Goal: Information Seeking & Learning: Learn about a topic

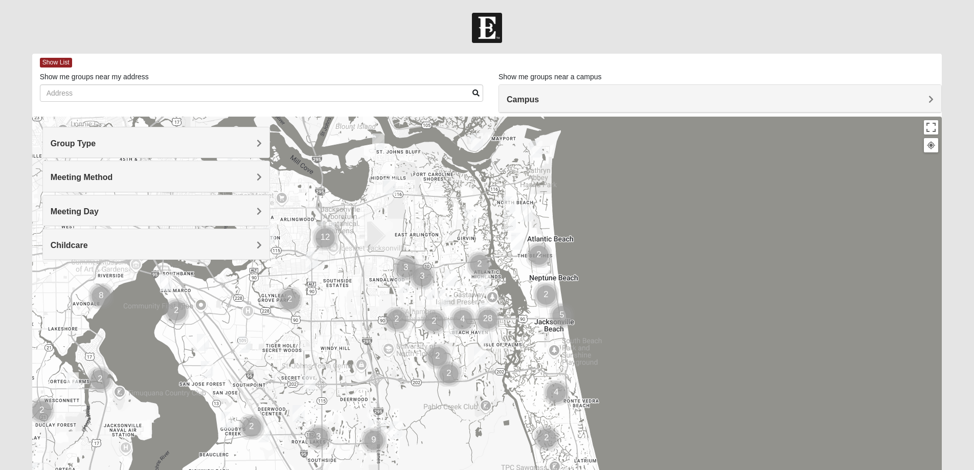
click at [96, 144] on span "Group Type" at bounding box center [73, 143] width 45 height 9
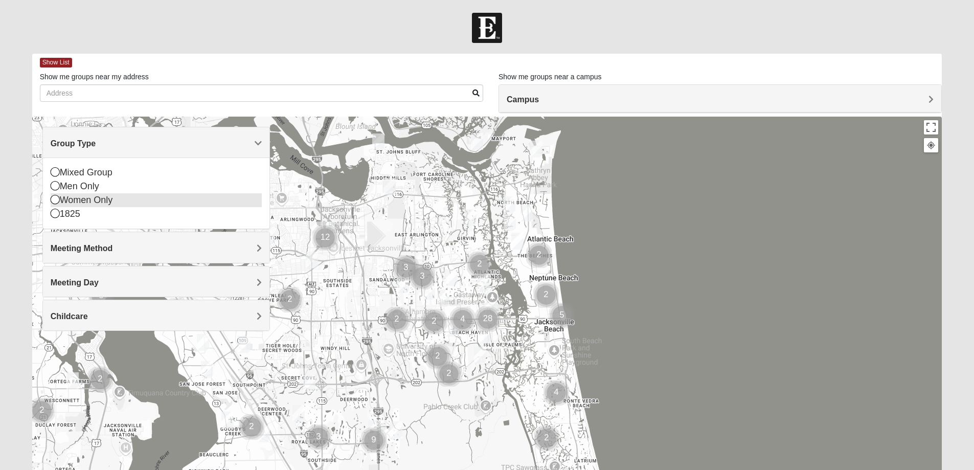
click at [53, 198] on icon at bounding box center [55, 199] width 9 height 9
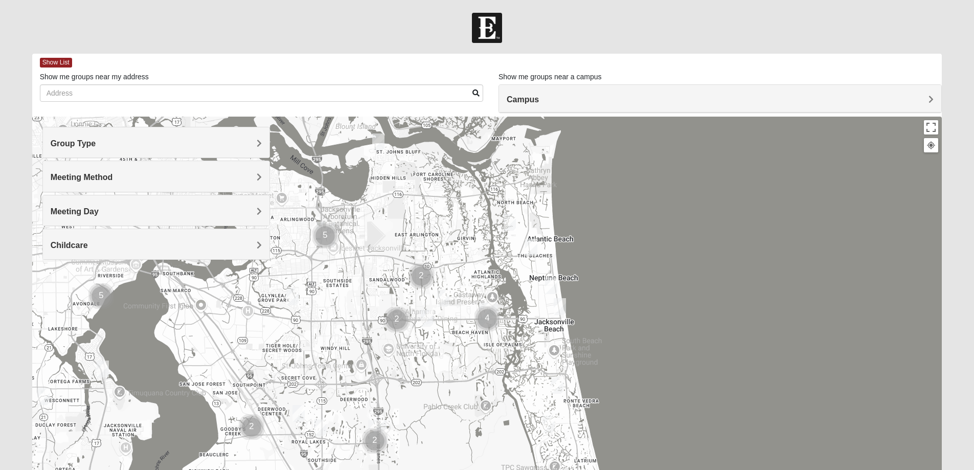
click at [113, 176] on span "Meeting Method" at bounding box center [82, 177] width 62 height 9
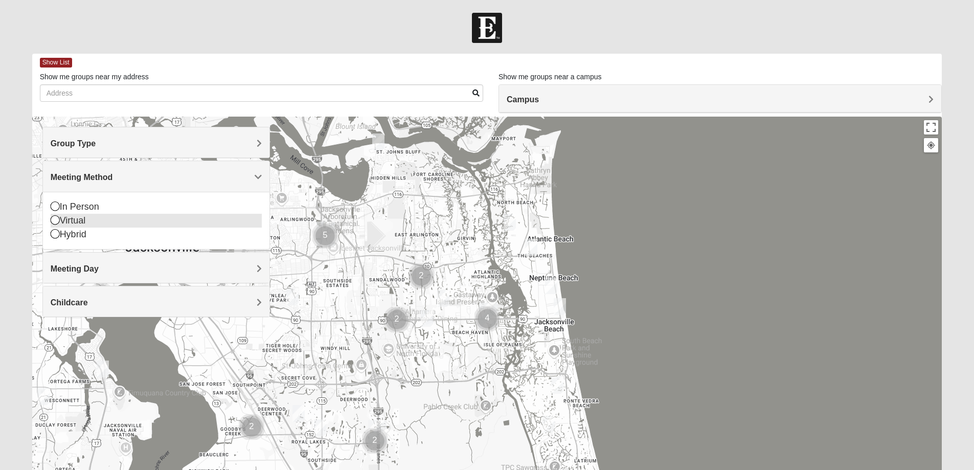
click at [55, 221] on icon at bounding box center [55, 219] width 9 height 9
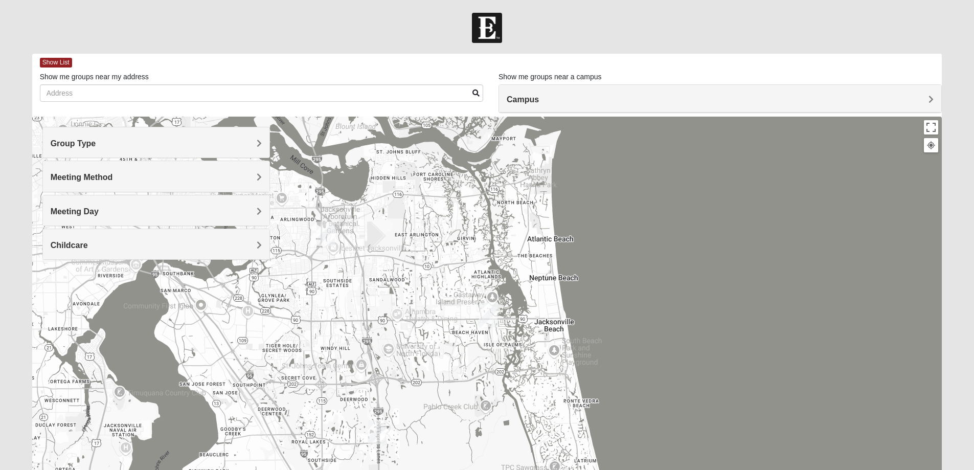
click at [113, 178] on span "Meeting Method" at bounding box center [82, 177] width 62 height 9
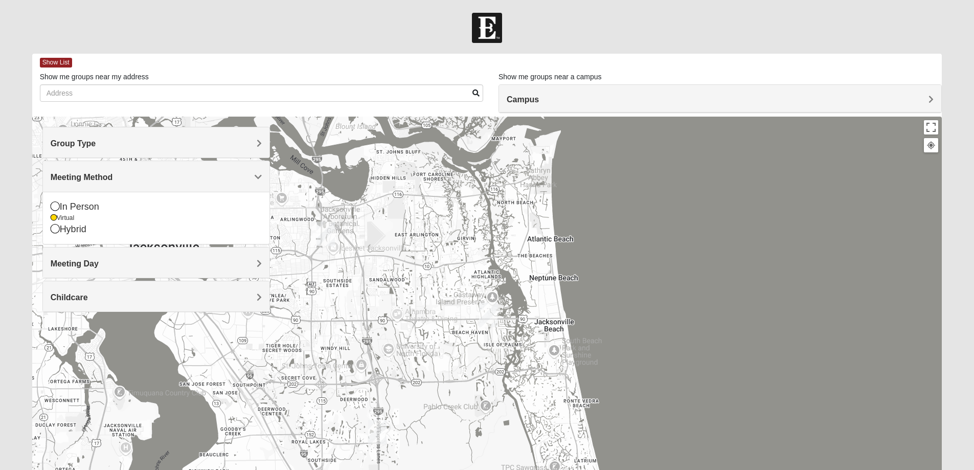
click at [99, 262] on span "Meeting Day" at bounding box center [75, 263] width 48 height 9
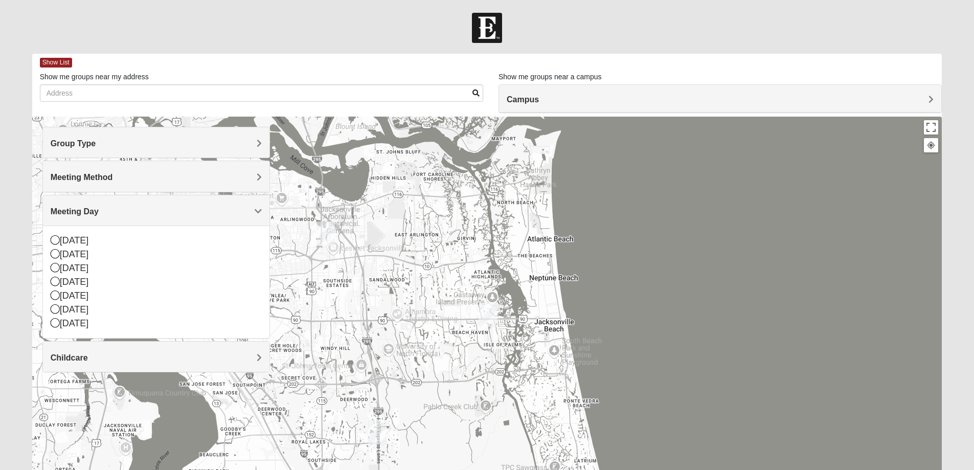
click at [262, 360] on div "Childcare" at bounding box center [156, 356] width 226 height 30
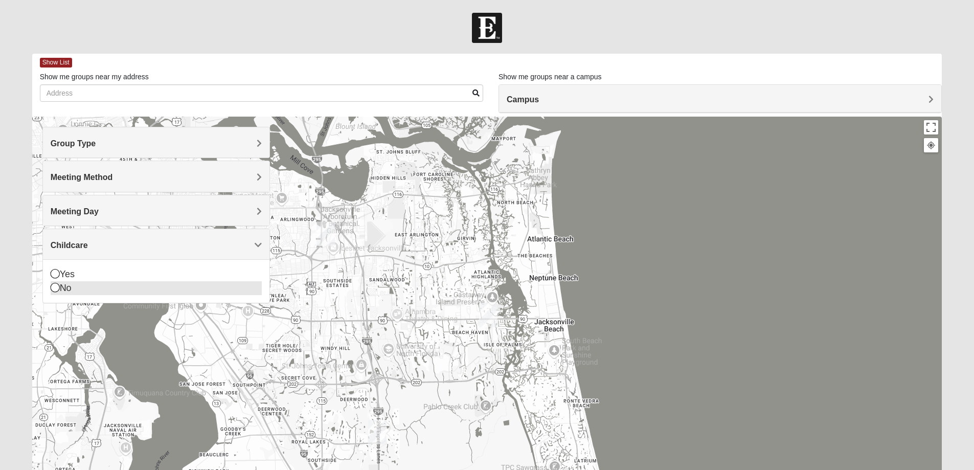
click at [56, 288] on icon at bounding box center [55, 287] width 9 height 9
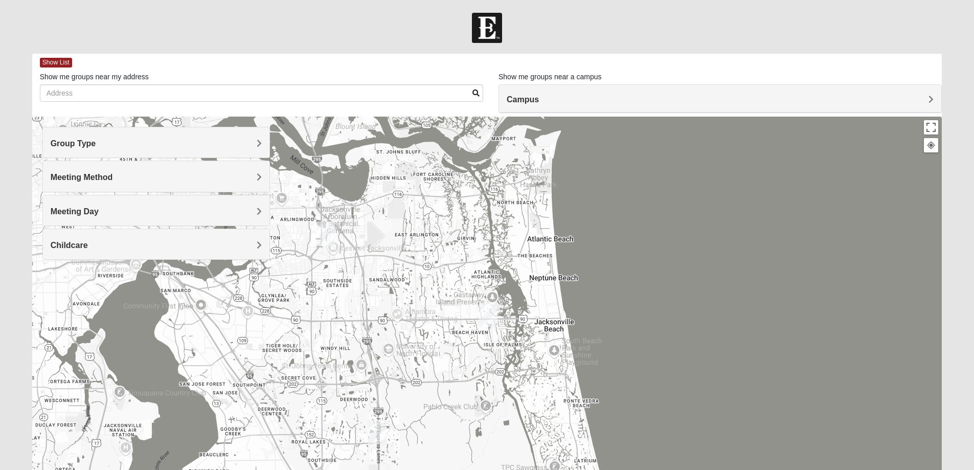
click at [539, 100] on span "Campus" at bounding box center [522, 99] width 32 height 9
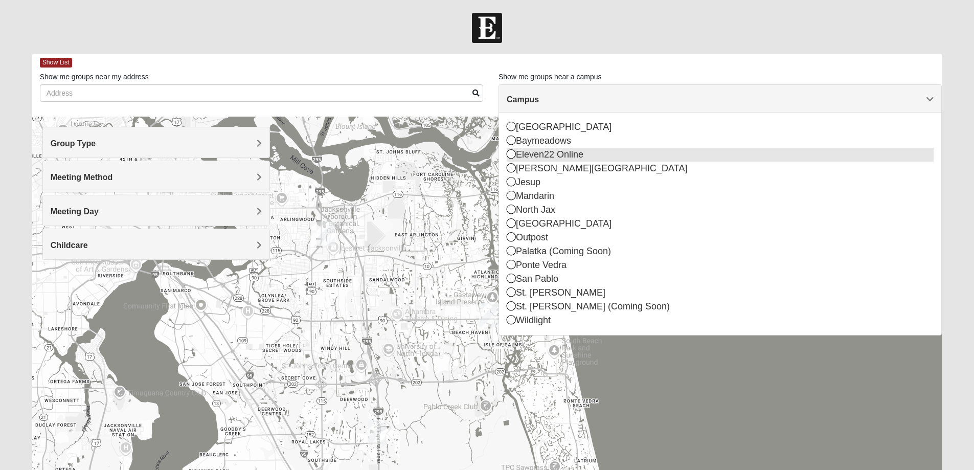
click at [513, 156] on icon at bounding box center [510, 153] width 9 height 9
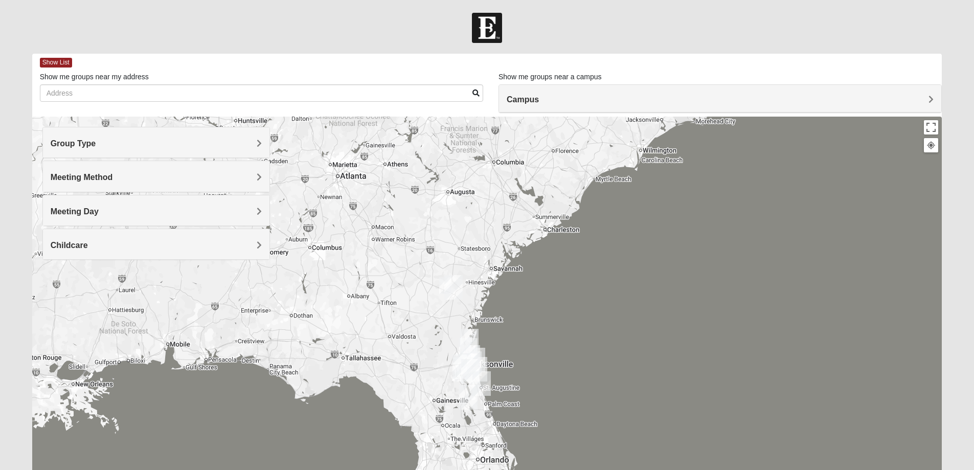
drag, startPoint x: 426, startPoint y: 316, endPoint x: 522, endPoint y: 138, distance: 202.2
click at [522, 138] on div at bounding box center [487, 321] width 910 height 409
click at [442, 284] on img "Online Womens Boulineau" at bounding box center [445, 285] width 12 height 17
click at [380, 257] on span "Learn More" at bounding box center [384, 262] width 43 height 11
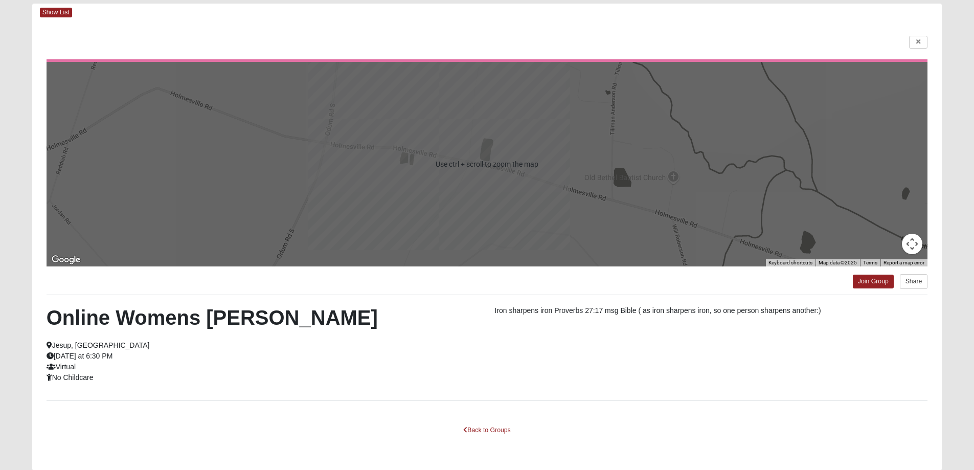
scroll to position [88, 0]
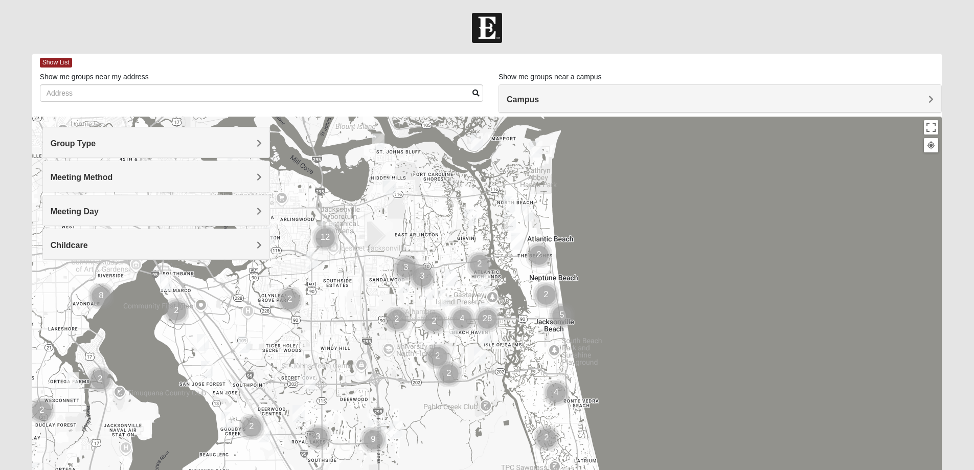
click at [539, 96] on span "Campus" at bounding box center [522, 99] width 32 height 9
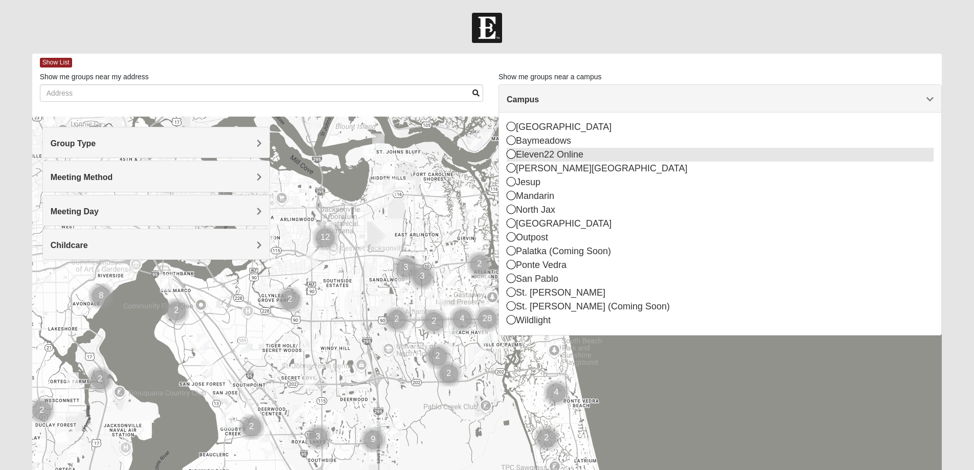
click at [513, 155] on icon at bounding box center [510, 153] width 9 height 9
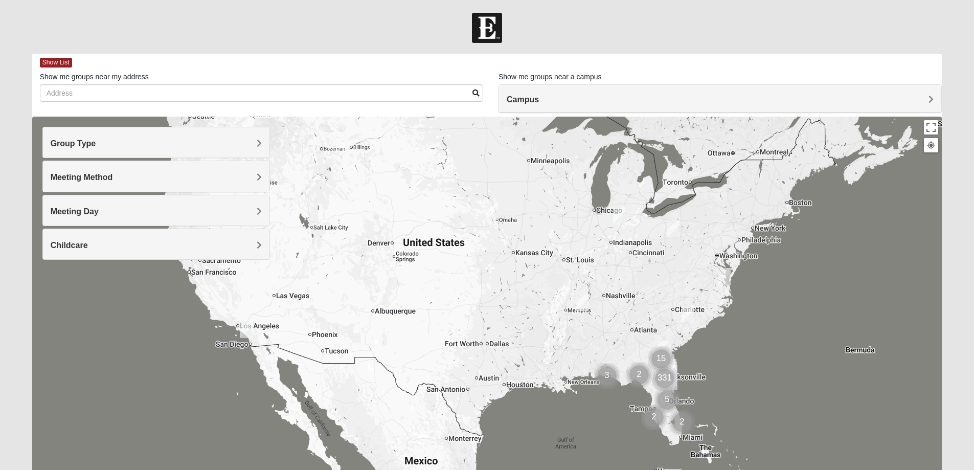
click at [96, 145] on span "Group Type" at bounding box center [73, 143] width 45 height 9
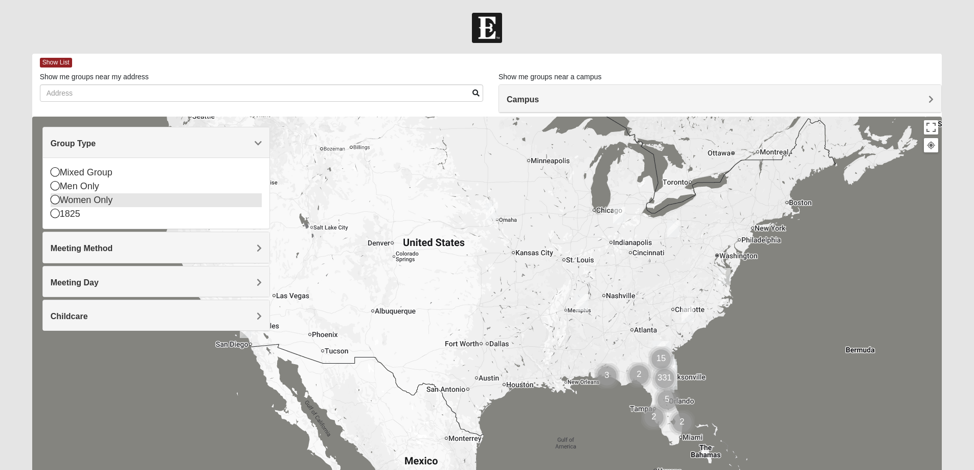
click at [55, 201] on icon at bounding box center [55, 199] width 9 height 9
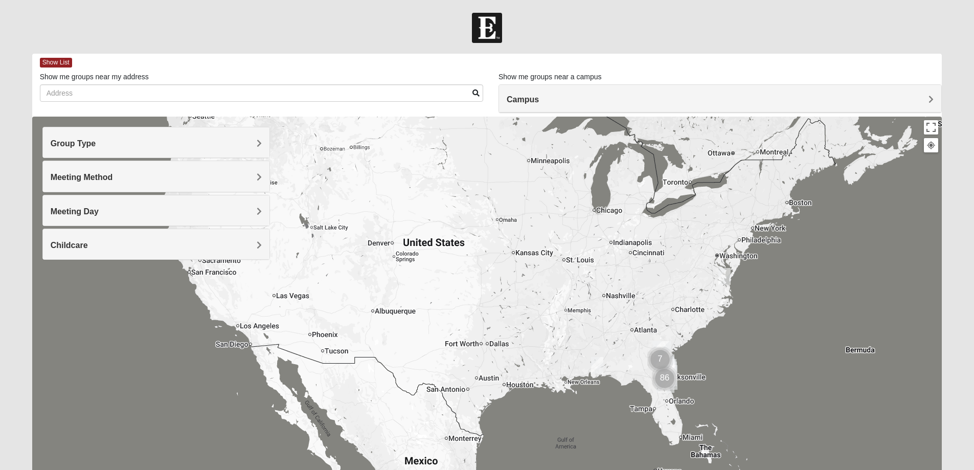
click at [113, 178] on span "Meeting Method" at bounding box center [82, 177] width 62 height 9
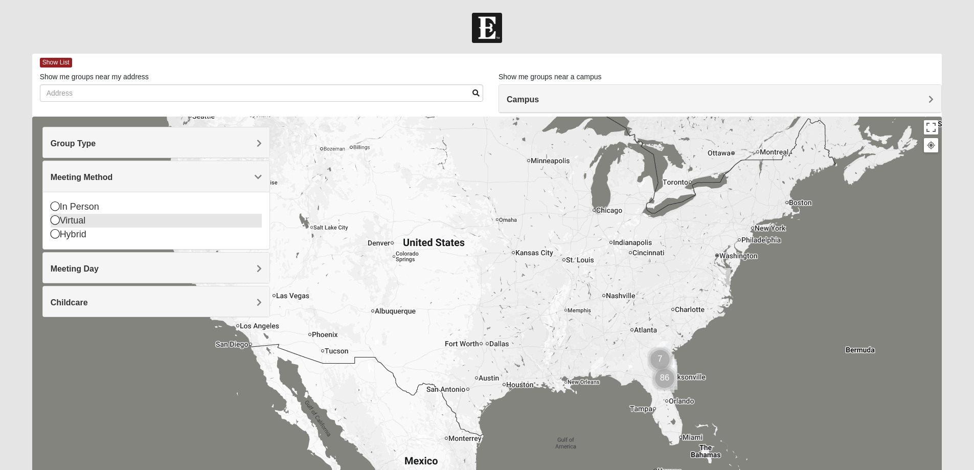
click at [53, 220] on icon at bounding box center [55, 219] width 9 height 9
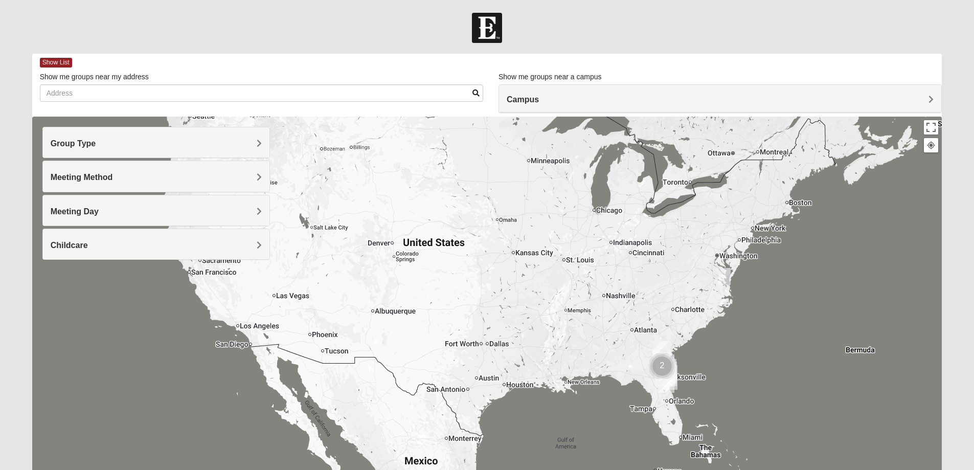
click at [262, 212] on div "Meeting Day" at bounding box center [156, 210] width 226 height 30
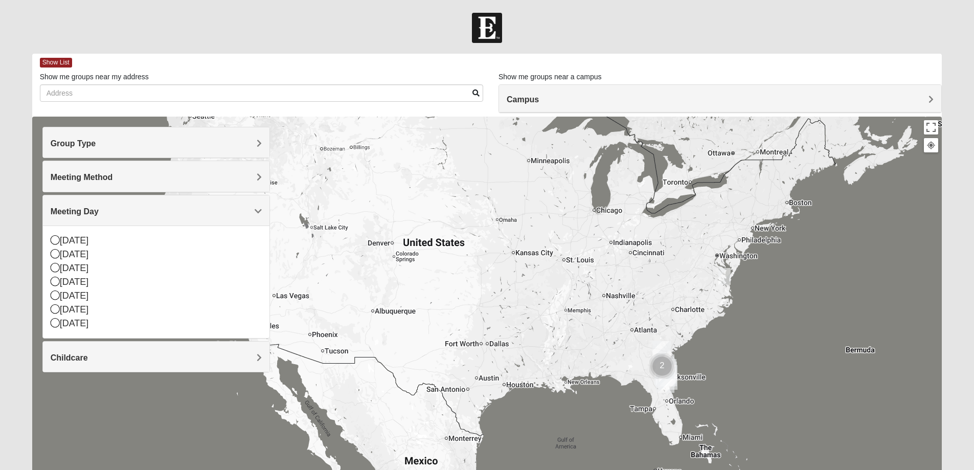
click at [262, 212] on div "Meeting Day" at bounding box center [156, 210] width 226 height 30
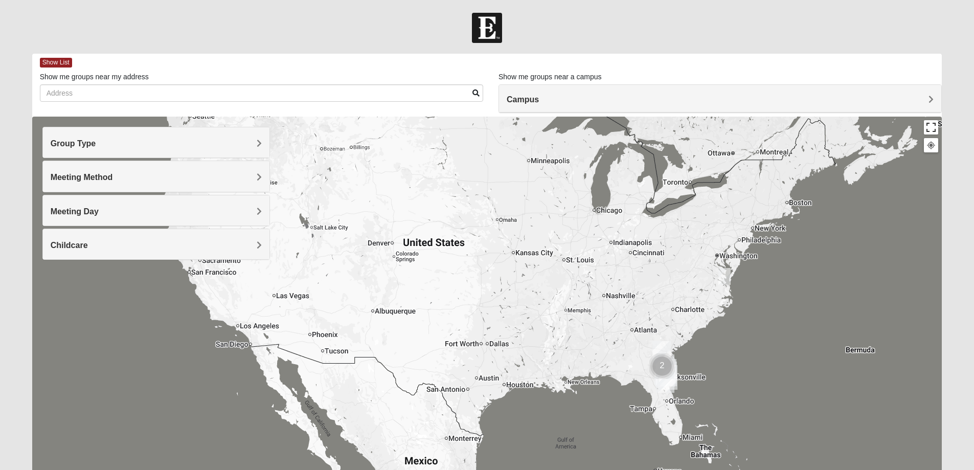
click at [930, 133] on button "Toggle fullscreen view" at bounding box center [931, 127] width 14 height 14
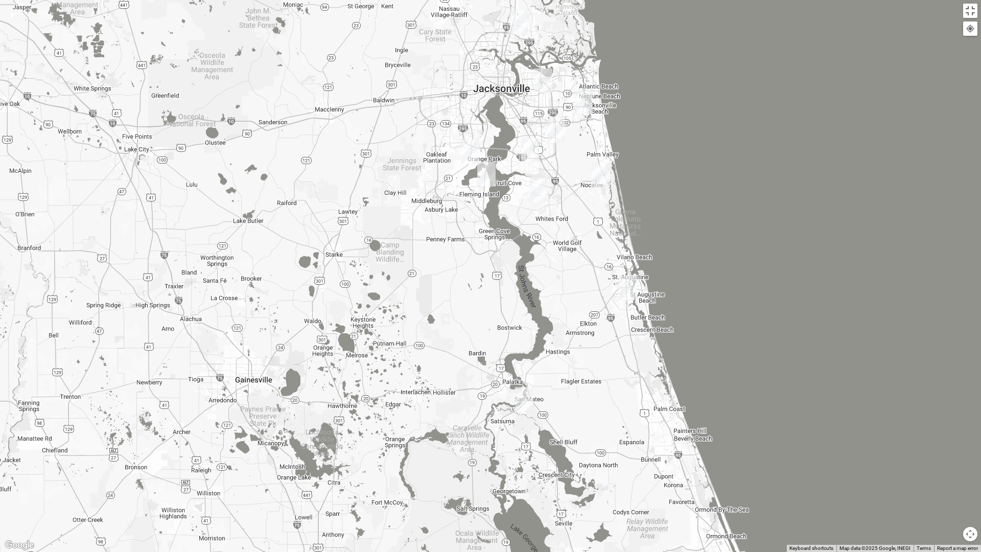
drag, startPoint x: 475, startPoint y: 341, endPoint x: 428, endPoint y: 90, distance: 254.7
click at [428, 90] on div at bounding box center [490, 276] width 981 height 552
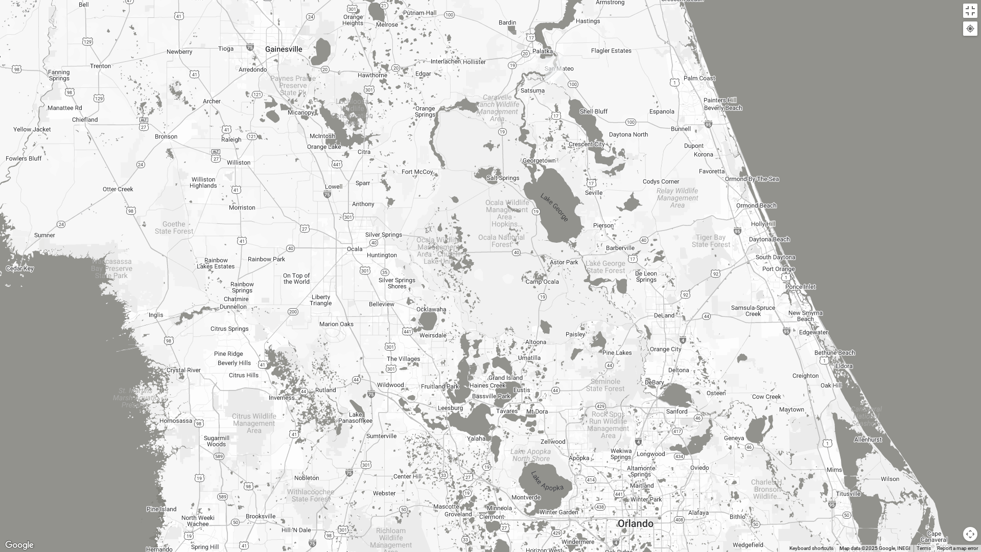
drag, startPoint x: 445, startPoint y: 326, endPoint x: 481, endPoint y: 9, distance: 319.5
click at [481, 9] on div at bounding box center [490, 276] width 981 height 552
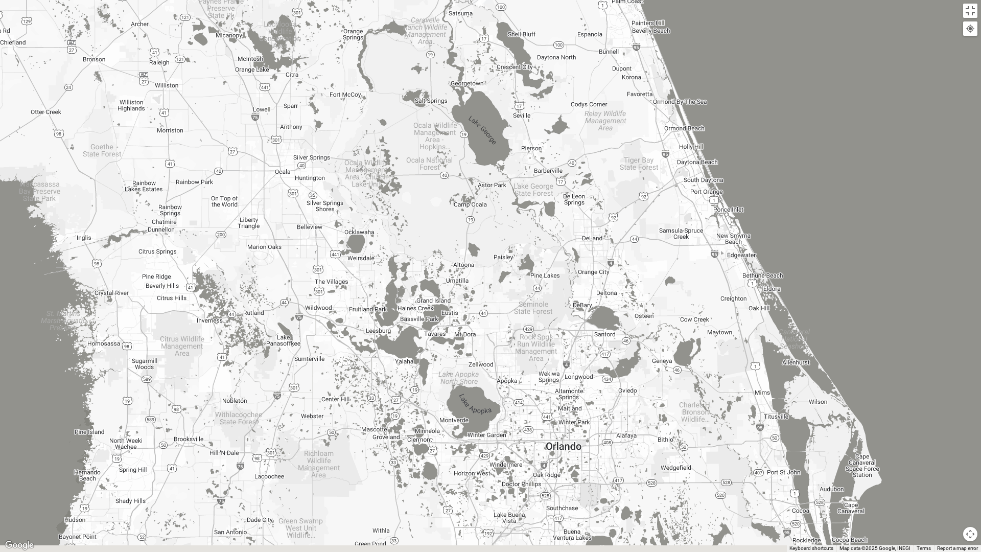
drag, startPoint x: 488, startPoint y: 228, endPoint x: 356, endPoint y: 89, distance: 190.9
click at [356, 89] on div at bounding box center [490, 276] width 981 height 552
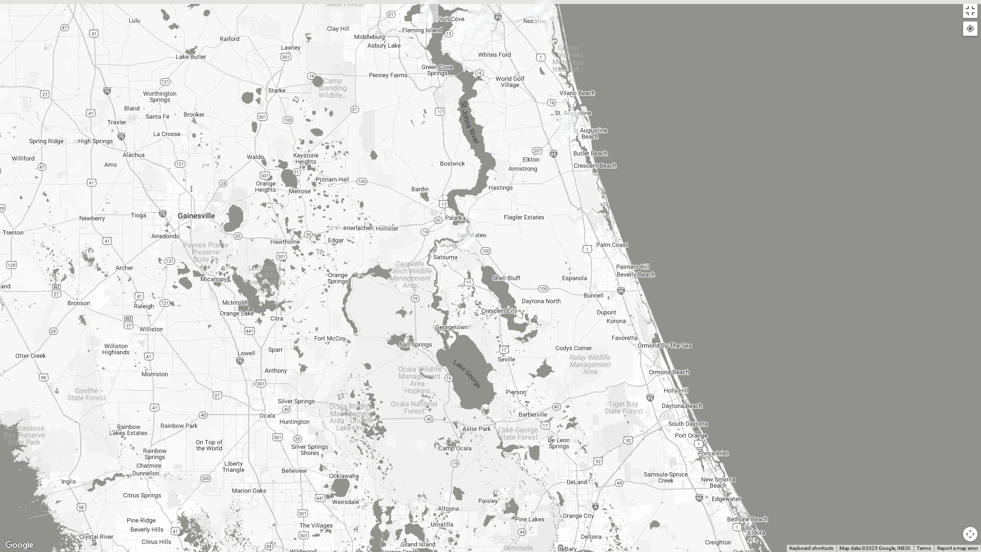
drag, startPoint x: 504, startPoint y: 124, endPoint x: 582, endPoint y: 478, distance: 363.2
click at [582, 469] on div at bounding box center [490, 276] width 981 height 552
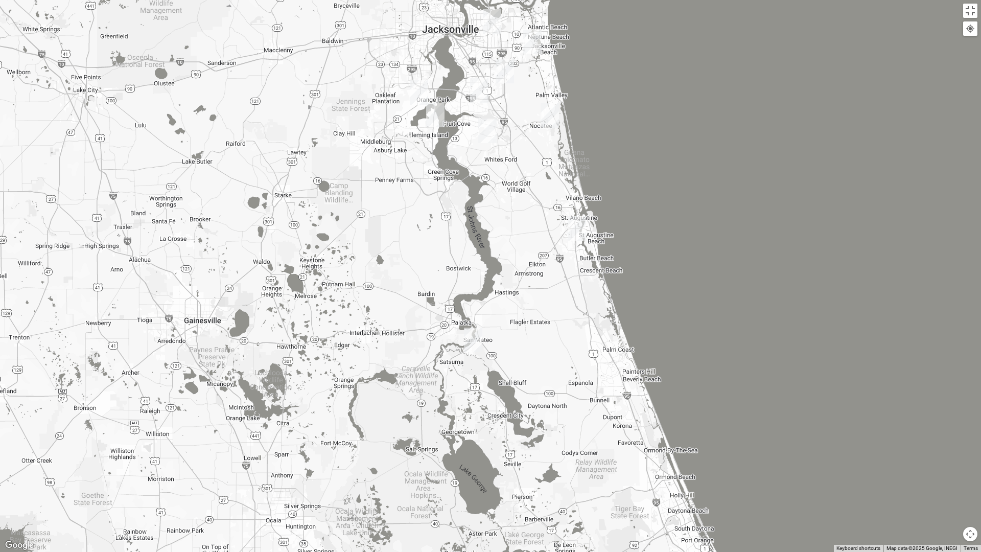
drag, startPoint x: 563, startPoint y: 245, endPoint x: 567, endPoint y: 339, distance: 93.6
click at [567, 339] on div at bounding box center [490, 276] width 981 height 552
click at [474, 337] on img "Palatka (Coming Soon)" at bounding box center [473, 340] width 18 height 25
click at [523, 286] on button "Close" at bounding box center [524, 294] width 25 height 25
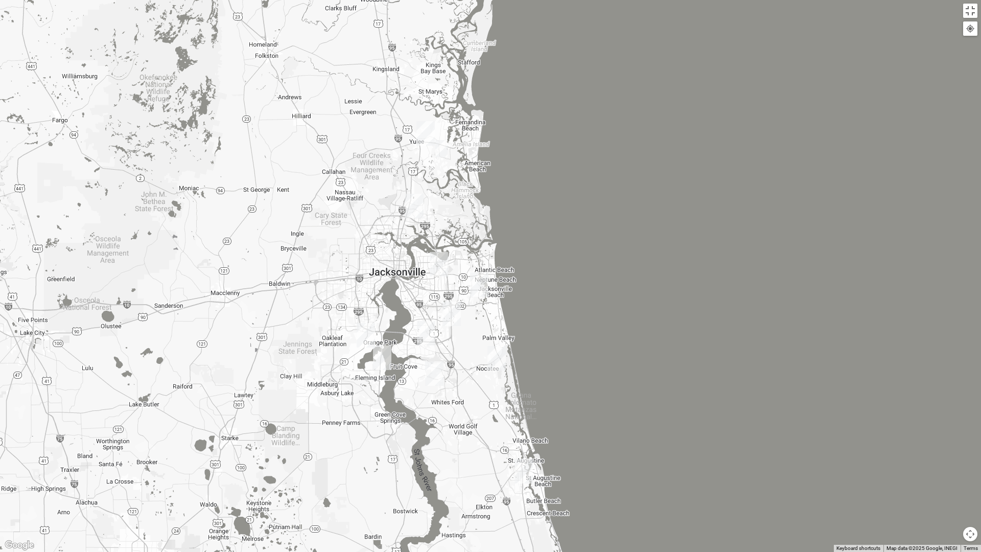
drag, startPoint x: 504, startPoint y: 263, endPoint x: 455, endPoint y: 490, distance: 232.3
click at [455, 469] on div at bounding box center [490, 276] width 981 height 552
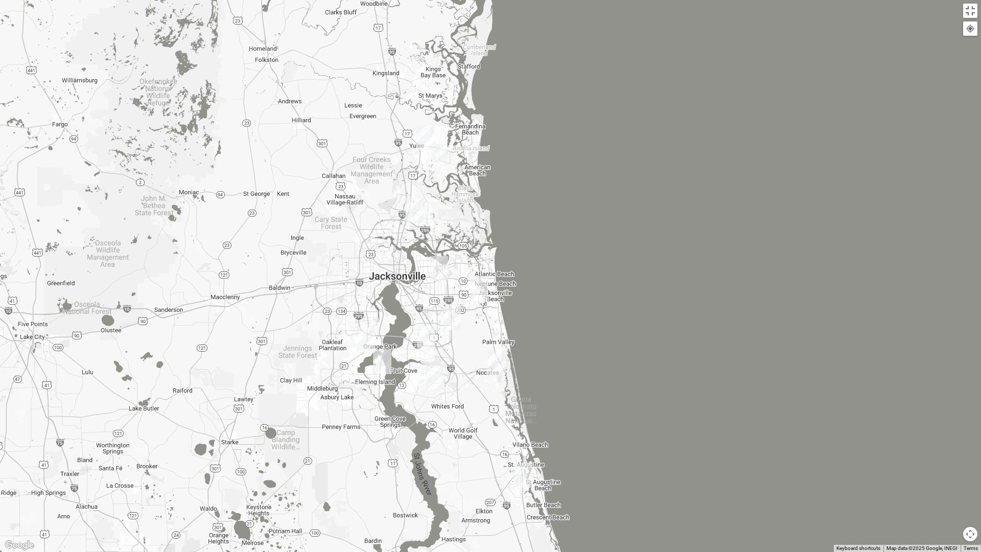
click at [440, 149] on img "Online Womens Danes 32034" at bounding box center [441, 152] width 12 height 17
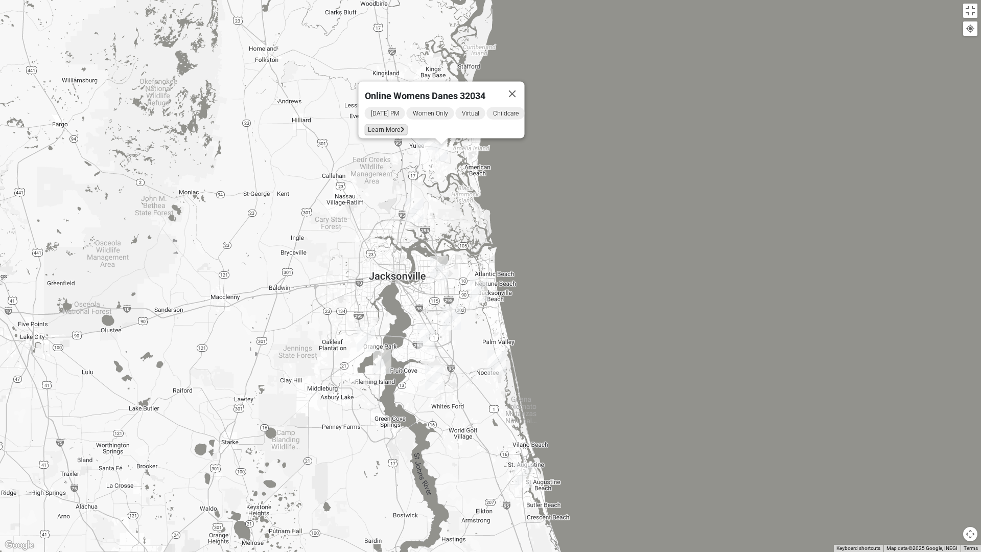
click at [388, 125] on span "Learn More" at bounding box center [386, 130] width 43 height 11
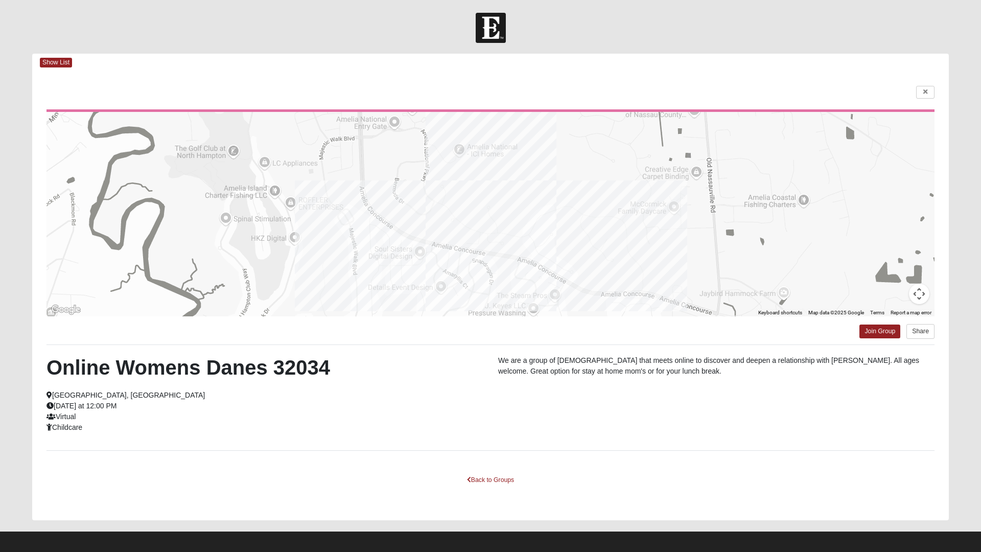
click at [48, 60] on html "Log In Find A Group Error Show List Loading Groups" at bounding box center [490, 279] width 981 height 558
click at [58, 63] on html "Log In Find A Group Error Show List Loading Groups" at bounding box center [490, 279] width 981 height 558
click at [501, 469] on html "Log In Find A Group Error Show List Loading Groups" at bounding box center [490, 279] width 981 height 558
click at [489, 469] on html "Log In Find A Group Error Show List Loading Groups" at bounding box center [490, 279] width 981 height 558
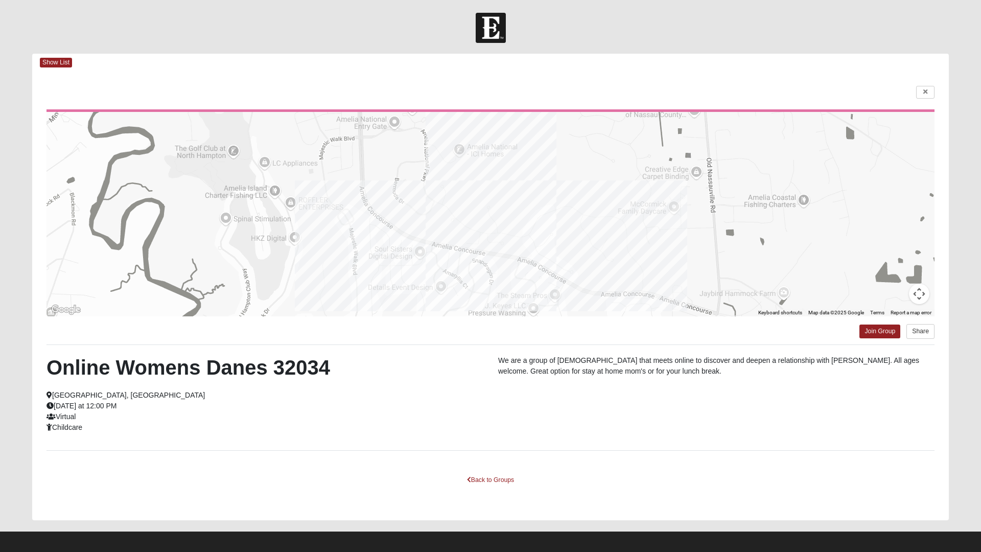
click at [924, 90] on html "Log In Find A Group Error Show List Loading Groups" at bounding box center [490, 279] width 981 height 558
click at [927, 89] on html "Log In Find A Group Error Show List Loading Groups" at bounding box center [490, 279] width 981 height 558
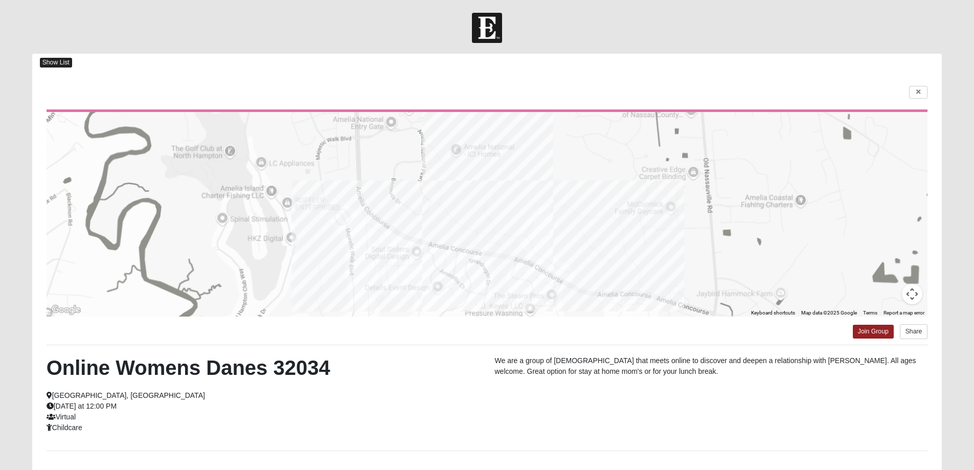
click at [56, 61] on span "Show List" at bounding box center [56, 63] width 32 height 10
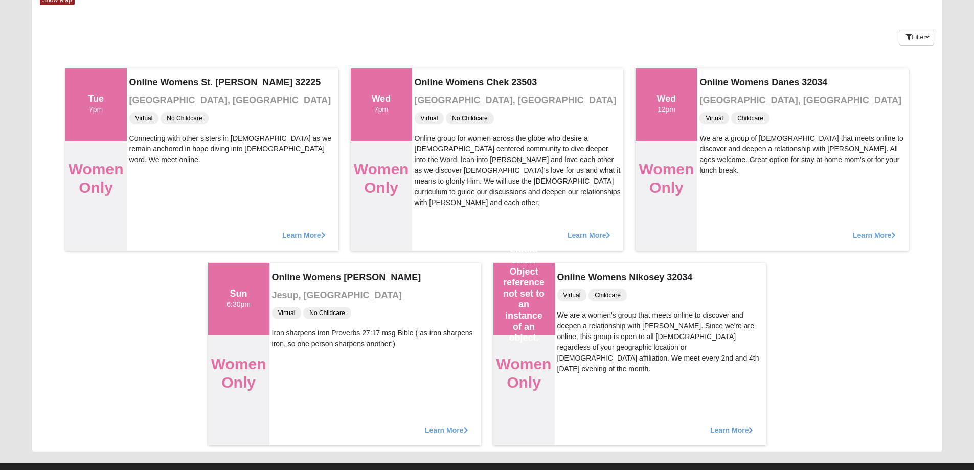
scroll to position [81, 0]
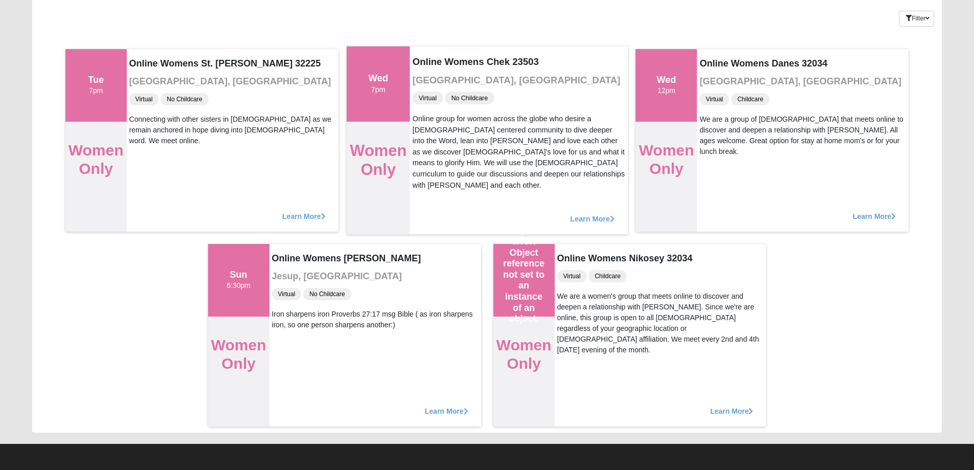
click at [579, 213] on span "Learn More" at bounding box center [592, 213] width 44 height 0
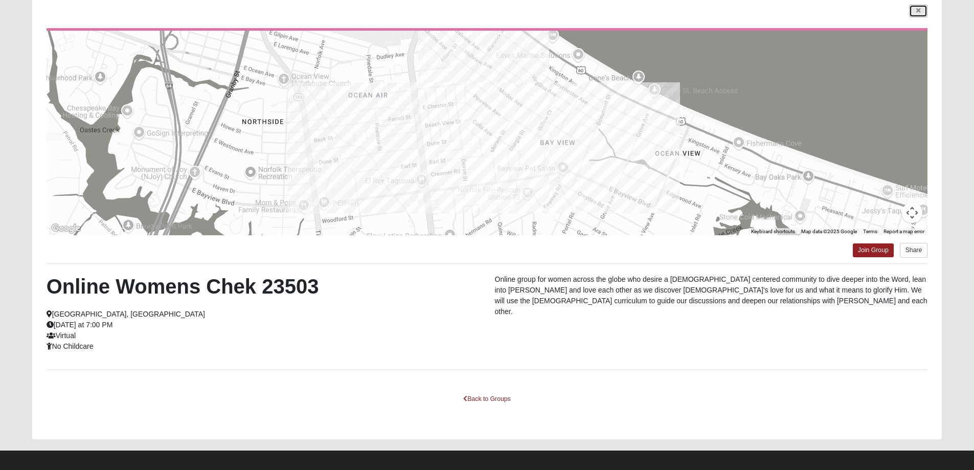
click at [917, 14] on icon at bounding box center [918, 11] width 4 height 6
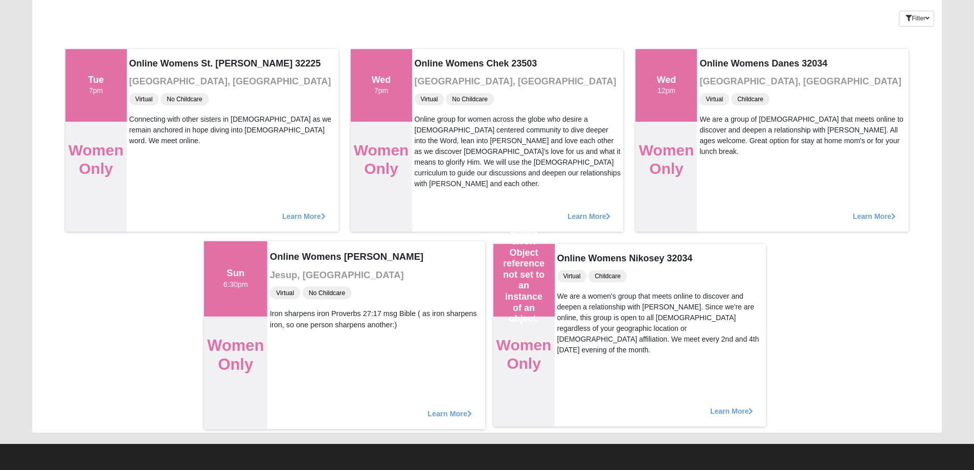
click at [440, 408] on span "Learn More" at bounding box center [449, 408] width 44 height 0
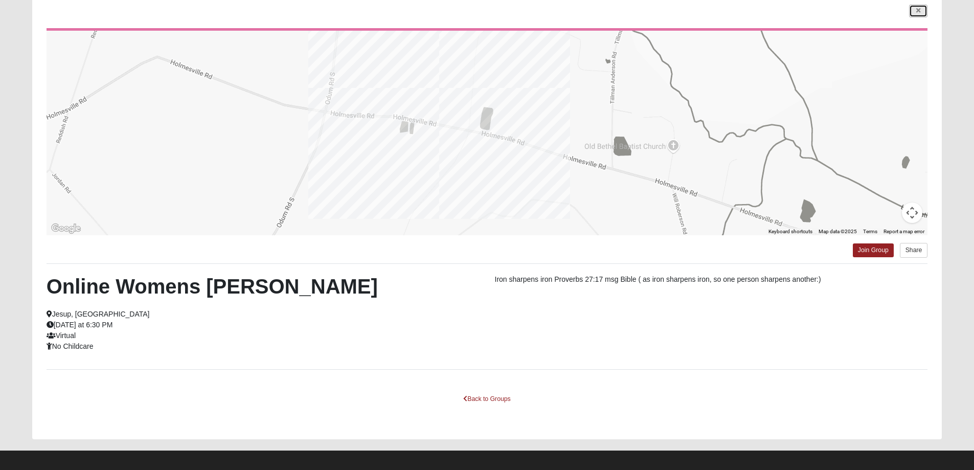
click at [921, 11] on link at bounding box center [918, 11] width 18 height 13
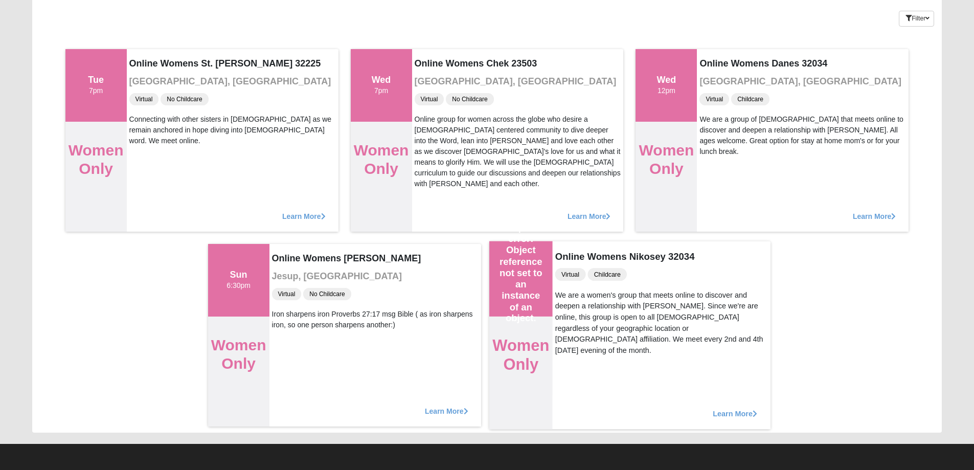
click at [717, 408] on span "Learn More" at bounding box center [734, 408] width 44 height 0
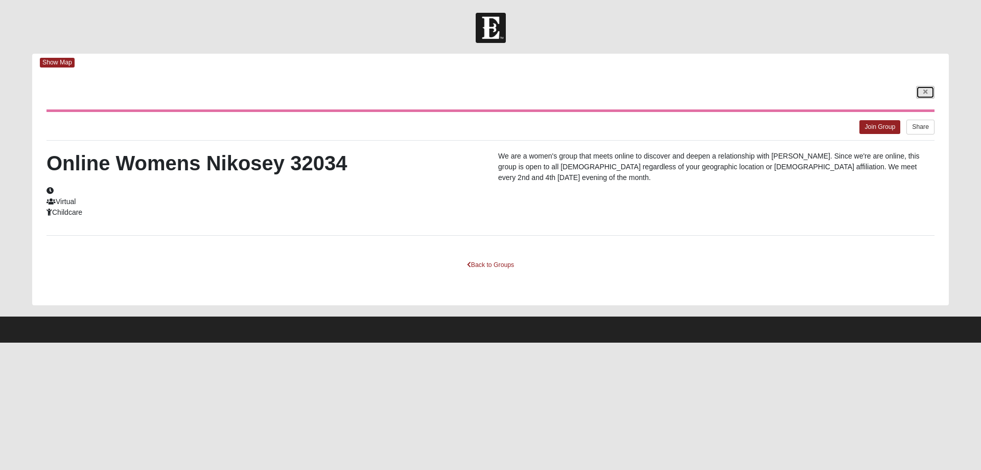
click at [925, 92] on icon at bounding box center [926, 92] width 4 height 6
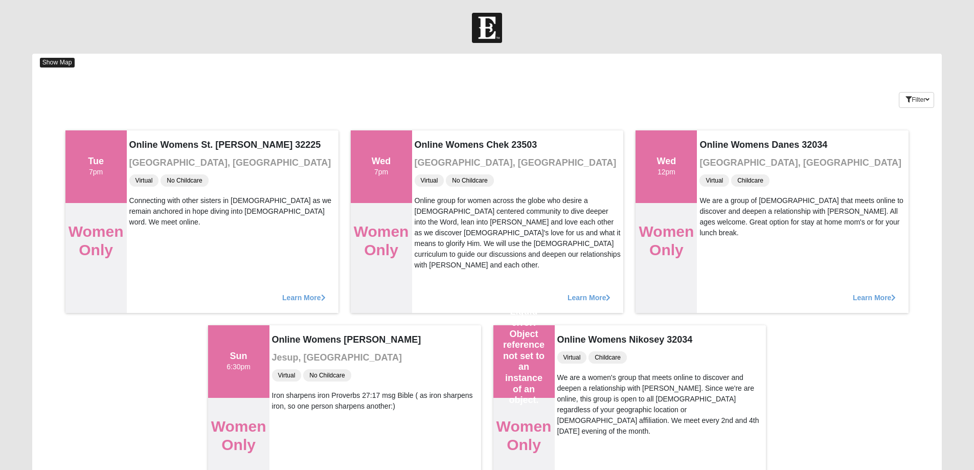
click at [61, 63] on span "Show Map" at bounding box center [57, 63] width 35 height 10
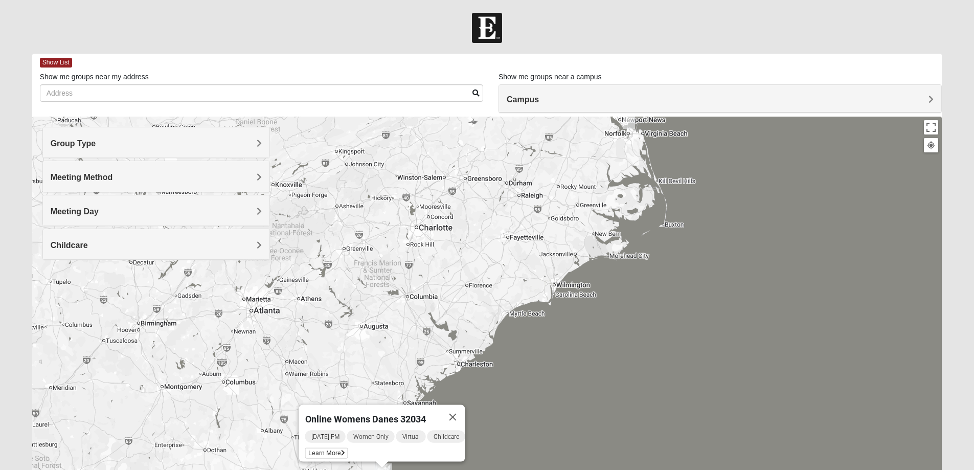
drag, startPoint x: 407, startPoint y: 319, endPoint x: 419, endPoint y: 318, distance: 11.8
click at [419, 318] on div "Online Womens Danes 32034 Wednesday PM Women Only Virtual Childcare Learn More" at bounding box center [487, 321] width 910 height 409
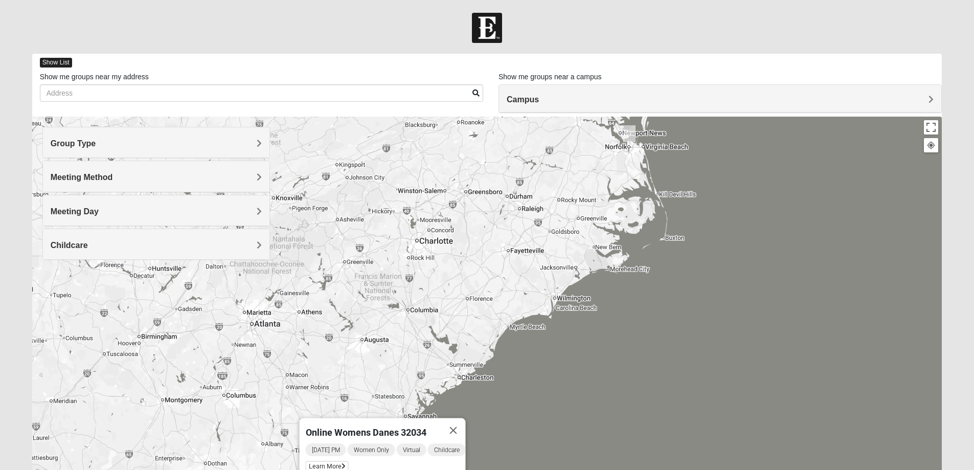
click at [60, 61] on span "Show List" at bounding box center [56, 63] width 32 height 10
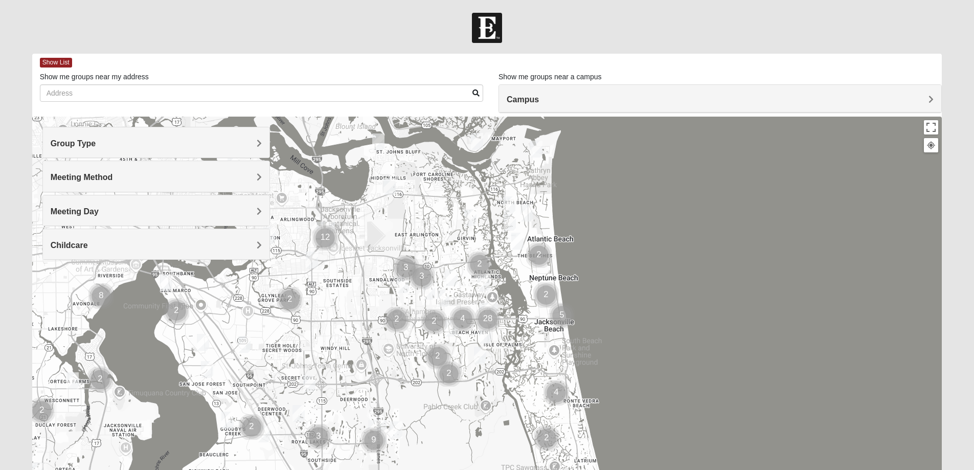
click at [539, 97] on span "Campus" at bounding box center [522, 99] width 32 height 9
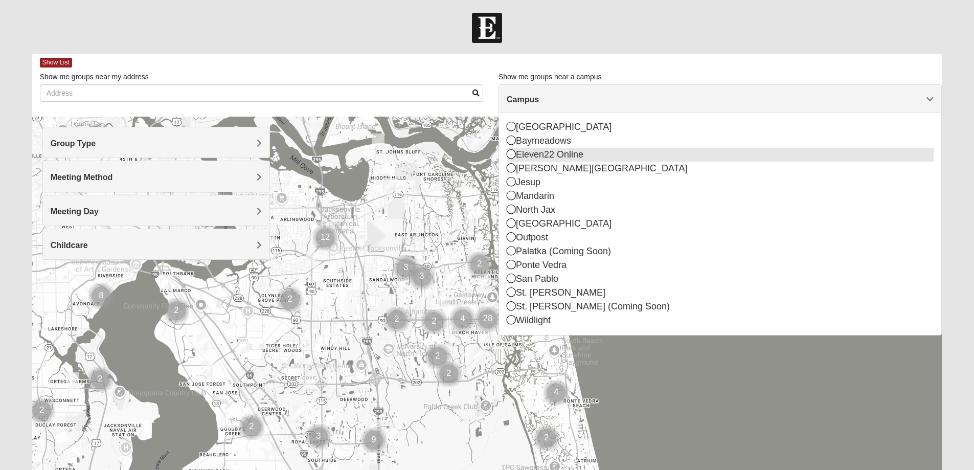
click at [511, 155] on icon at bounding box center [510, 153] width 9 height 9
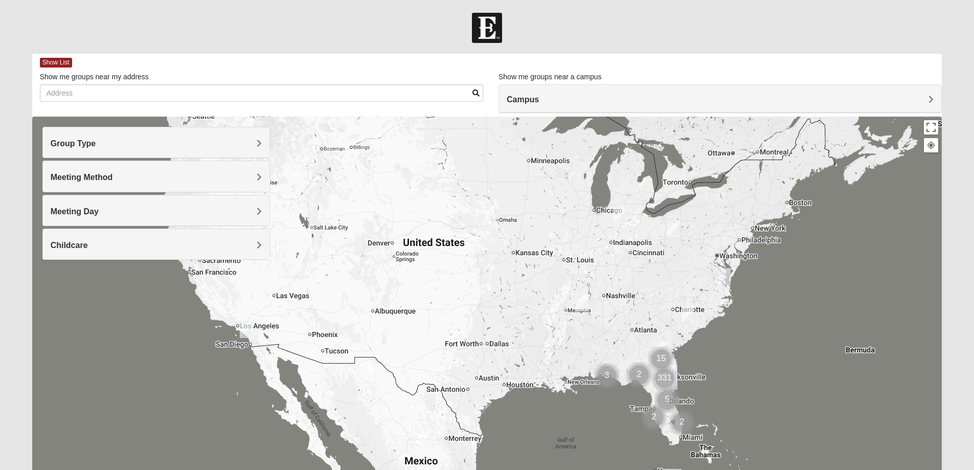
click at [96, 145] on span "Group Type" at bounding box center [73, 143] width 45 height 9
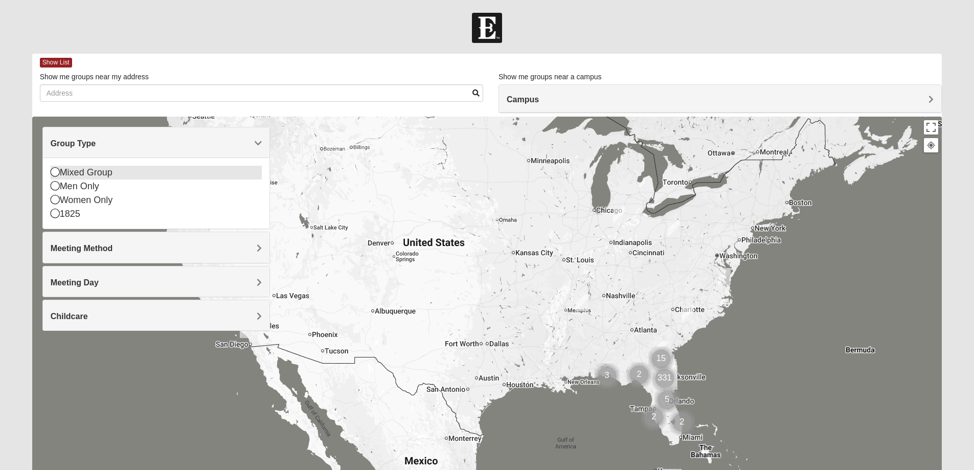
click at [53, 170] on icon at bounding box center [55, 171] width 9 height 9
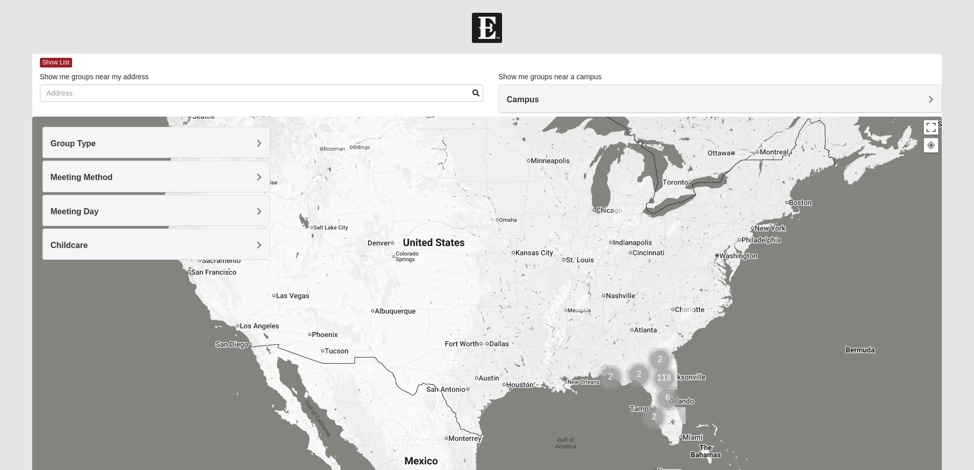
click at [685, 311] on img "Mixed Hensley 29571" at bounding box center [687, 313] width 12 height 17
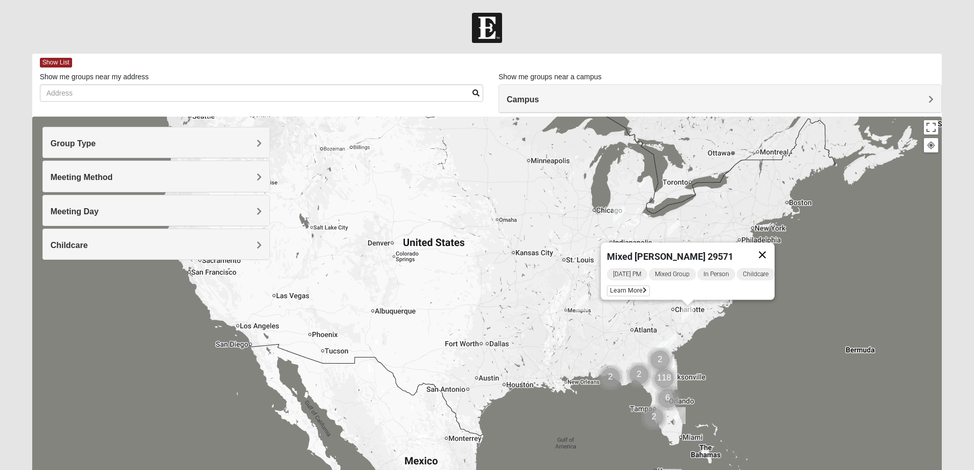
click at [768, 247] on button "Close" at bounding box center [762, 254] width 25 height 25
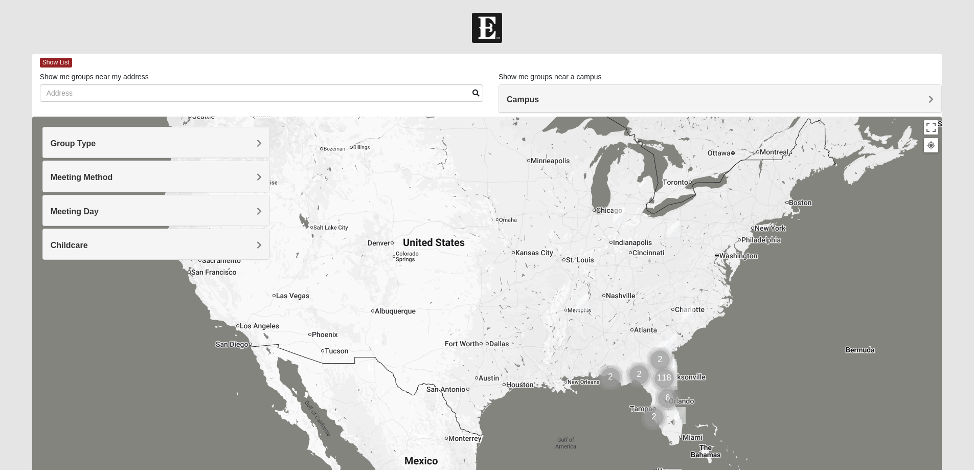
click at [539, 100] on span "Campus" at bounding box center [522, 99] width 32 height 9
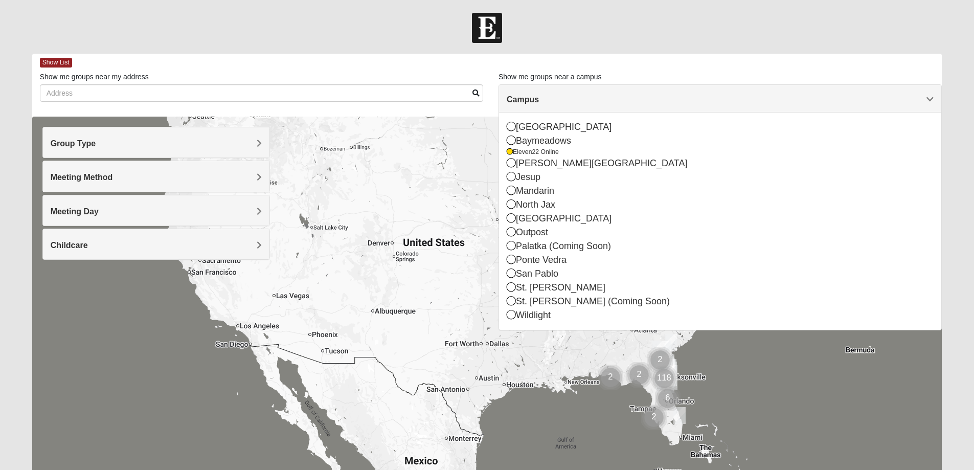
click at [539, 100] on span "Campus" at bounding box center [522, 99] width 32 height 9
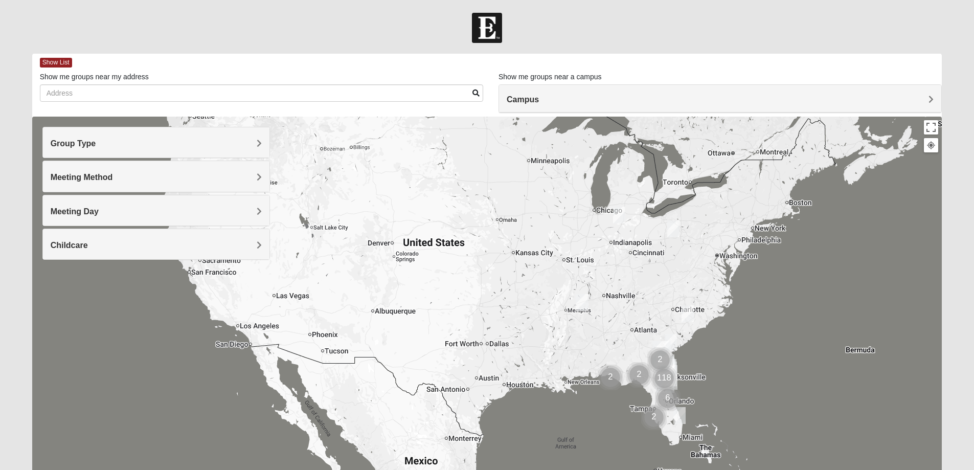
click at [263, 177] on div "Meeting Method" at bounding box center [156, 176] width 226 height 30
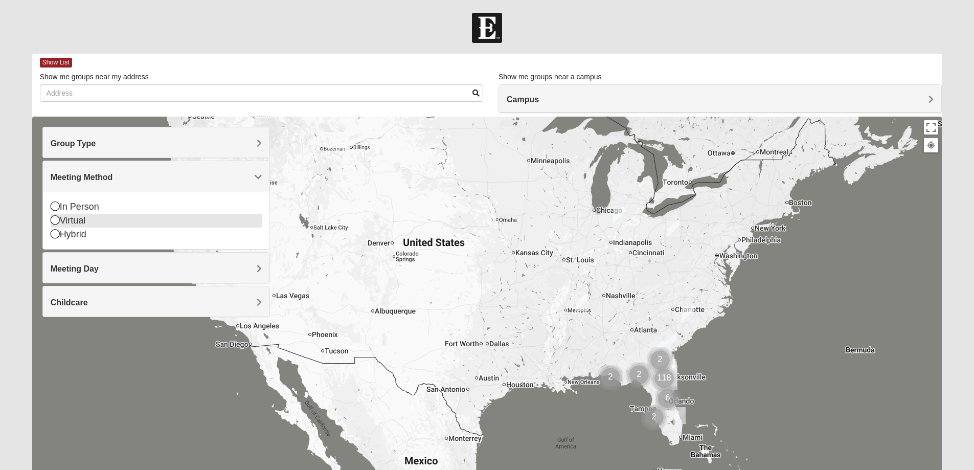
click at [56, 221] on icon at bounding box center [55, 219] width 9 height 9
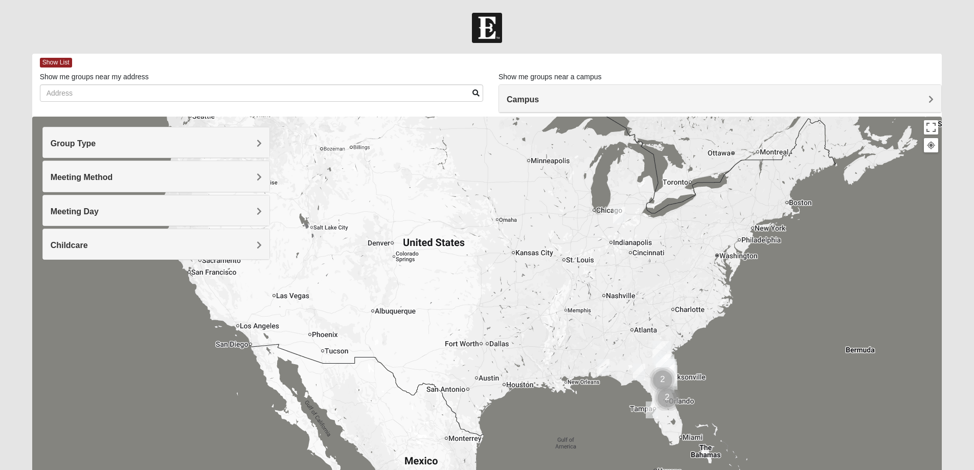
click at [621, 212] on img "Online Mixed Lantz 46814" at bounding box center [619, 214] width 12 height 17
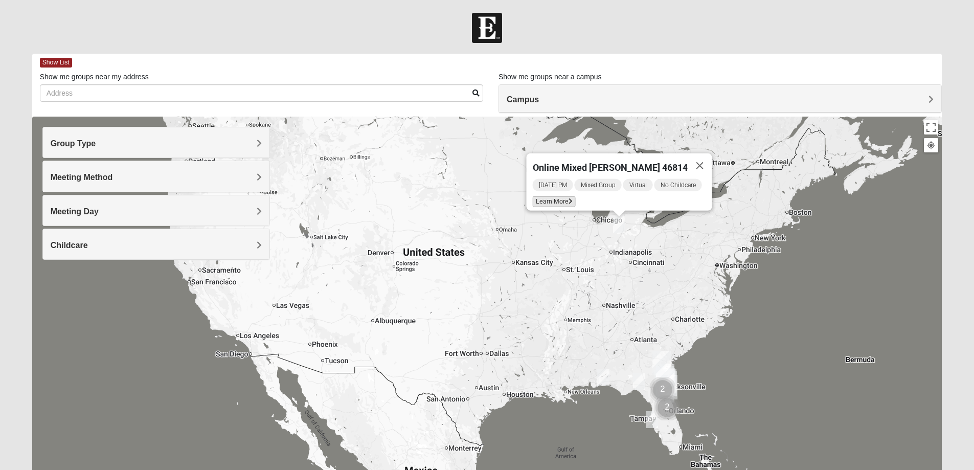
click at [546, 196] on span "Learn More" at bounding box center [553, 201] width 43 height 11
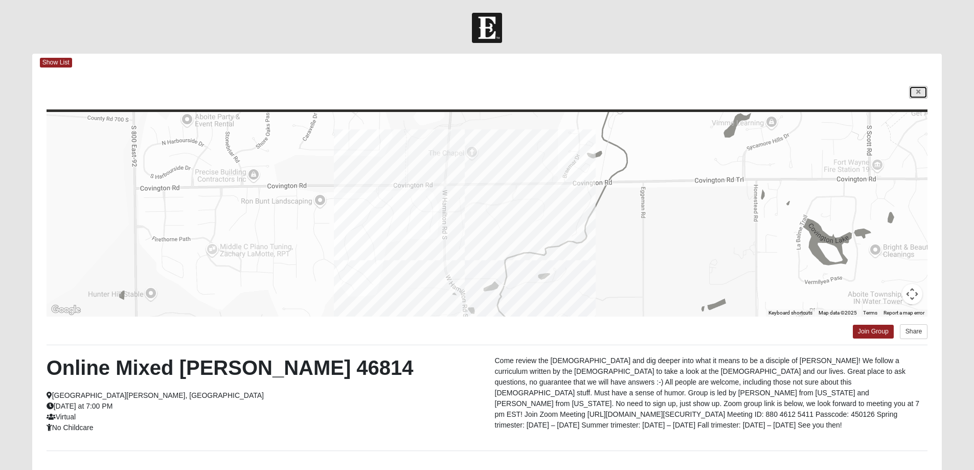
click at [912, 90] on link at bounding box center [918, 92] width 18 height 13
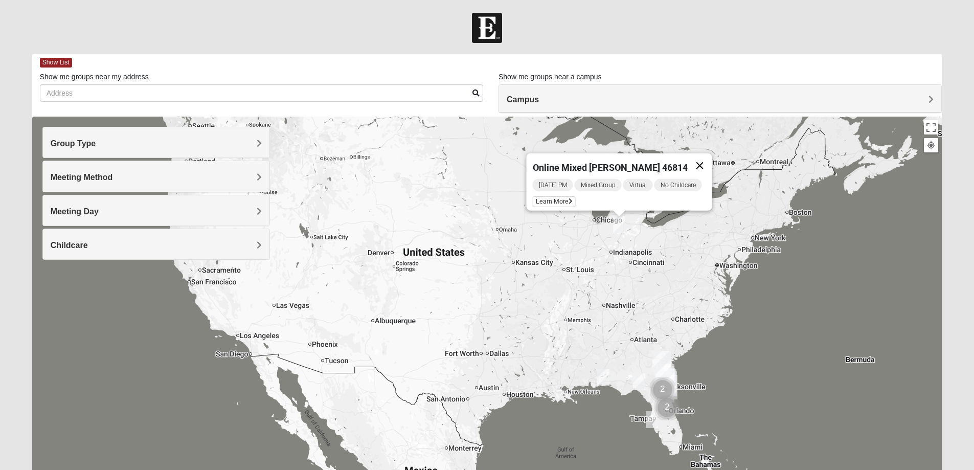
click at [703, 159] on button "Close" at bounding box center [699, 165] width 25 height 25
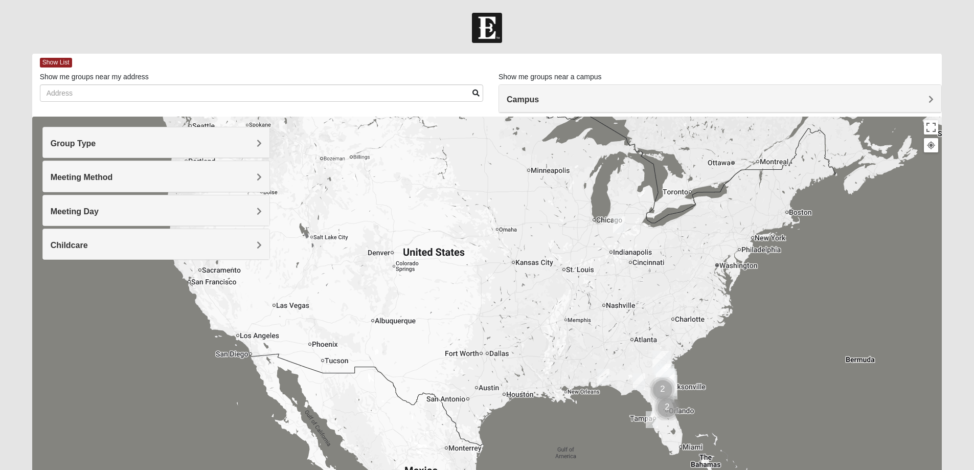
click at [604, 376] on img "Online Mixed Asher 32547" at bounding box center [603, 376] width 12 height 17
click at [534, 351] on span "Learn More" at bounding box center [537, 354] width 43 height 11
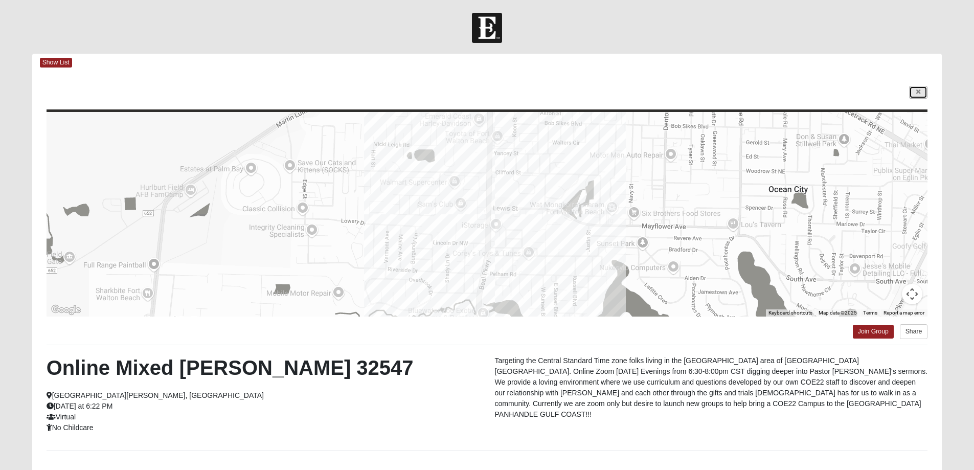
click at [922, 94] on link at bounding box center [918, 92] width 18 height 13
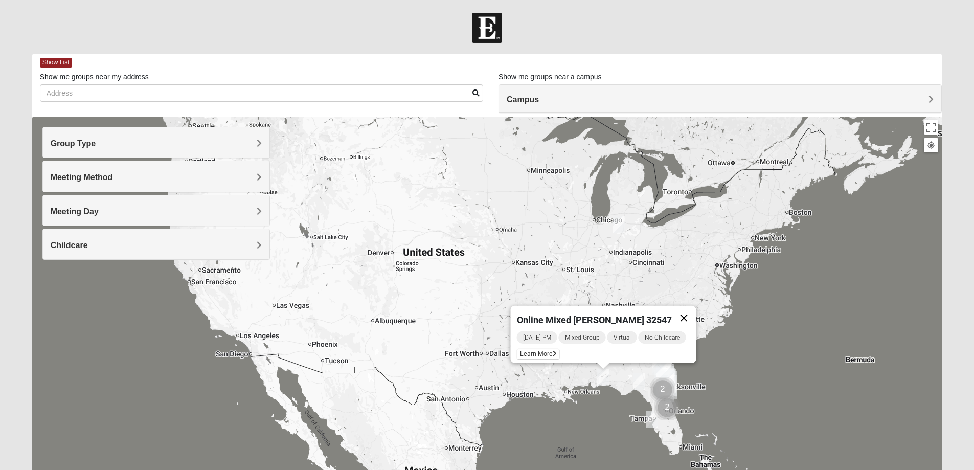
click at [691, 310] on button "Close" at bounding box center [683, 318] width 25 height 25
click at [638, 382] on img "Online Mixed Van Auker 32259" at bounding box center [639, 381] width 12 height 17
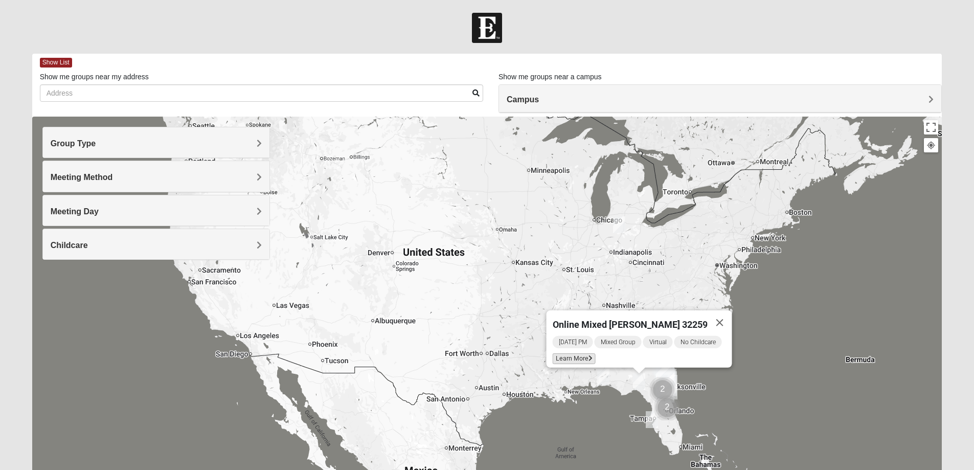
click at [579, 353] on span "Learn More" at bounding box center [573, 358] width 43 height 11
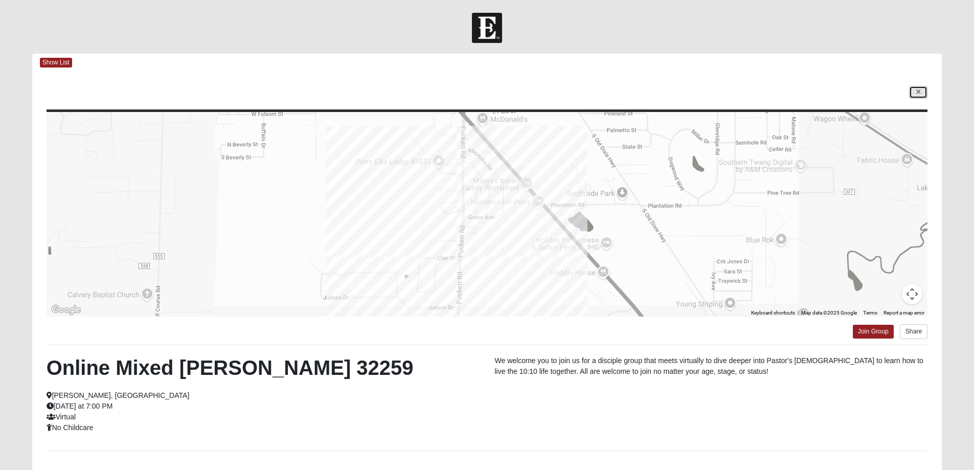
click at [920, 90] on link at bounding box center [918, 92] width 18 height 13
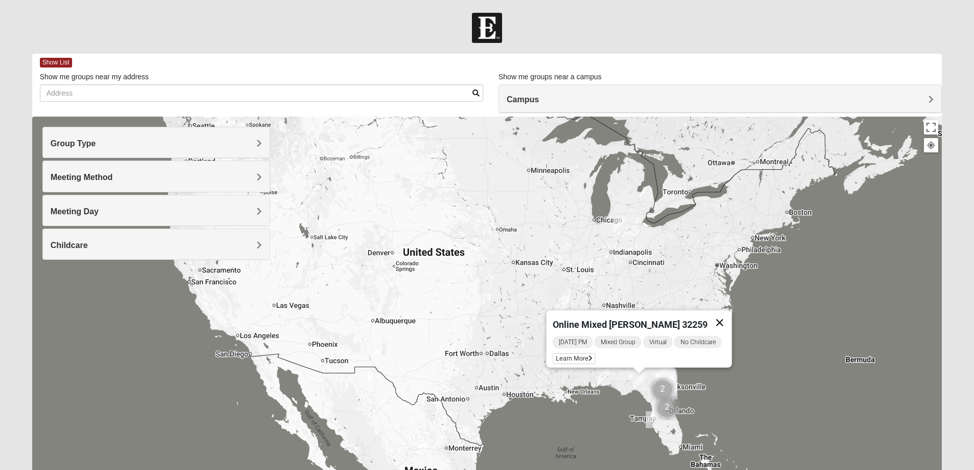
click at [722, 318] on button "Close" at bounding box center [719, 322] width 25 height 25
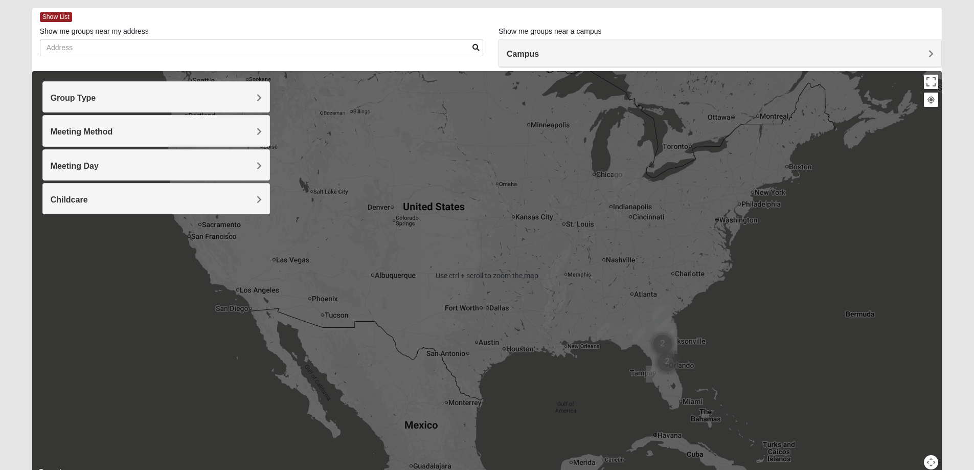
scroll to position [93, 0]
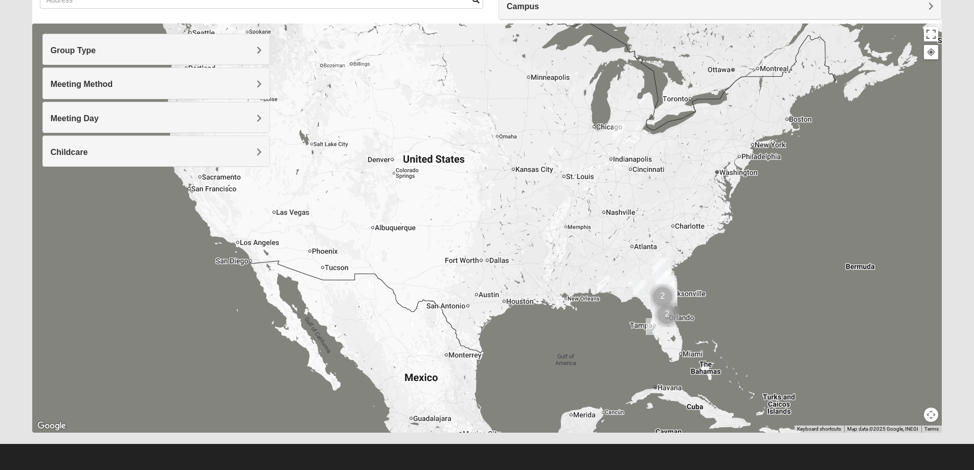
click at [651, 325] on img "Online Mixed Wildermuth" at bounding box center [652, 326] width 12 height 17
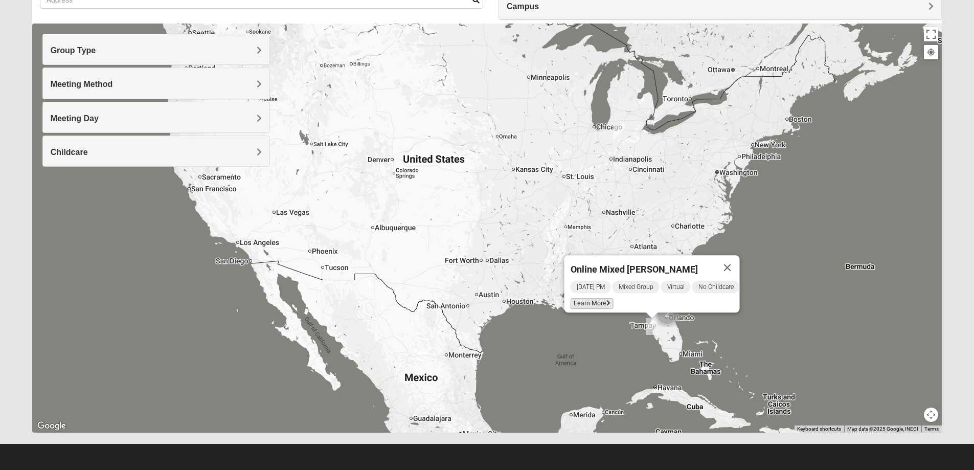
click at [595, 298] on span "Learn More" at bounding box center [591, 303] width 43 height 11
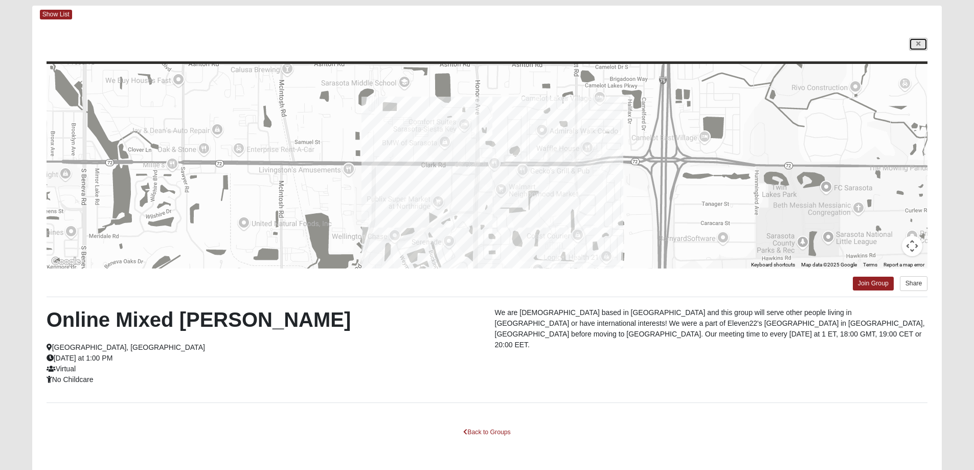
click at [917, 43] on icon at bounding box center [918, 44] width 4 height 6
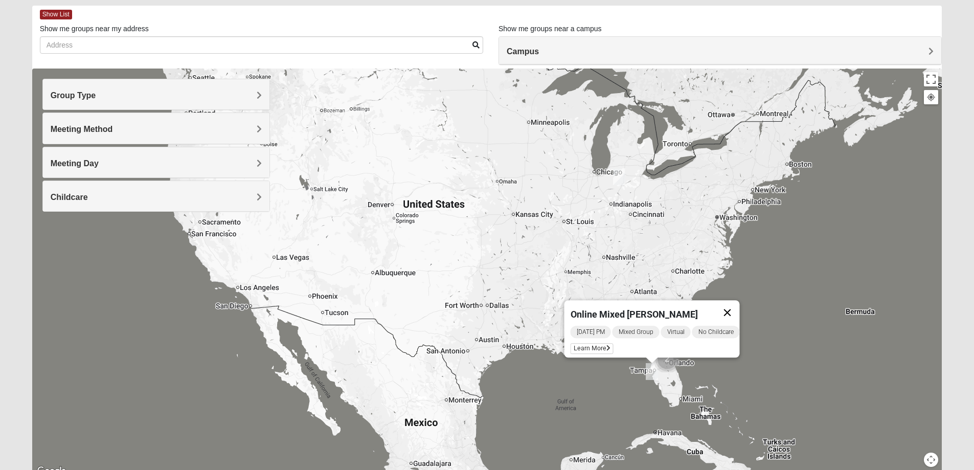
click at [737, 303] on button "Close" at bounding box center [727, 312] width 25 height 25
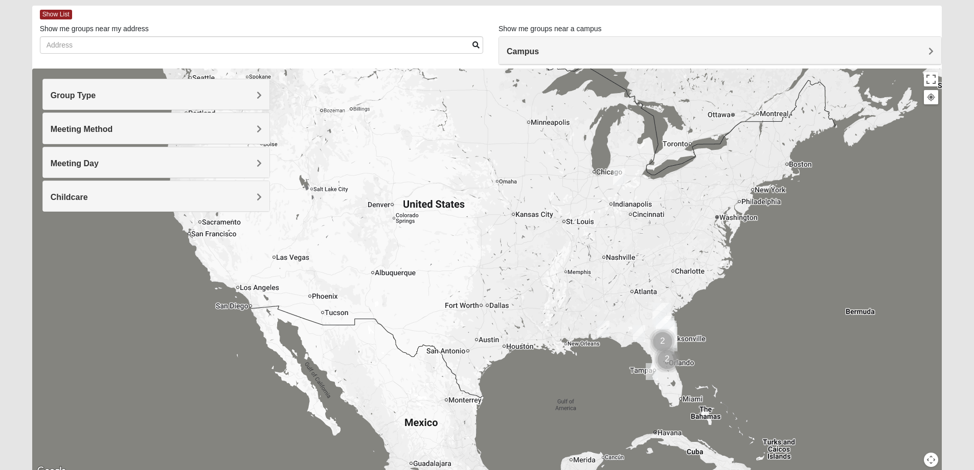
click at [663, 343] on img "Cluster of 2 groups" at bounding box center [663, 342] width 26 height 26
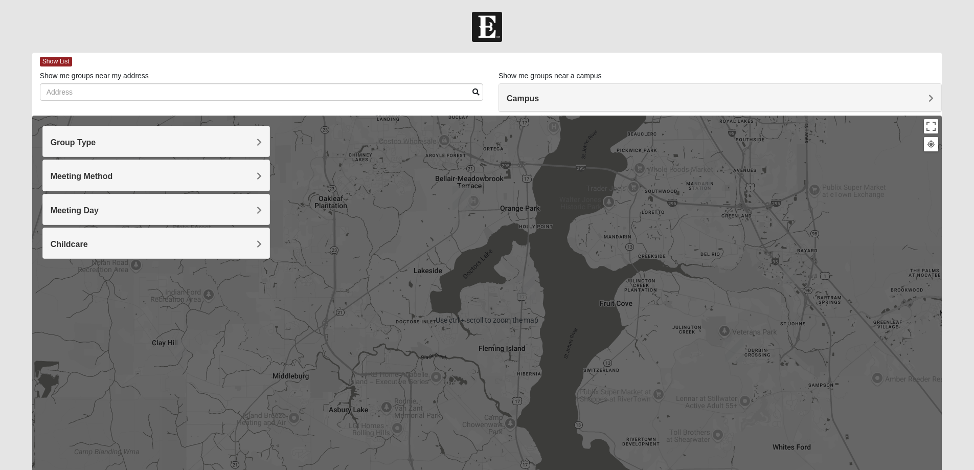
scroll to position [0, 0]
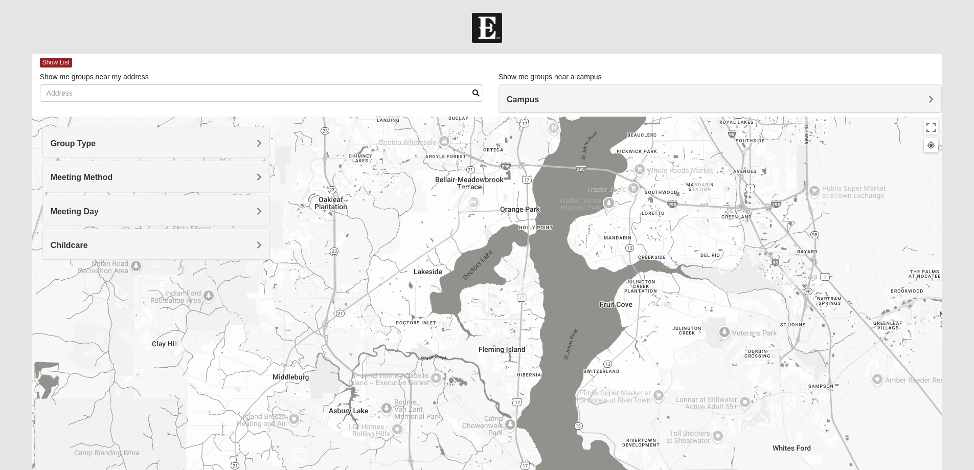
click at [176, 352] on img "Online Mixed Hodges 32068" at bounding box center [180, 349] width 12 height 17
click at [132, 323] on icon at bounding box center [131, 326] width 4 height 6
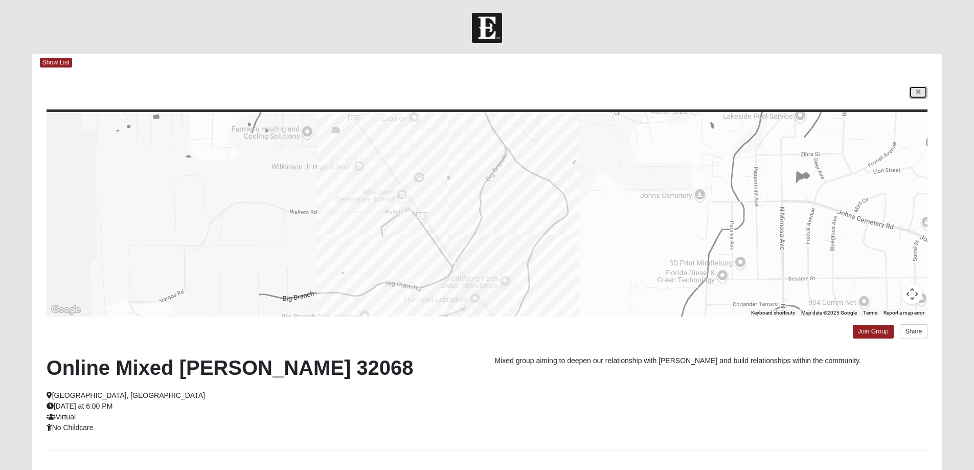
click at [913, 90] on link at bounding box center [918, 92] width 18 height 13
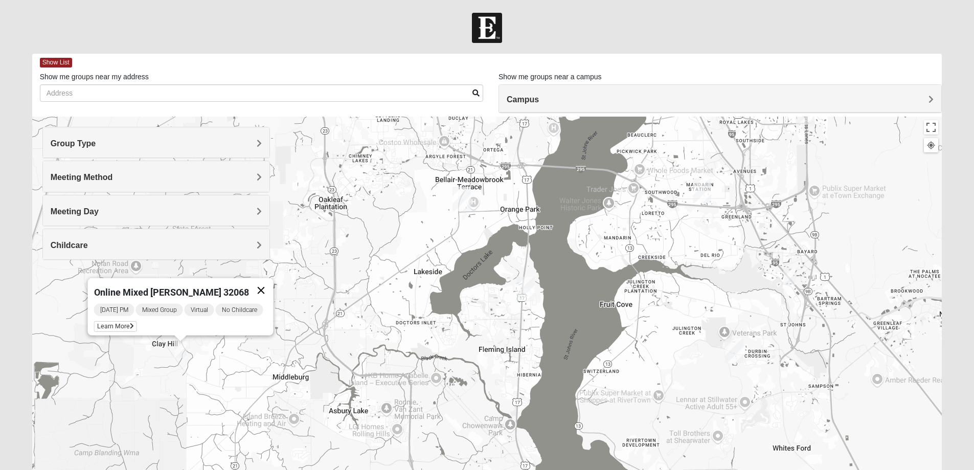
click at [262, 283] on button "Close" at bounding box center [260, 290] width 25 height 25
click at [539, 99] on span "Campus" at bounding box center [522, 99] width 32 height 9
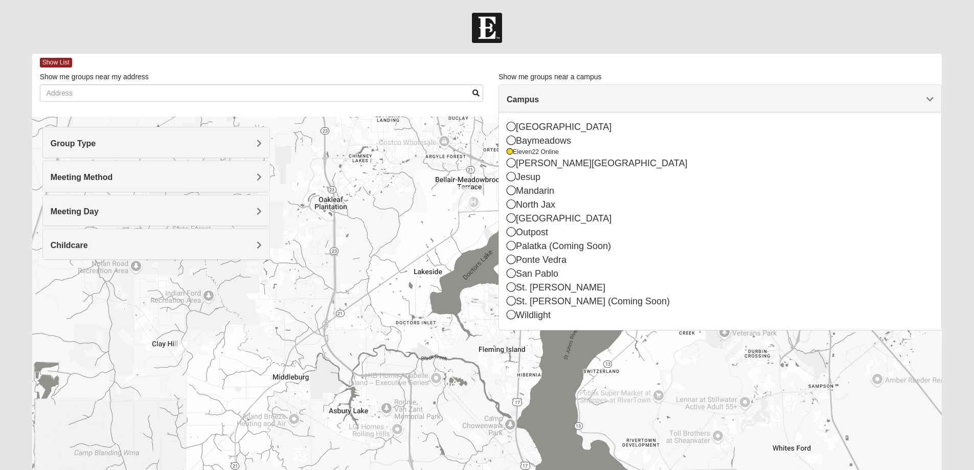
click at [539, 99] on span "Campus" at bounding box center [522, 99] width 32 height 9
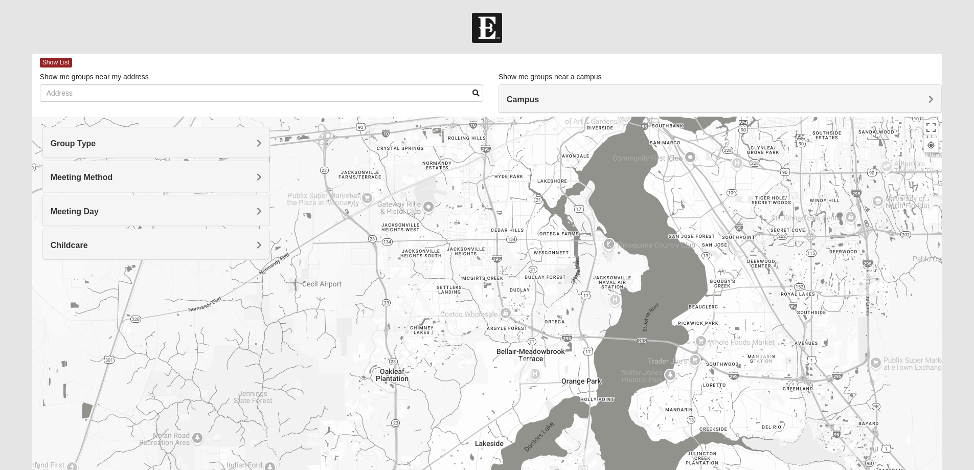
drag, startPoint x: 754, startPoint y: 188, endPoint x: 817, endPoint y: 364, distance: 186.7
click at [817, 364] on div at bounding box center [487, 321] width 910 height 409
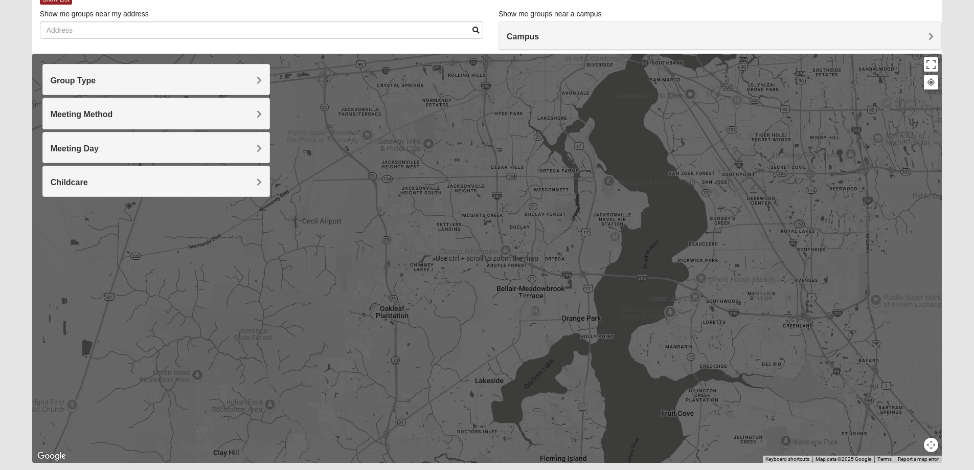
scroll to position [93, 0]
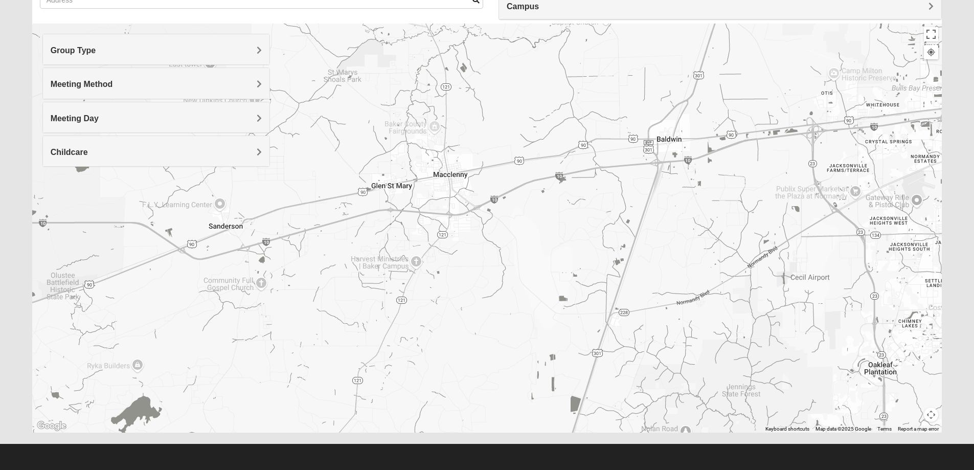
drag, startPoint x: 413, startPoint y: 198, endPoint x: 908, endPoint y: 294, distance: 504.6
click at [908, 294] on div at bounding box center [487, 228] width 910 height 409
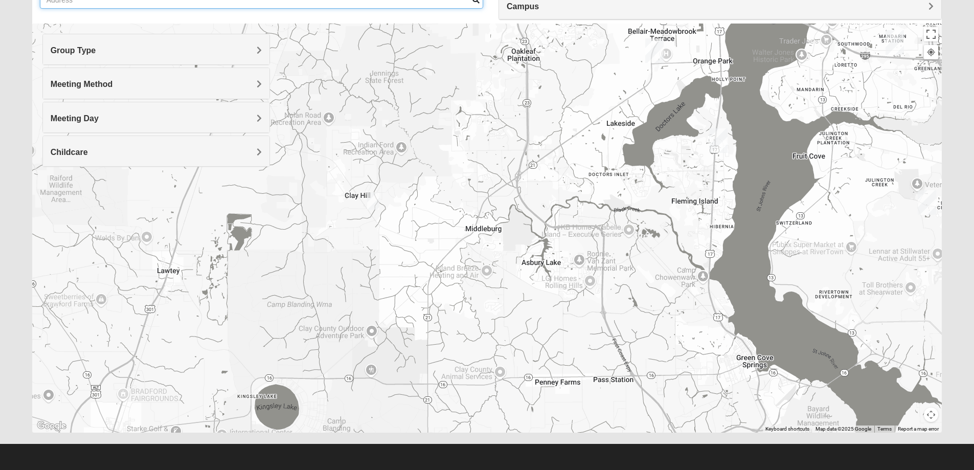
drag, startPoint x: 808, startPoint y: 336, endPoint x: 418, endPoint y: -14, distance: 524.0
click at [418, 0] on html "Log In Find A Group Error Show List Loading Groups" at bounding box center [487, 188] width 974 height 563
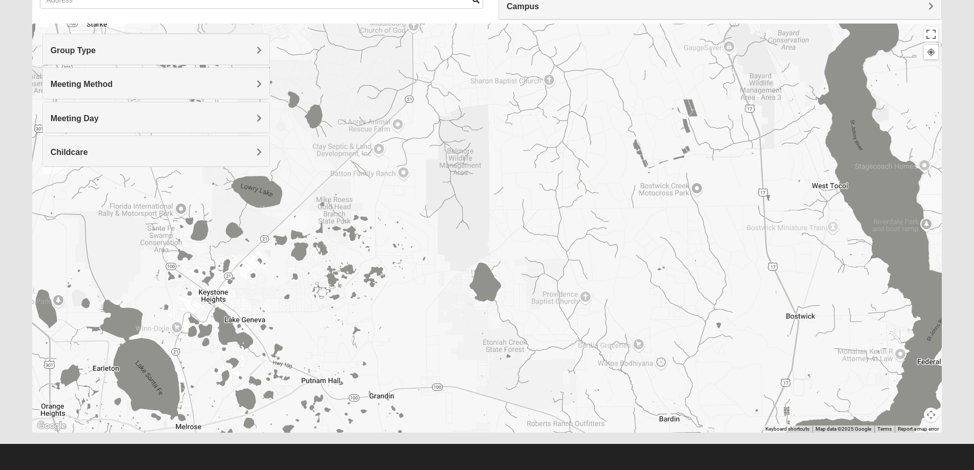
drag, startPoint x: 549, startPoint y: 323, endPoint x: 568, endPoint y: -61, distance: 384.8
click at [568, 0] on html "Log In Find A Group Error Show List Loading Groups" at bounding box center [487, 188] width 974 height 563
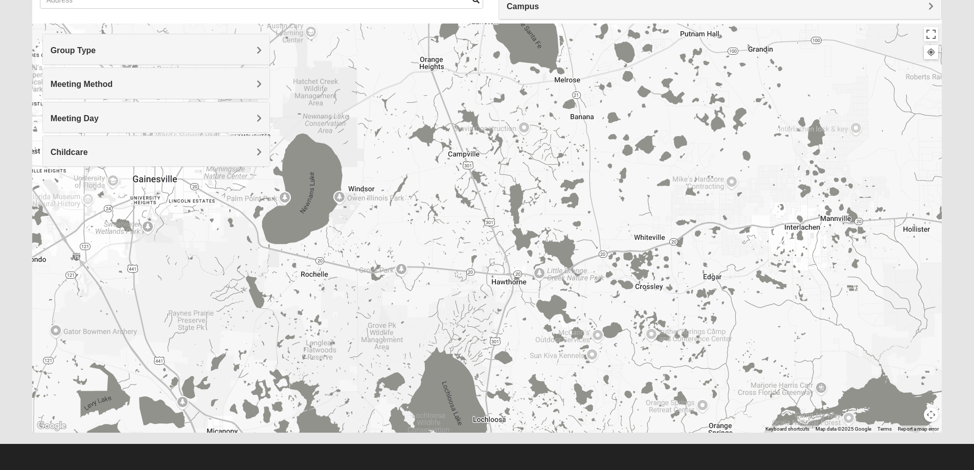
drag, startPoint x: 514, startPoint y: 292, endPoint x: 895, endPoint y: -56, distance: 516.6
click at [895, 0] on html "Log In Find A Group Error Show List Loading Groups" at bounding box center [487, 188] width 974 height 563
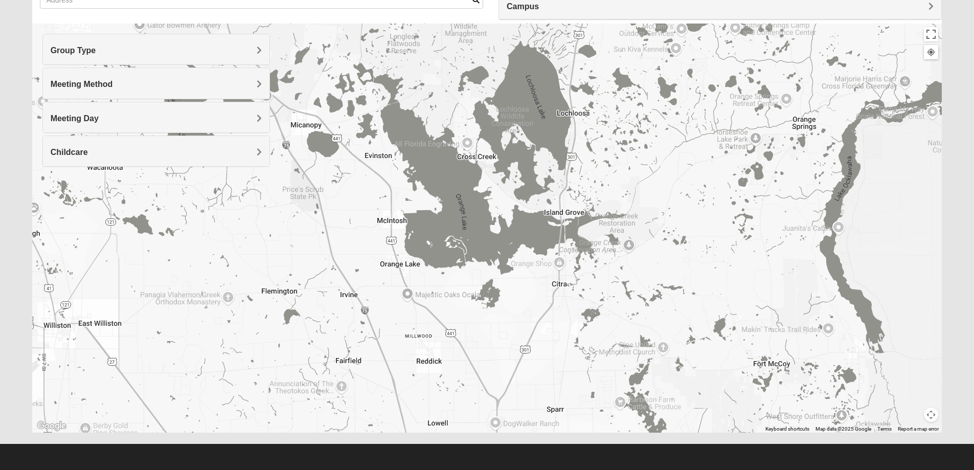
drag, startPoint x: 632, startPoint y: 377, endPoint x: 717, endPoint y: 68, distance: 320.1
click at [717, 68] on div at bounding box center [487, 228] width 910 height 409
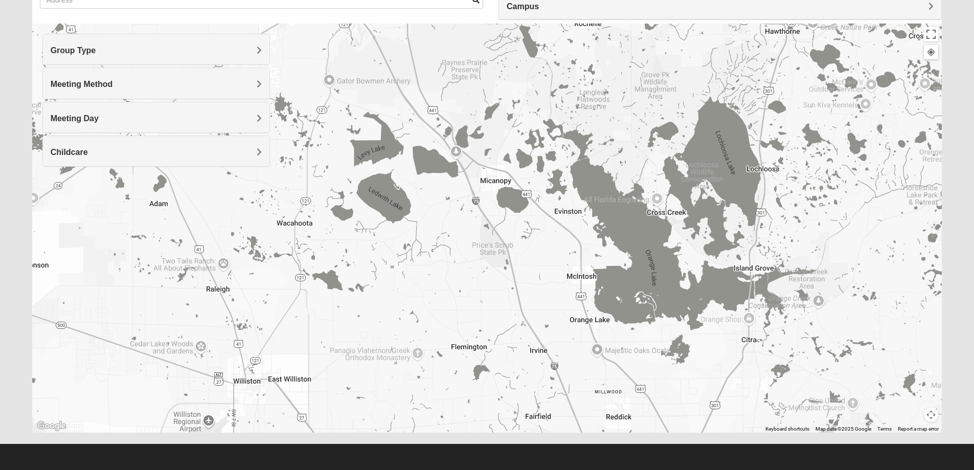
drag, startPoint x: 531, startPoint y: 318, endPoint x: 714, endPoint y: 383, distance: 194.8
click at [714, 383] on div at bounding box center [487, 228] width 910 height 409
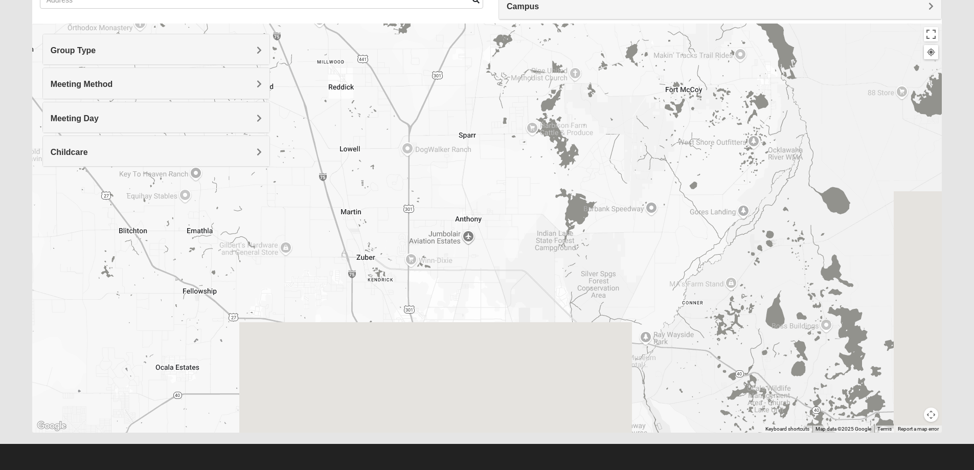
drag, startPoint x: 778, startPoint y: 410, endPoint x: 490, endPoint y: 53, distance: 458.7
click at [490, 53] on div at bounding box center [487, 228] width 910 height 409
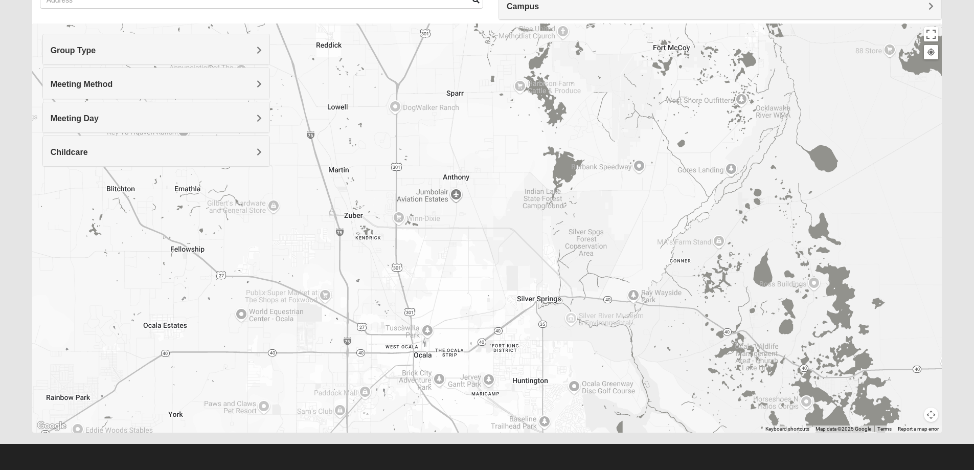
click at [625, 357] on div at bounding box center [487, 228] width 910 height 409
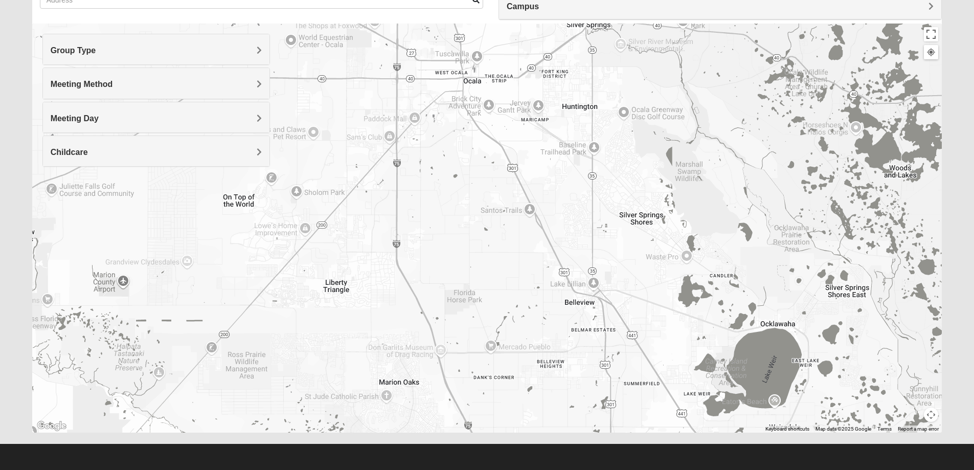
drag, startPoint x: 625, startPoint y: 357, endPoint x: 675, endPoint y: 82, distance: 279.5
click at [675, 82] on div at bounding box center [487, 228] width 910 height 409
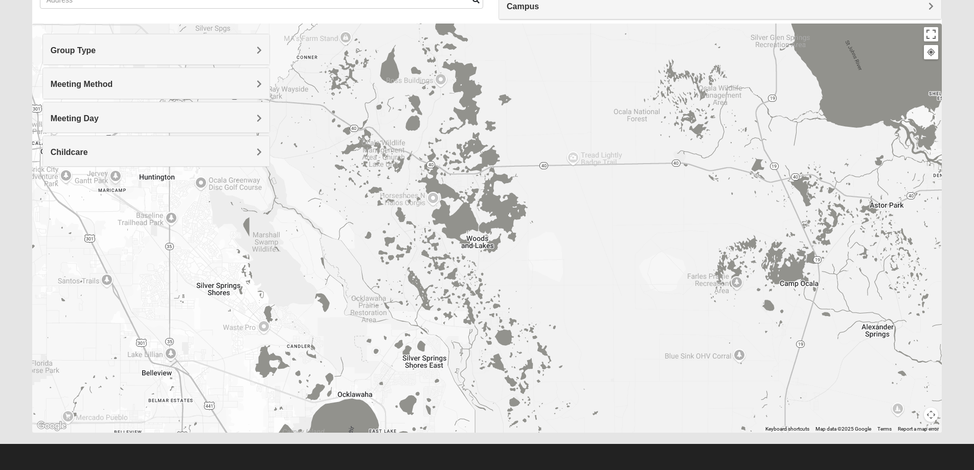
drag, startPoint x: 798, startPoint y: 191, endPoint x: 375, endPoint y: 259, distance: 428.6
click at [372, 266] on div at bounding box center [487, 228] width 910 height 409
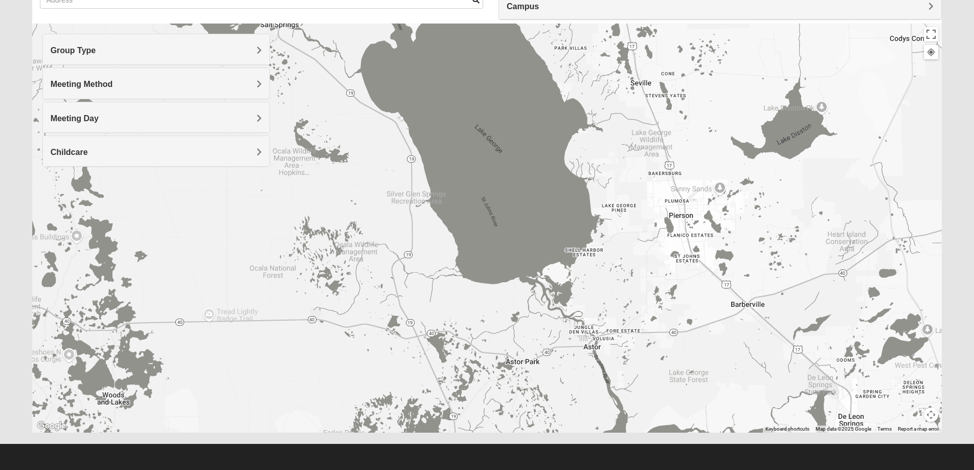
drag, startPoint x: 887, startPoint y: 226, endPoint x: 523, endPoint y: 386, distance: 397.7
click at [523, 386] on div at bounding box center [487, 228] width 910 height 409
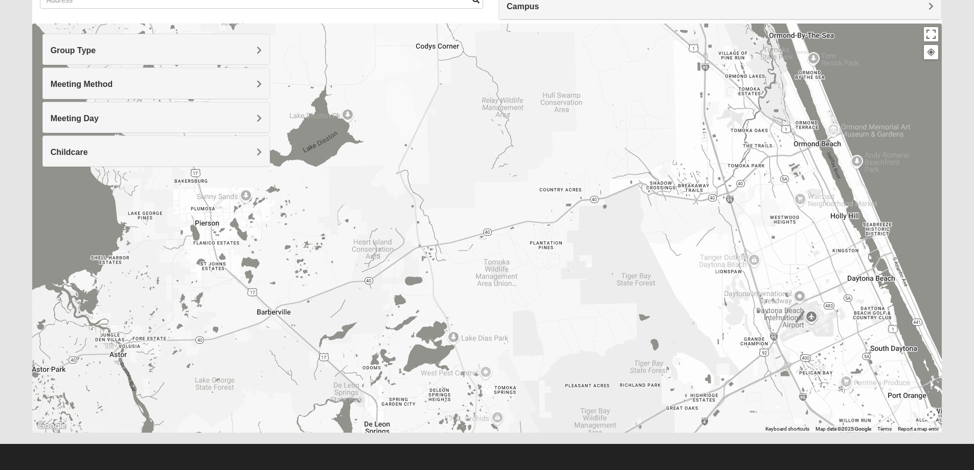
drag, startPoint x: 838, startPoint y: 303, endPoint x: 365, endPoint y: 311, distance: 472.8
click at [365, 311] on div at bounding box center [487, 228] width 910 height 409
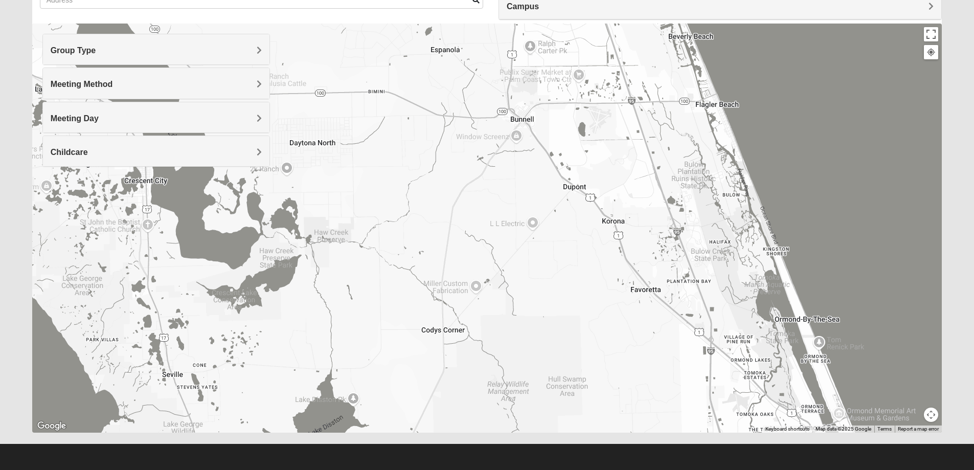
drag, startPoint x: 460, startPoint y: 159, endPoint x: 468, endPoint y: 446, distance: 287.3
click at [465, 448] on form "Log In Find A Group Error Show List Loading Groups" at bounding box center [487, 195] width 974 height 550
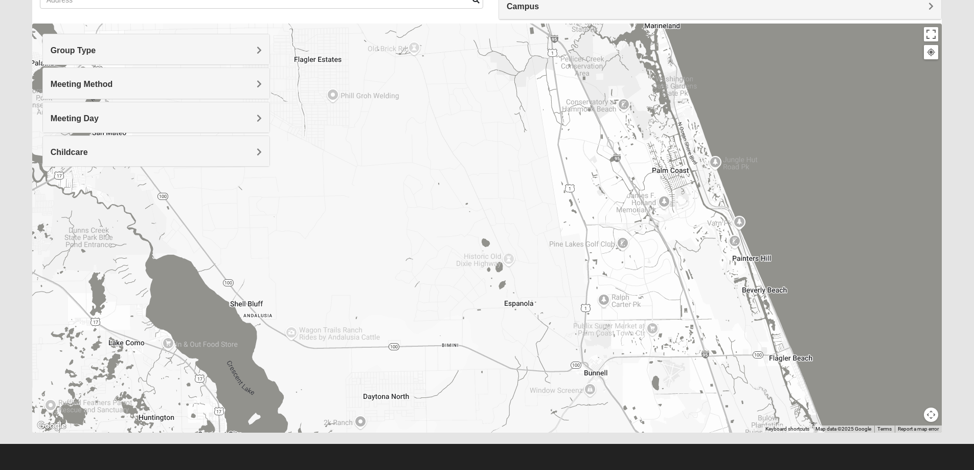
drag, startPoint x: 500, startPoint y: 257, endPoint x: 575, endPoint y: 490, distance: 244.9
click at [575, 469] on html "Log In Find A Group Error Show List Loading Groups" at bounding box center [487, 188] width 974 height 563
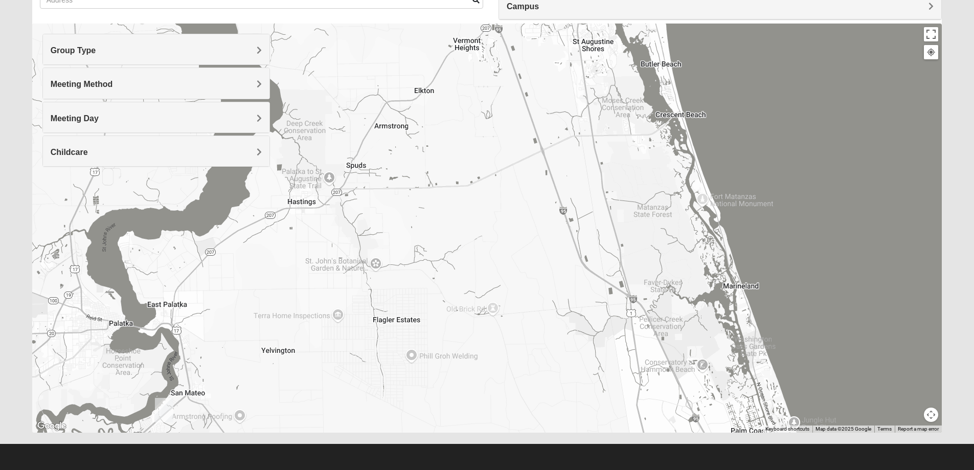
drag, startPoint x: 400, startPoint y: 245, endPoint x: 467, endPoint y: 449, distance: 214.2
click at [466, 450] on form "Log In Find A Group Error Show List Loading Groups" at bounding box center [487, 195] width 974 height 550
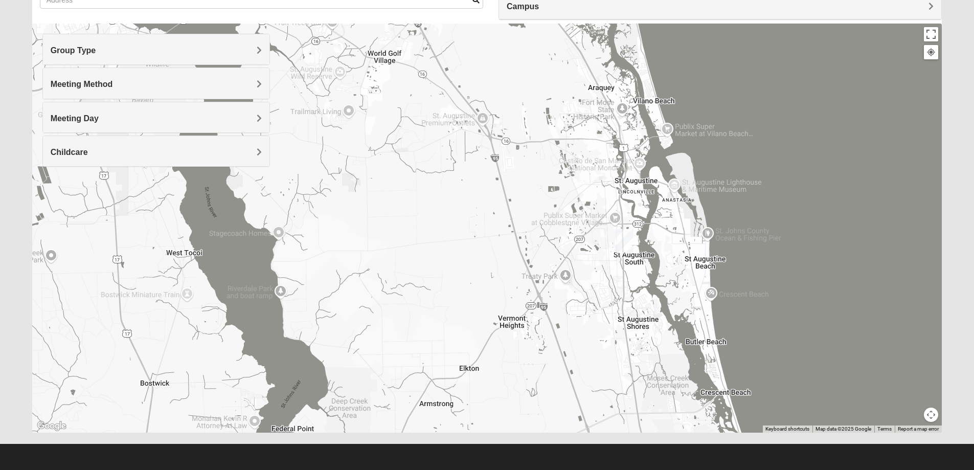
drag, startPoint x: 455, startPoint y: 184, endPoint x: 509, endPoint y: 490, distance: 310.3
click at [509, 469] on html "Log In Find A Group Error Show List Loading Groups" at bounding box center [487, 188] width 974 height 563
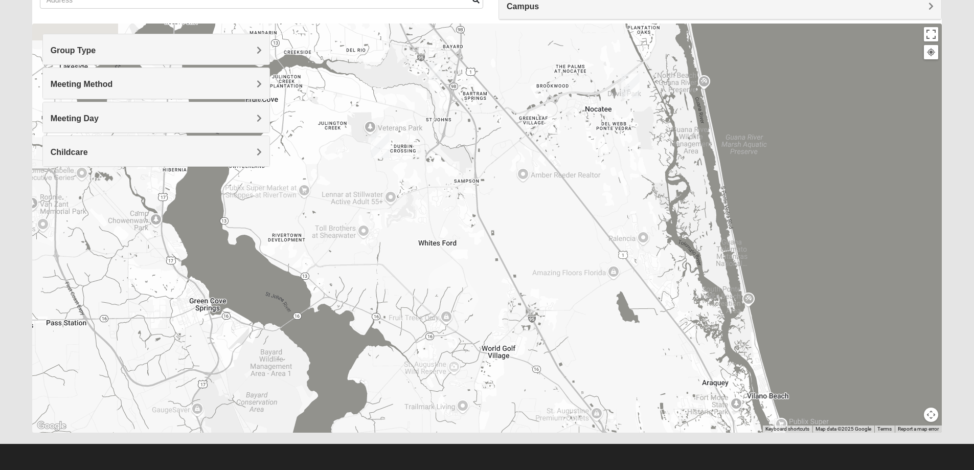
drag, startPoint x: 446, startPoint y: 229, endPoint x: 546, endPoint y: 490, distance: 278.6
click at [546, 469] on html "Log In Find A Group Error Show List Loading Groups" at bounding box center [487, 188] width 974 height 563
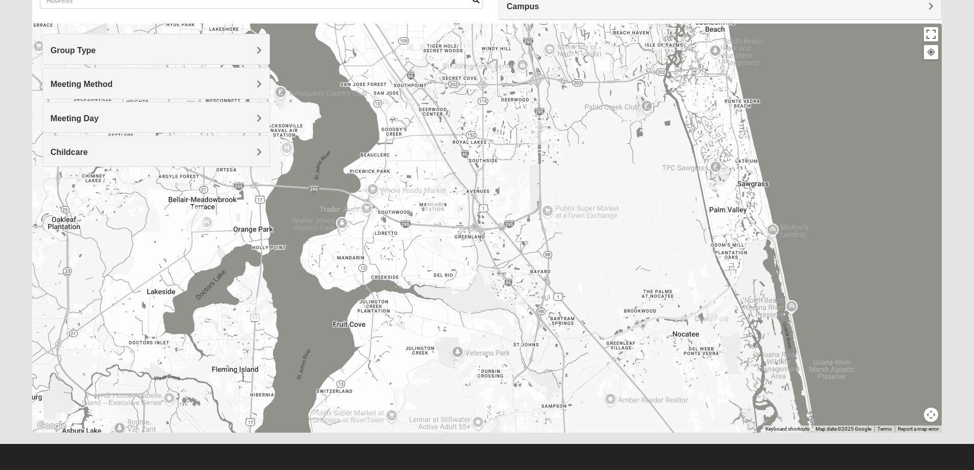
drag, startPoint x: 524, startPoint y: 265, endPoint x: 599, endPoint y: 455, distance: 204.2
click at [599, 455] on form "Log In Find A Group Error Show List Loading Groups" at bounding box center [487, 195] width 974 height 550
click at [521, 294] on img "Online Mixed Krause/Chasten 32258" at bounding box center [522, 296] width 12 height 17
click at [522, 300] on img "Online Mixed Krause/Chasten 32258" at bounding box center [522, 296] width 12 height 17
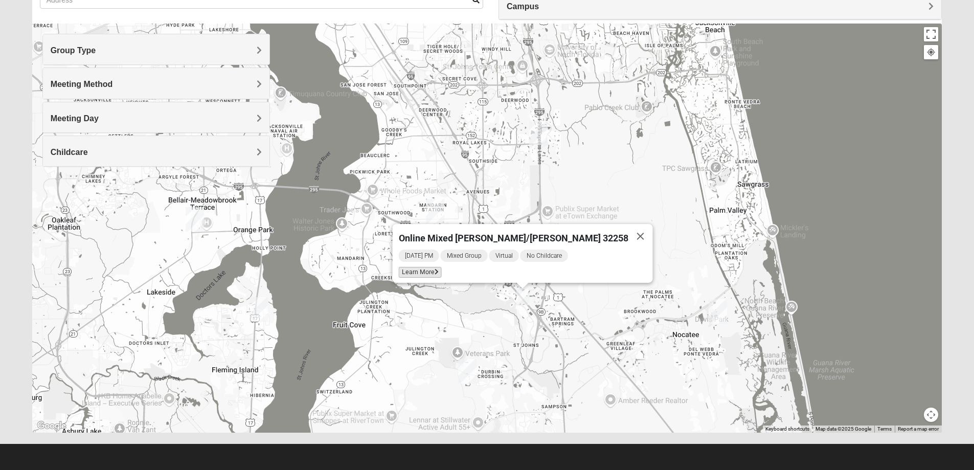
click at [441, 270] on span "Learn More" at bounding box center [419, 272] width 43 height 11
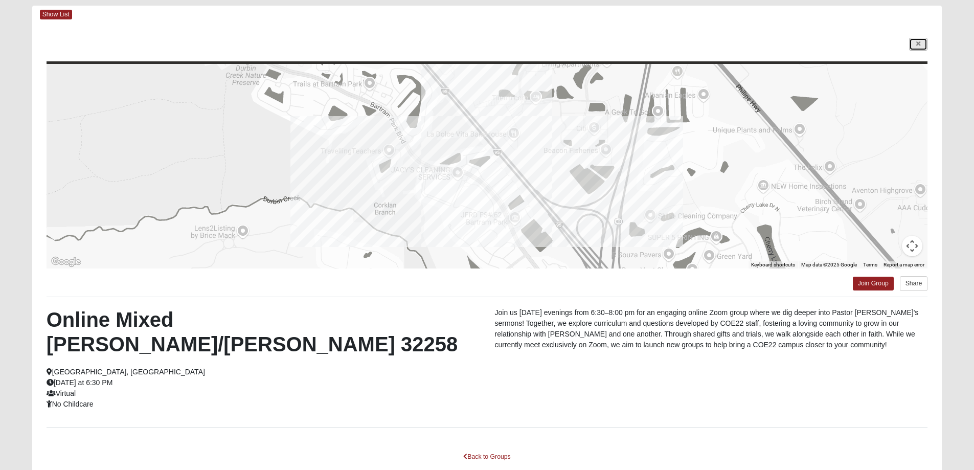
click at [919, 45] on icon at bounding box center [918, 44] width 4 height 6
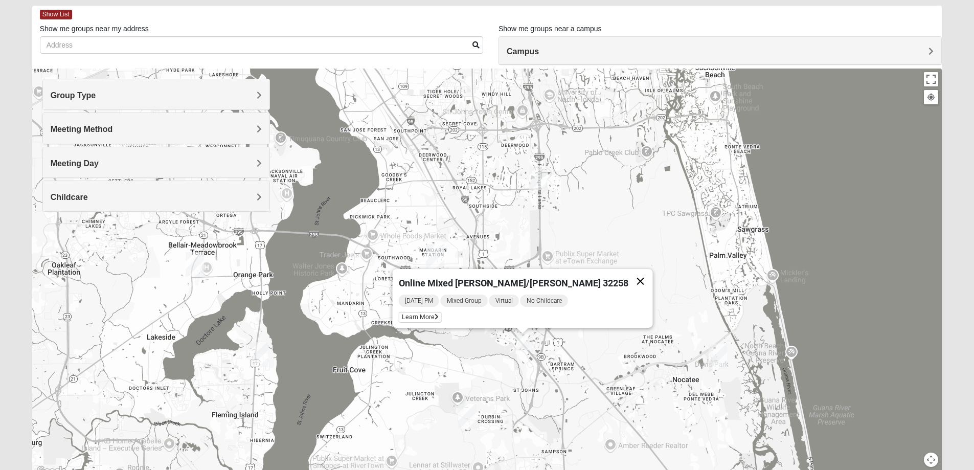
click at [628, 278] on button "Close" at bounding box center [640, 281] width 25 height 25
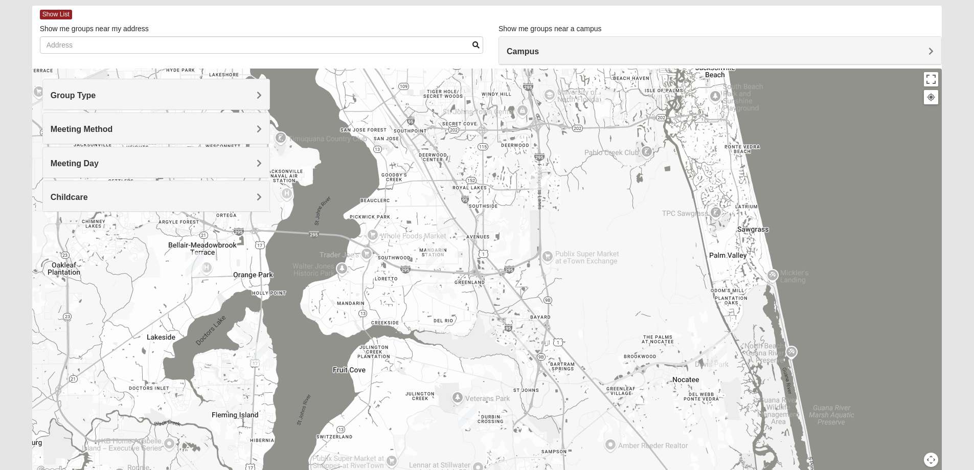
drag, startPoint x: 476, startPoint y: 245, endPoint x: 664, endPoint y: 469, distance: 292.8
click at [664, 469] on div at bounding box center [487, 272] width 910 height 409
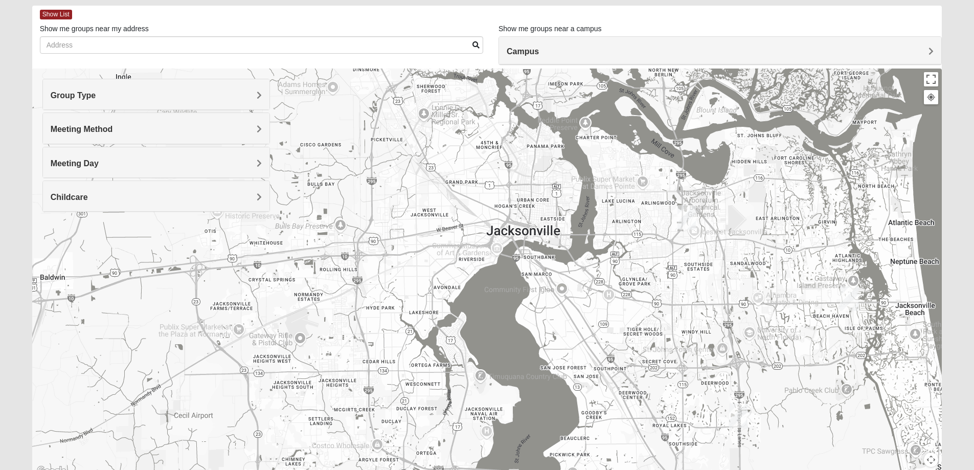
drag, startPoint x: 523, startPoint y: 252, endPoint x: 723, endPoint y: 489, distance: 310.4
click at [723, 469] on html "Log In Find A Group Error Show List Loading Groups" at bounding box center [487, 233] width 974 height 563
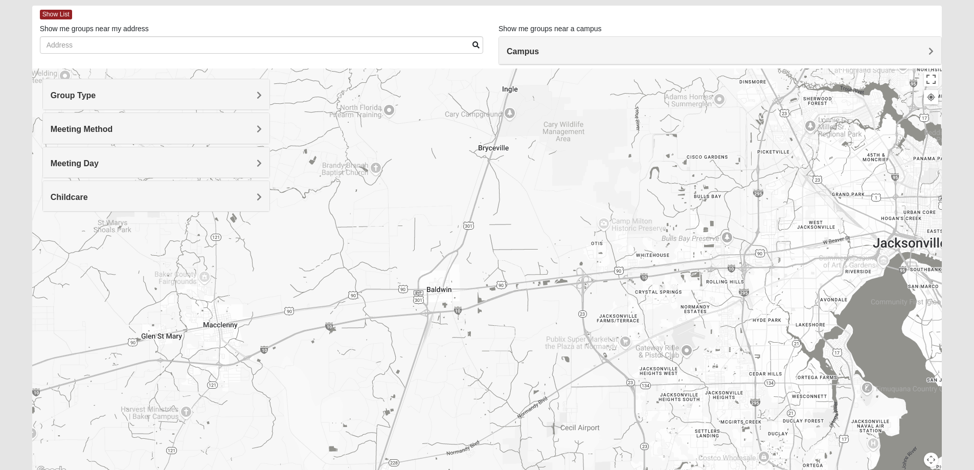
drag, startPoint x: 273, startPoint y: 371, endPoint x: 675, endPoint y: 379, distance: 401.3
click at [675, 379] on div at bounding box center [487, 272] width 910 height 409
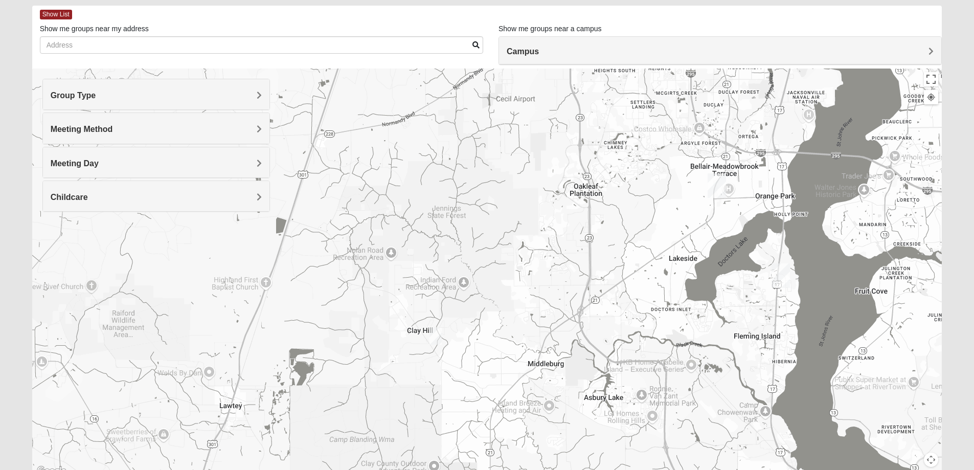
drag, startPoint x: 710, startPoint y: 393, endPoint x: 634, endPoint y: 55, distance: 345.7
click at [634, 55] on div "Show List Loading Groups Keywords Filter Additional Filters Campus [GEOGRAPHIC_…" at bounding box center [487, 242] width 910 height 472
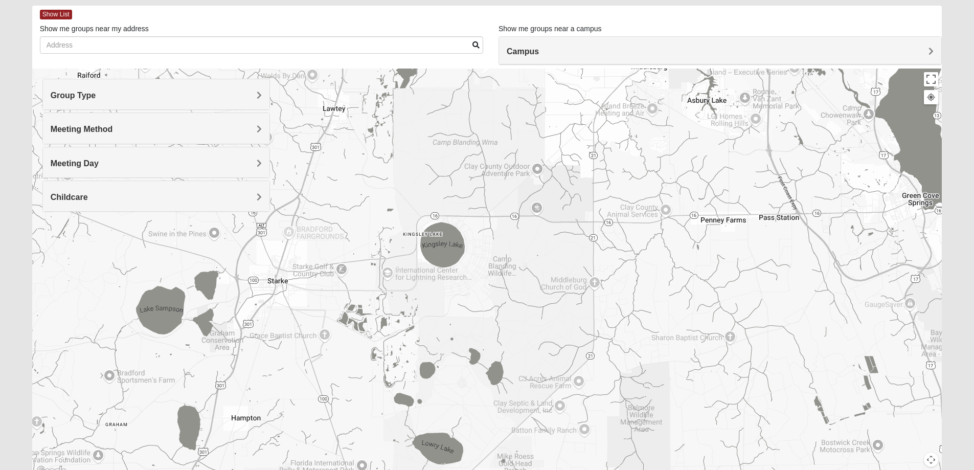
drag, startPoint x: 681, startPoint y: 425, endPoint x: 788, endPoint y: 141, distance: 302.9
click at [788, 141] on div at bounding box center [487, 272] width 910 height 409
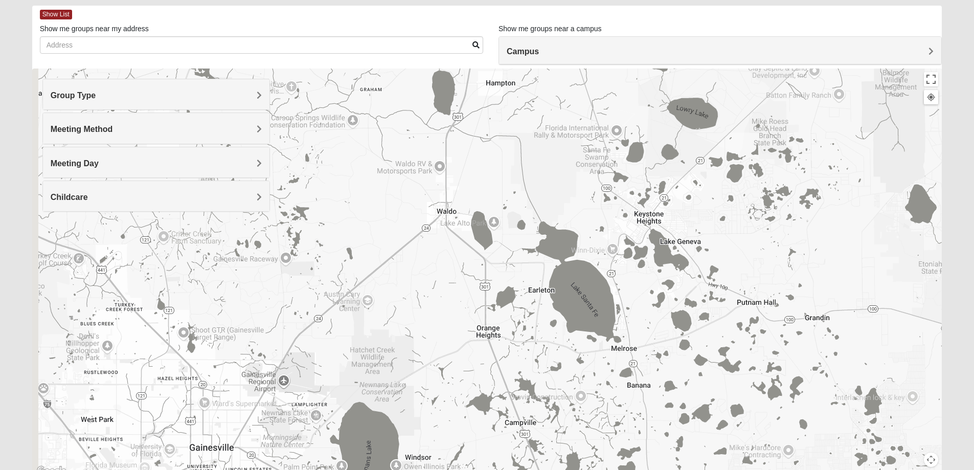
drag, startPoint x: 499, startPoint y: 400, endPoint x: 763, endPoint y: 56, distance: 433.0
click at [763, 56] on div "Show List Loading Groups Keywords Filter Additional Filters Campus [GEOGRAPHIC_…" at bounding box center [487, 242] width 910 height 472
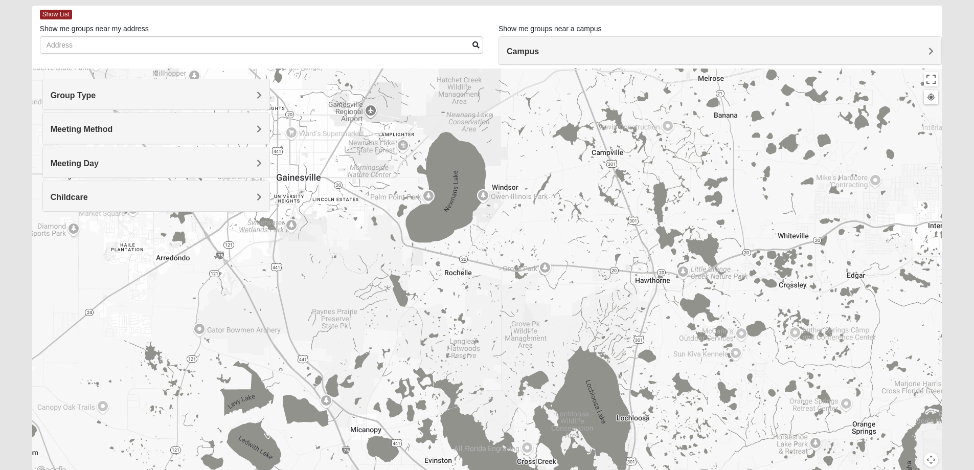
drag, startPoint x: 446, startPoint y: 280, endPoint x: 522, endPoint y: 16, distance: 273.9
click at [522, 16] on div "Show List Loading Groups Keywords Filter Additional Filters Campus [GEOGRAPHIC_…" at bounding box center [487, 242] width 910 height 472
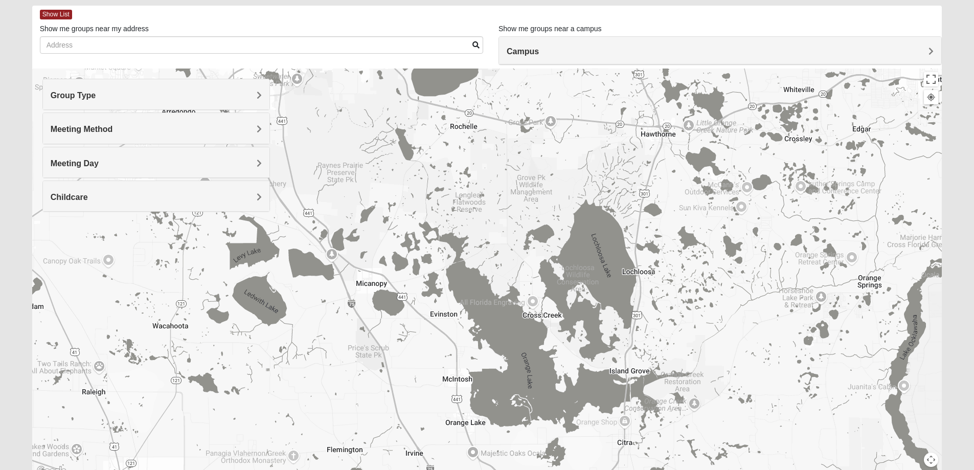
drag, startPoint x: 653, startPoint y: 336, endPoint x: 661, endPoint y: 93, distance: 243.4
click at [661, 93] on div at bounding box center [487, 272] width 910 height 409
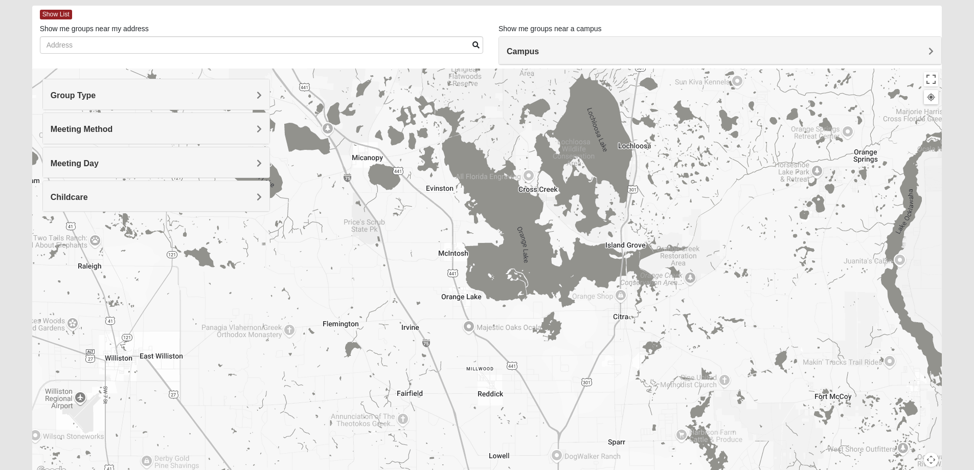
drag, startPoint x: 572, startPoint y: 361, endPoint x: 600, endPoint y: 160, distance: 202.7
click at [602, 192] on div at bounding box center [487, 272] width 910 height 409
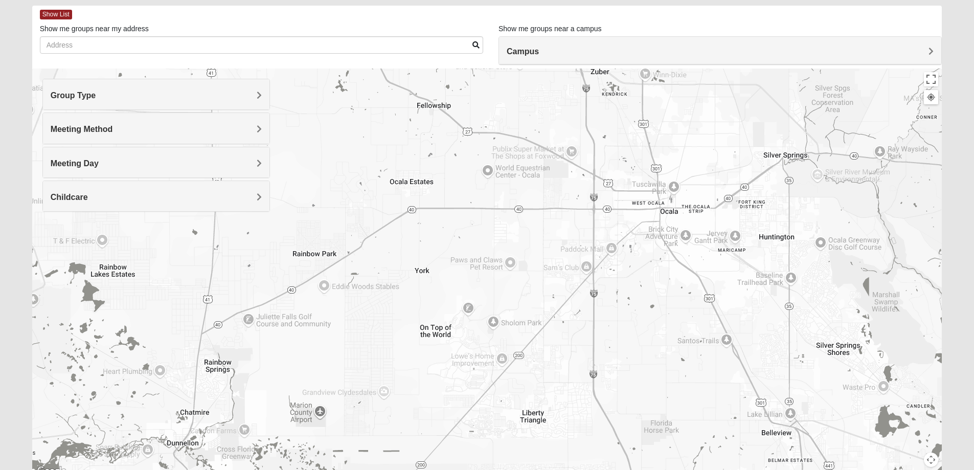
drag, startPoint x: 642, startPoint y: 357, endPoint x: 646, endPoint y: 227, distance: 129.9
click at [646, 227] on div at bounding box center [487, 272] width 910 height 409
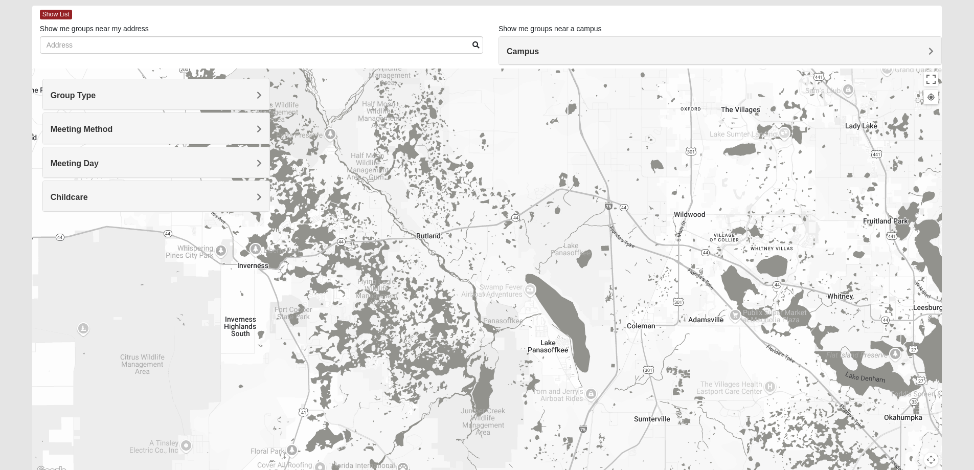
drag, startPoint x: 743, startPoint y: 348, endPoint x: 608, endPoint y: 167, distance: 225.3
click at [608, 167] on div at bounding box center [487, 272] width 910 height 409
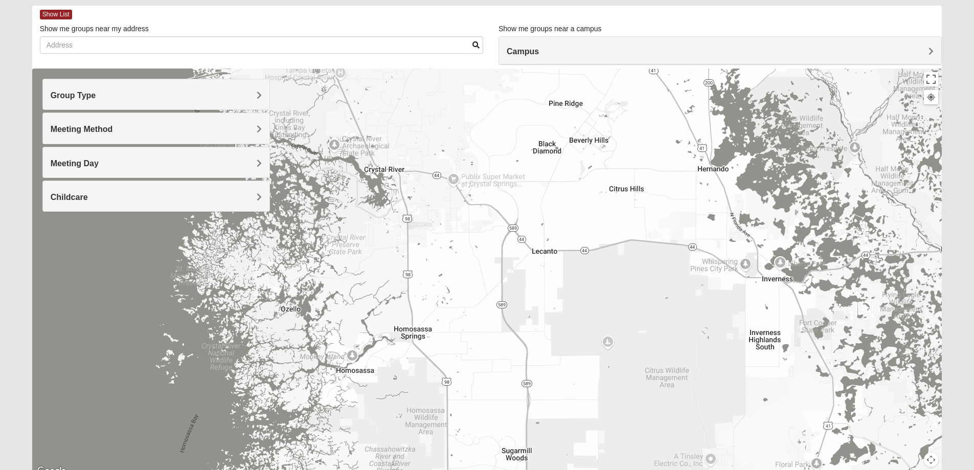
drag, startPoint x: 426, startPoint y: 325, endPoint x: 952, endPoint y: 339, distance: 526.1
click at [952, 339] on form "Log In Find A Group Error Show List Loading Groups" at bounding box center [487, 240] width 974 height 550
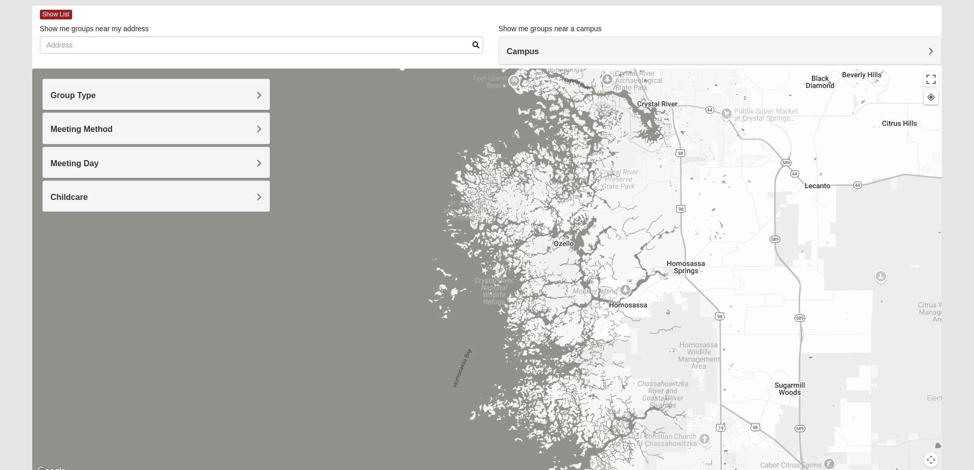
drag, startPoint x: 621, startPoint y: 279, endPoint x: 672, endPoint y: 270, distance: 51.4
click at [672, 270] on div at bounding box center [487, 272] width 910 height 409
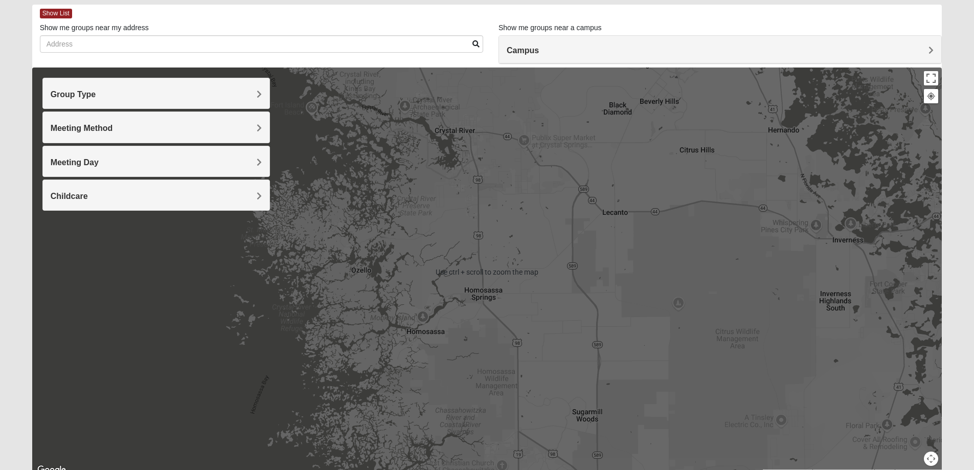
scroll to position [93, 0]
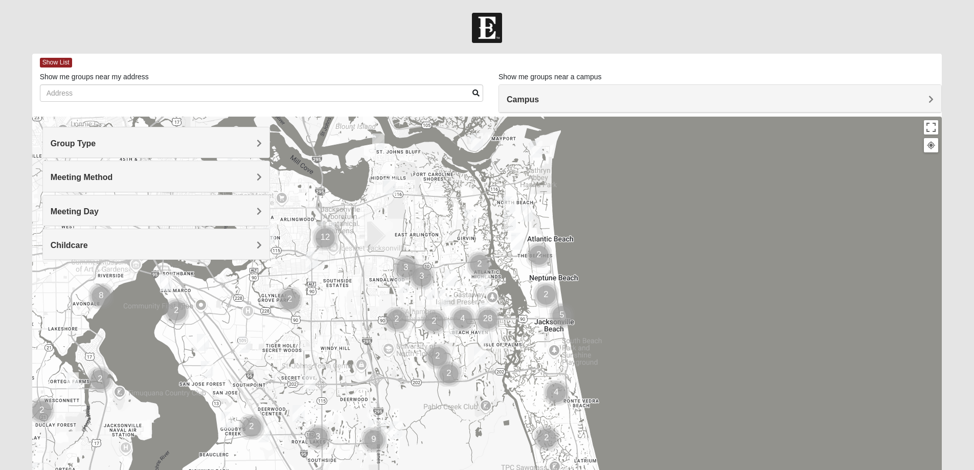
click at [332, 234] on img "Cluster of 12 groups" at bounding box center [325, 238] width 26 height 26
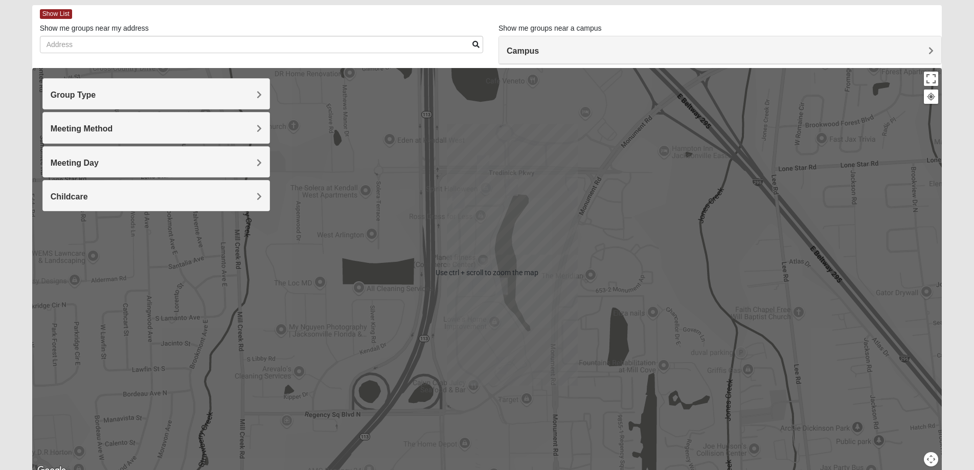
scroll to position [93, 0]
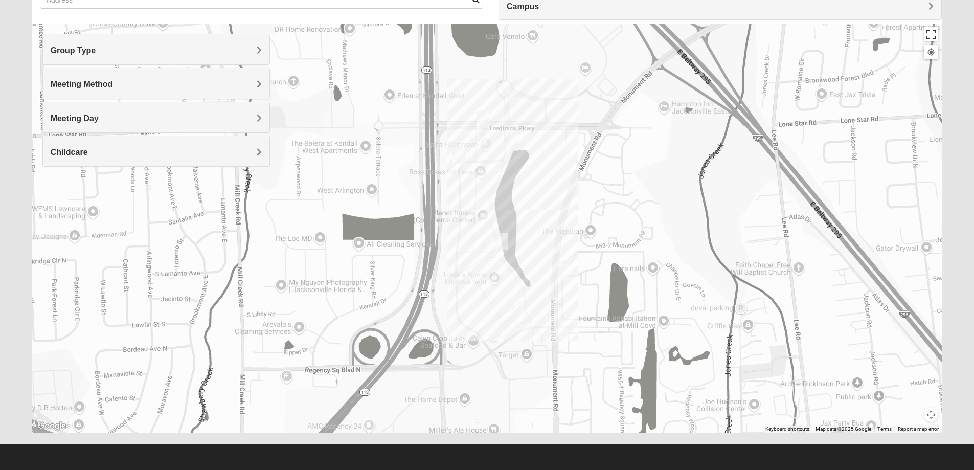
click at [931, 36] on button "Toggle fullscreen view" at bounding box center [931, 34] width 14 height 14
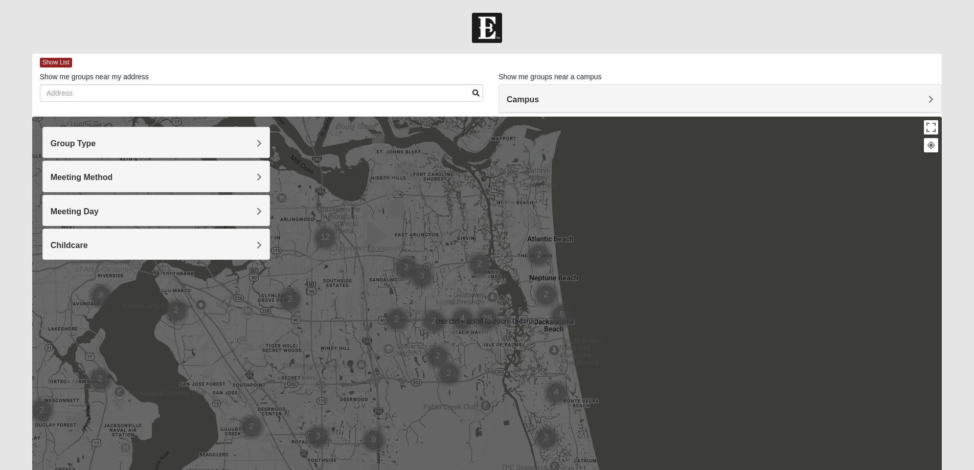
scroll to position [93, 0]
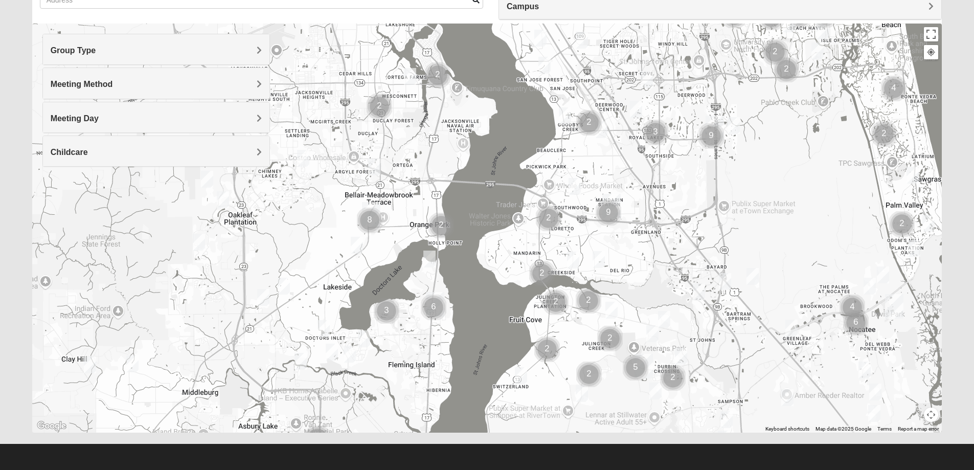
drag, startPoint x: 381, startPoint y: 320, endPoint x: 674, endPoint y: 153, distance: 336.7
click at [674, 153] on div at bounding box center [487, 228] width 910 height 409
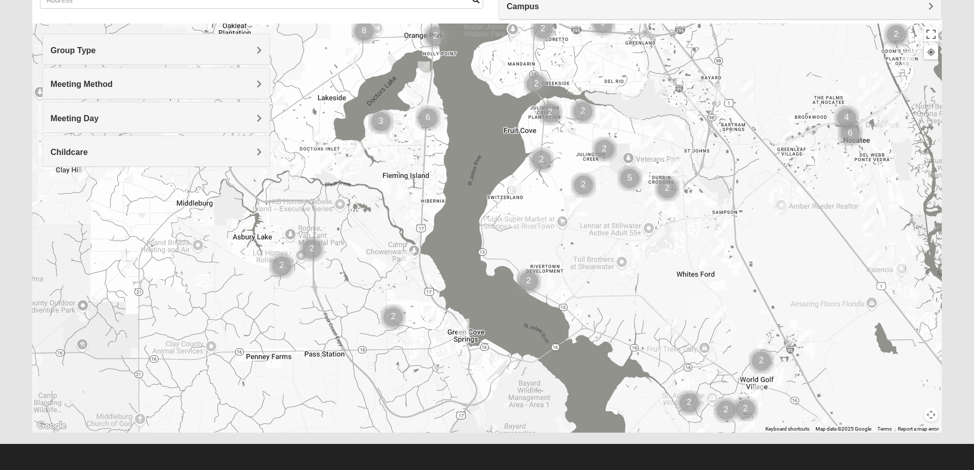
drag, startPoint x: 669, startPoint y: 382, endPoint x: 665, endPoint y: 168, distance: 214.2
click at [665, 176] on img "Cluster of 2 groups" at bounding box center [667, 189] width 26 height 26
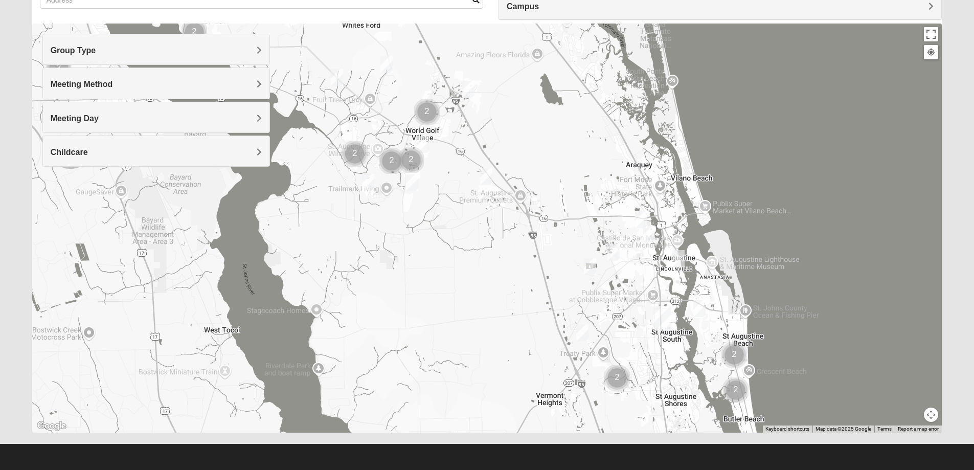
drag, startPoint x: 726, startPoint y: 322, endPoint x: 389, endPoint y: 99, distance: 404.1
click at [389, 99] on div at bounding box center [487, 228] width 910 height 409
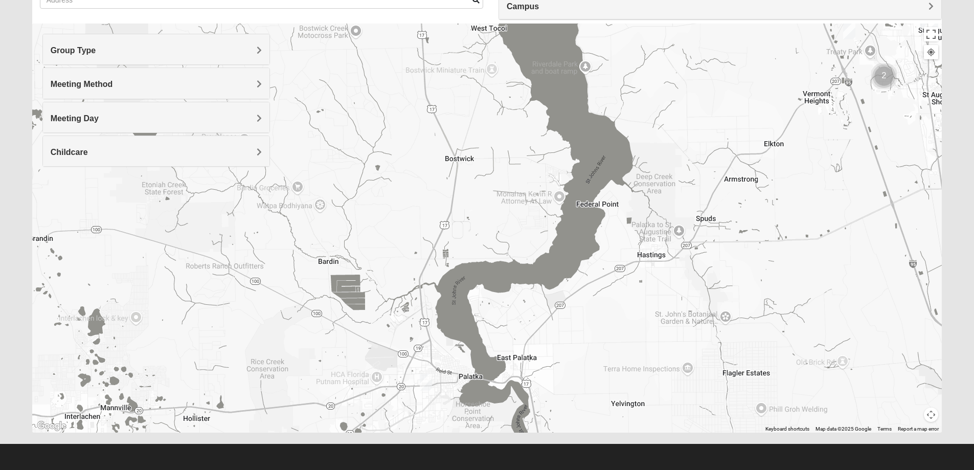
drag, startPoint x: 468, startPoint y: 360, endPoint x: 723, endPoint y: 75, distance: 382.6
click at [723, 75] on div at bounding box center [487, 228] width 910 height 409
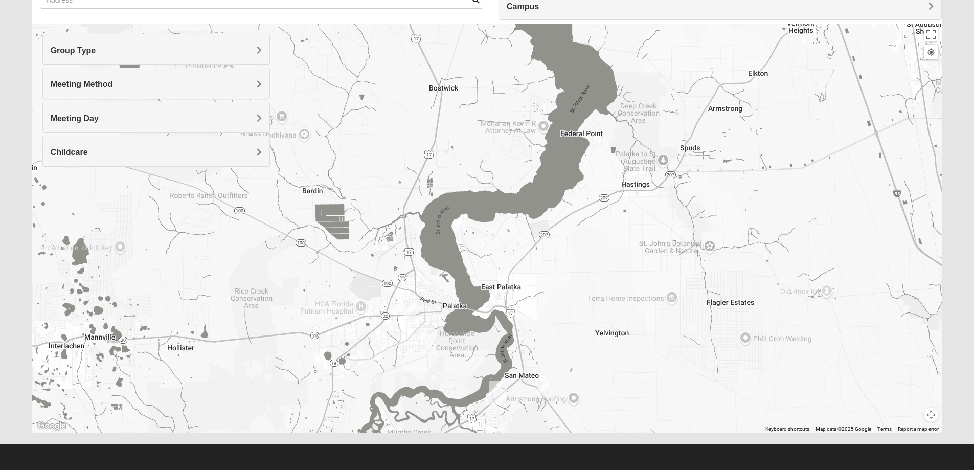
drag, startPoint x: 625, startPoint y: 341, endPoint x: 602, endPoint y: 190, distance: 152.9
click at [602, 190] on div at bounding box center [487, 228] width 910 height 409
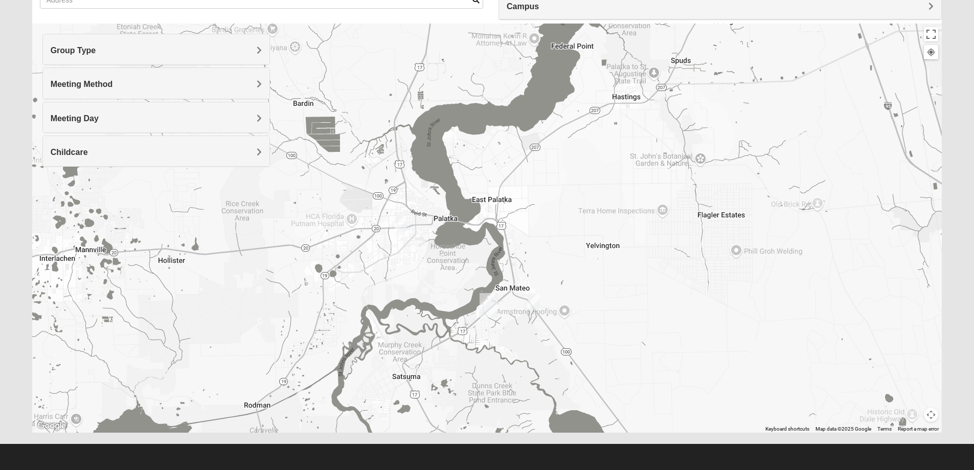
click at [536, 298] on img "Mixed Gett 32189" at bounding box center [533, 301] width 12 height 17
click at [402, 232] on img "Mixed Cravens 32177" at bounding box center [401, 224] width 12 height 17
click at [485, 160] on button "Close" at bounding box center [480, 165] width 25 height 25
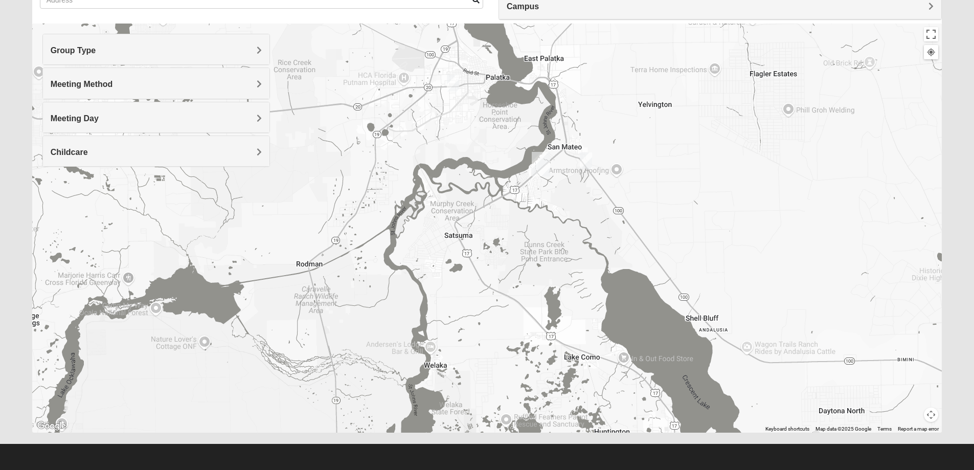
drag, startPoint x: 580, startPoint y: 274, endPoint x: 638, endPoint y: 122, distance: 162.6
click at [638, 122] on div at bounding box center [487, 228] width 910 height 409
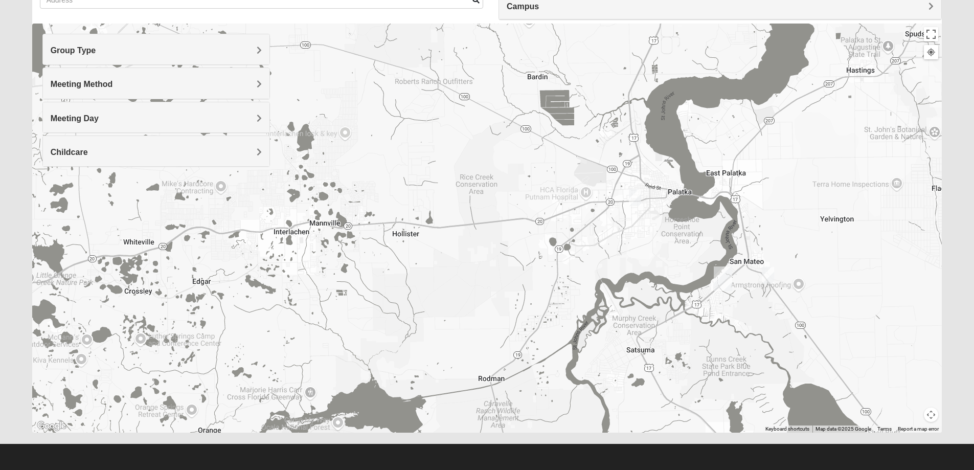
drag, startPoint x: 455, startPoint y: 259, endPoint x: 632, endPoint y: 384, distance: 216.8
click at [632, 384] on div at bounding box center [487, 228] width 910 height 409
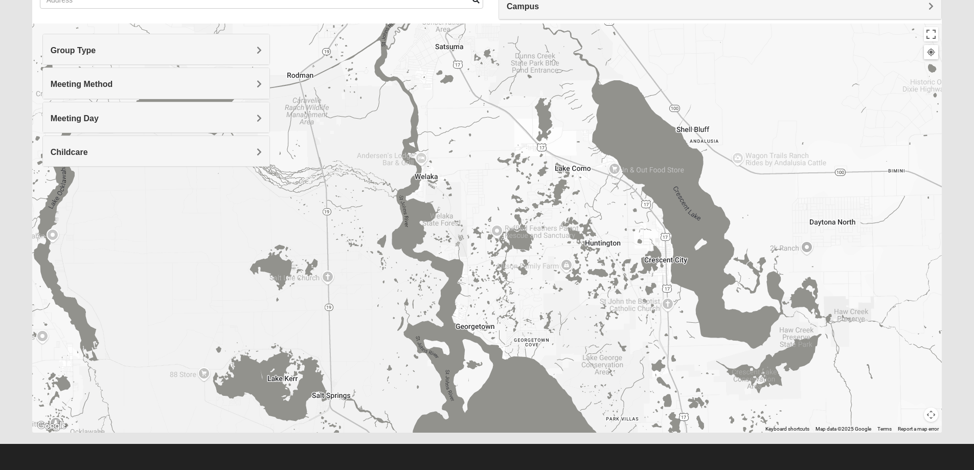
drag, startPoint x: 674, startPoint y: 359, endPoint x: 478, endPoint y: 115, distance: 312.7
click at [494, 73] on div at bounding box center [487, 228] width 910 height 409
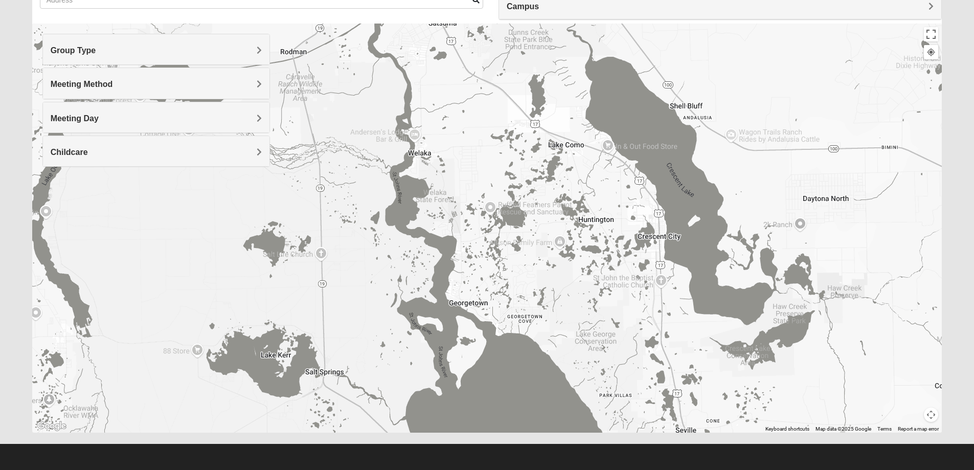
drag, startPoint x: 519, startPoint y: 236, endPoint x: 551, endPoint y: 79, distance: 160.2
click at [536, 136] on div at bounding box center [487, 228] width 910 height 409
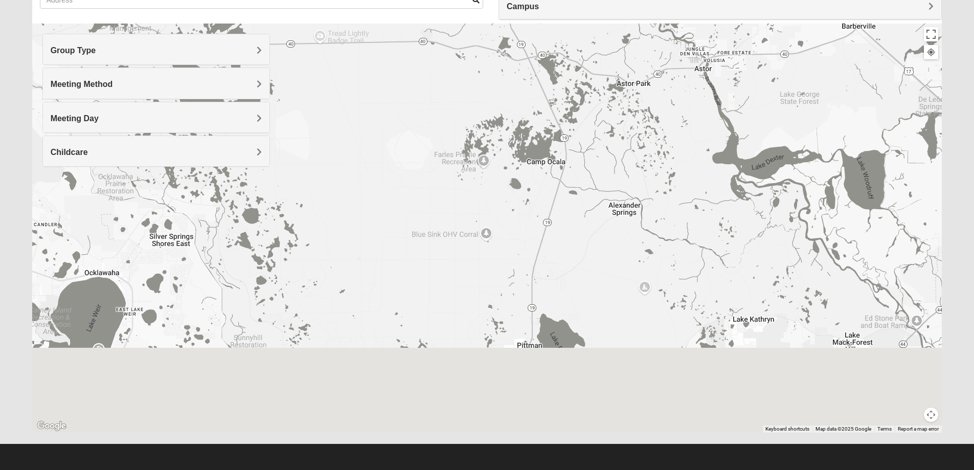
drag, startPoint x: 493, startPoint y: 309, endPoint x: 535, endPoint y: 70, distance: 243.3
click at [519, 140] on div at bounding box center [487, 228] width 910 height 409
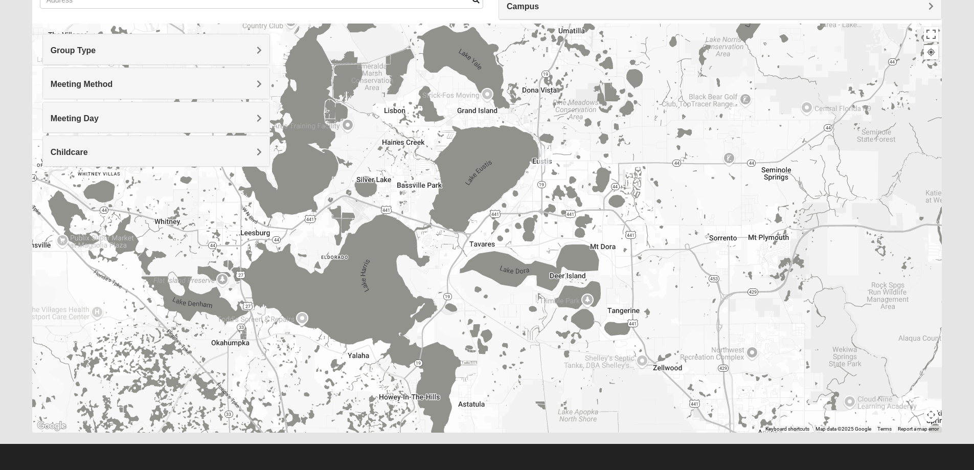
click at [542, 155] on img "Mixed Ferree 32726" at bounding box center [544, 157] width 12 height 17
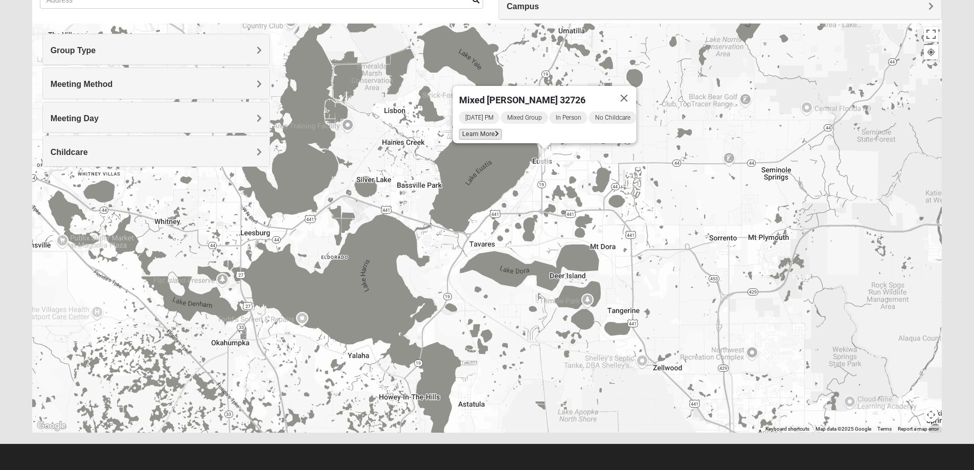
click at [471, 129] on span "Learn More" at bounding box center [479, 134] width 43 height 11
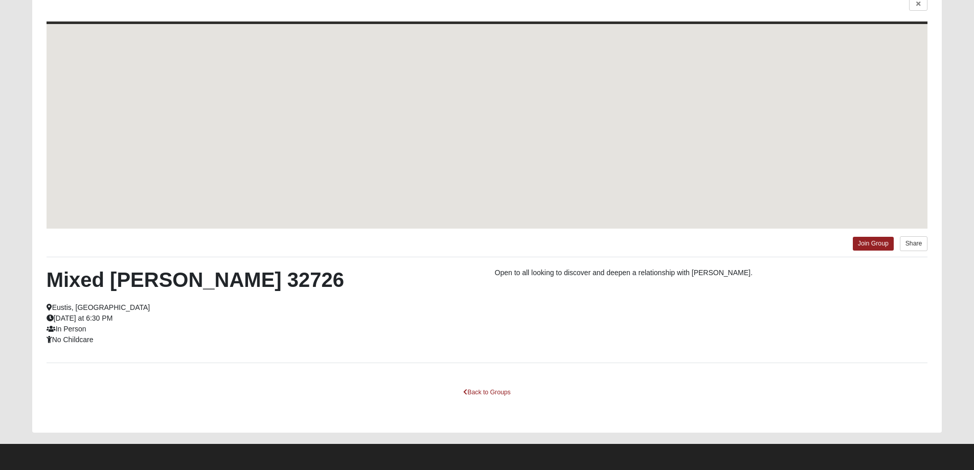
scroll to position [48, 0]
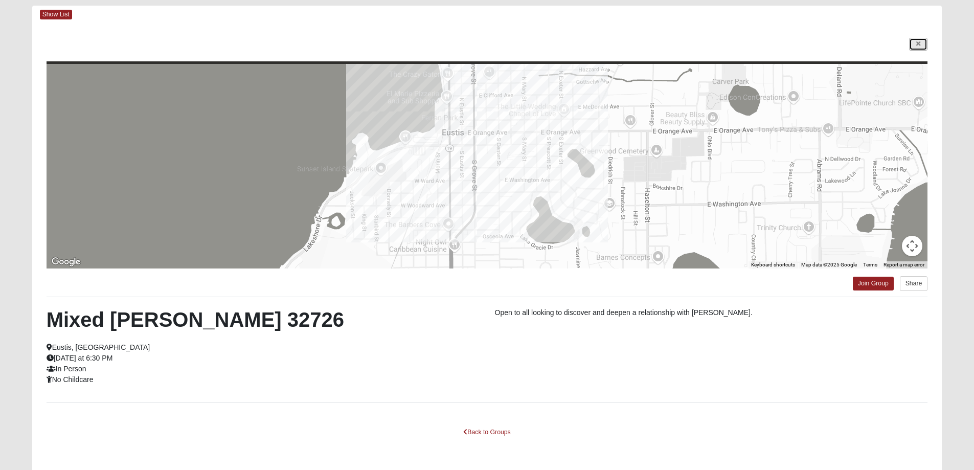
click at [919, 45] on icon at bounding box center [918, 44] width 4 height 6
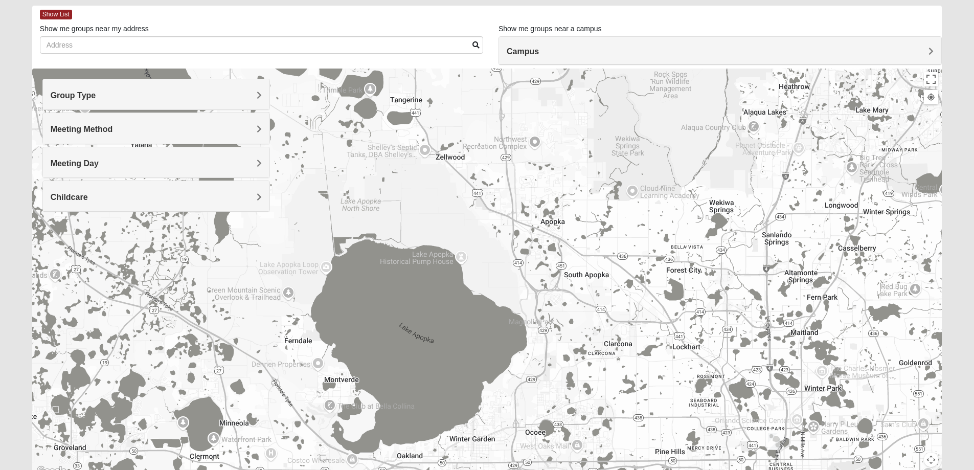
drag, startPoint x: 747, startPoint y: 309, endPoint x: 527, endPoint y: 78, distance: 318.1
click at [529, 49] on div "Show List Loading Groups Keywords Filter Additional Filters Campus [GEOGRAPHIC_…" at bounding box center [487, 242] width 910 height 472
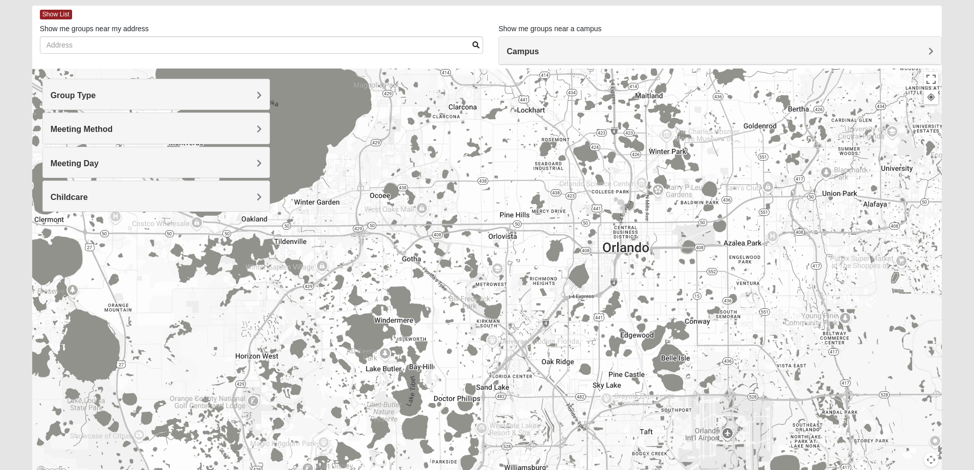
drag, startPoint x: 688, startPoint y: 322, endPoint x: 533, endPoint y: 86, distance: 283.1
click at [533, 86] on div "Mixed [PERSON_NAME] 32726 [DATE] PM Mixed Group In Person No Childcare Learn Mo…" at bounding box center [487, 272] width 910 height 409
click at [616, 209] on img "Online Mixed Seitz 32804" at bounding box center [618, 204] width 12 height 17
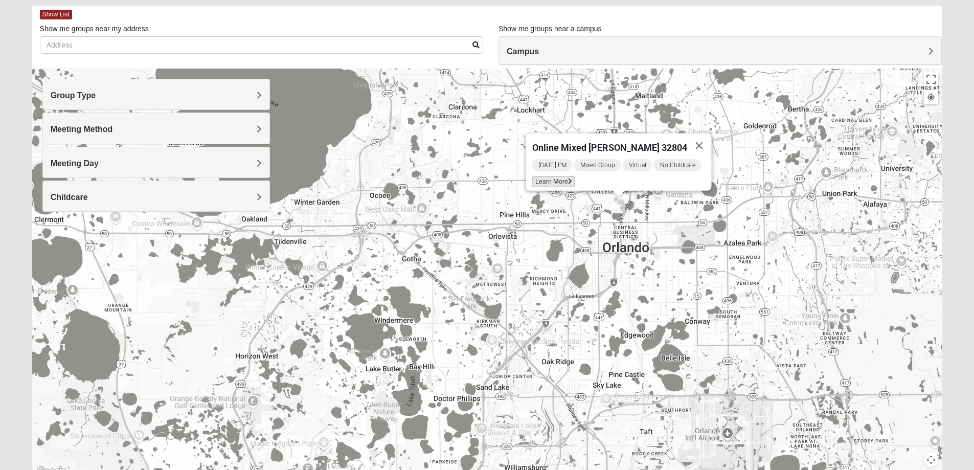
click at [555, 177] on span "Learn More" at bounding box center [553, 181] width 43 height 11
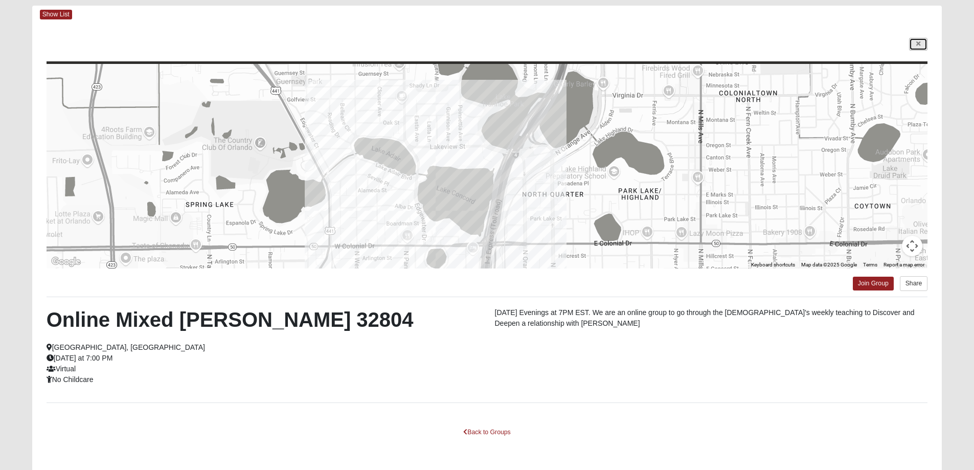
click at [920, 48] on link at bounding box center [918, 44] width 18 height 13
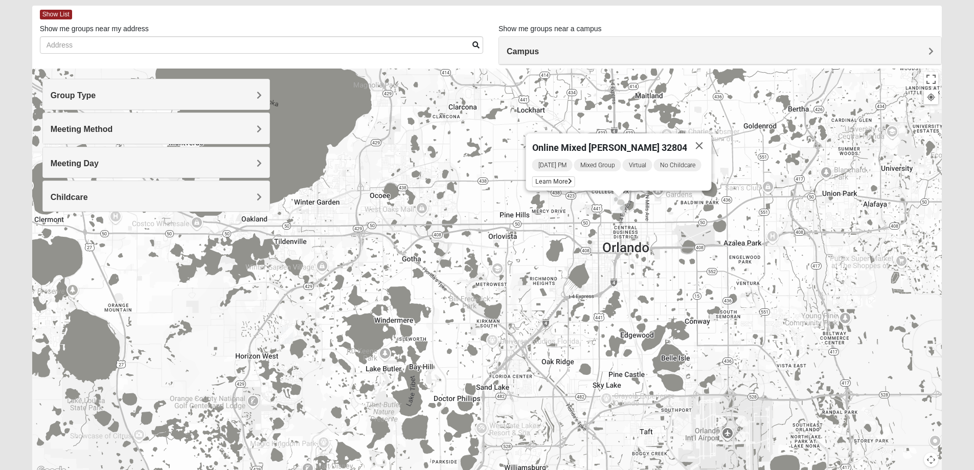
click at [286, 337] on img "Mixed Lange 34787" at bounding box center [287, 335] width 12 height 17
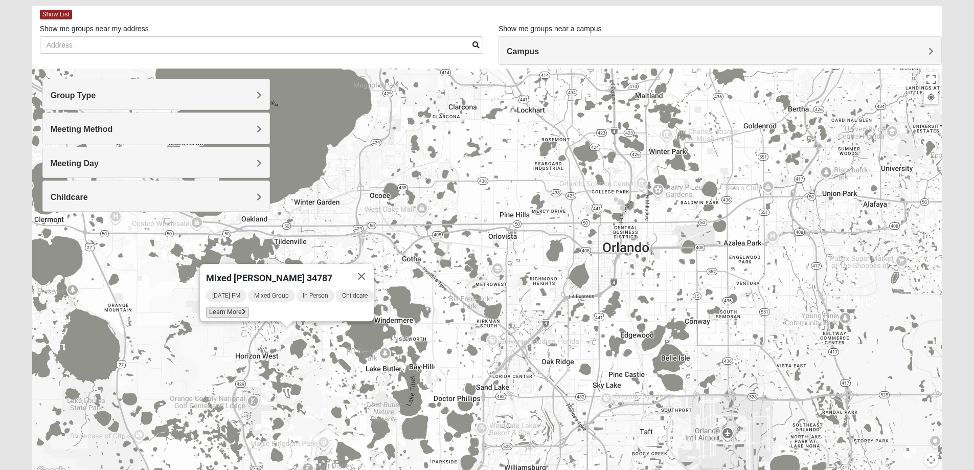
click at [218, 308] on span "Learn More" at bounding box center [227, 312] width 43 height 11
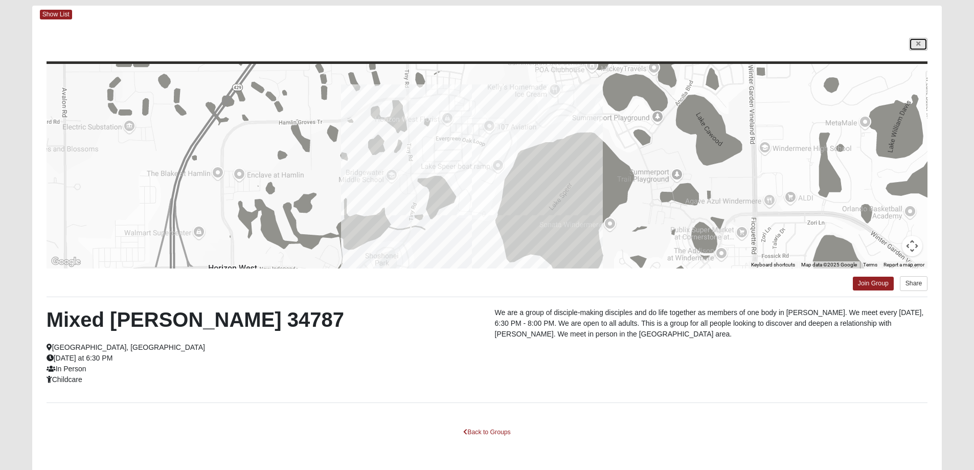
click at [918, 46] on icon at bounding box center [918, 44] width 4 height 6
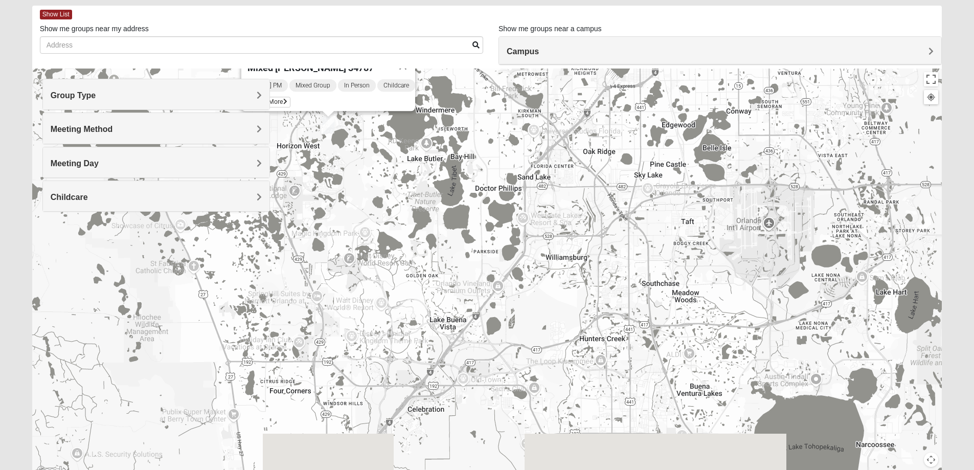
drag, startPoint x: 690, startPoint y: 332, endPoint x: 732, endPoint y: 120, distance: 215.6
click at [732, 120] on div "Mixed [PERSON_NAME] 34787 [DATE] PM Mixed Group In Person Childcare Learn More" at bounding box center [487, 272] width 910 height 409
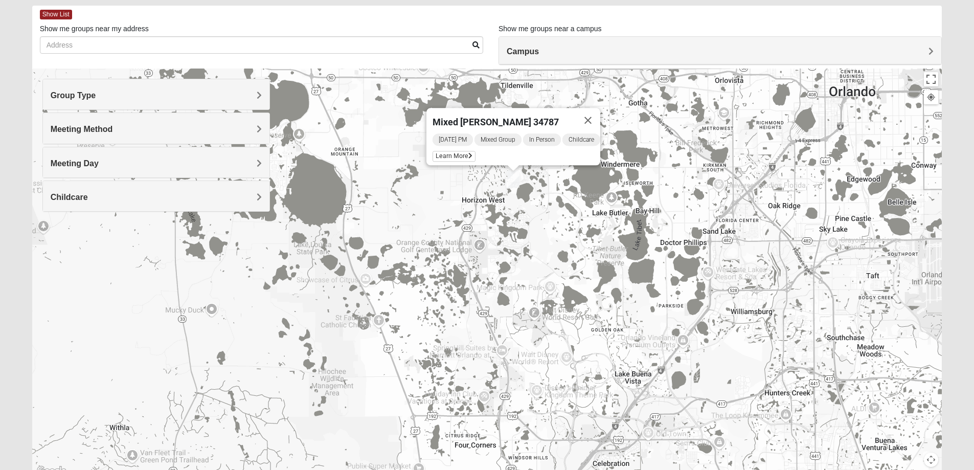
drag, startPoint x: 391, startPoint y: 309, endPoint x: 549, endPoint y: 397, distance: 181.2
click at [555, 410] on div "Mixed [PERSON_NAME] 34787 [DATE] PM Mixed Group In Person Childcare Learn More" at bounding box center [487, 272] width 910 height 409
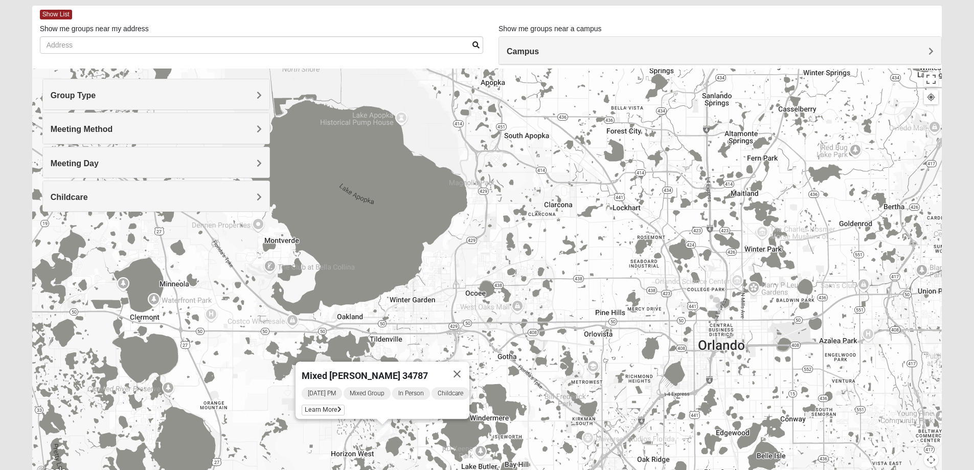
drag, startPoint x: 604, startPoint y: 255, endPoint x: 497, endPoint y: 414, distance: 191.6
click at [497, 414] on div "Mixed [PERSON_NAME] 34787 [DATE] PM Mixed Group In Person Childcare Learn More" at bounding box center [487, 272] width 910 height 409
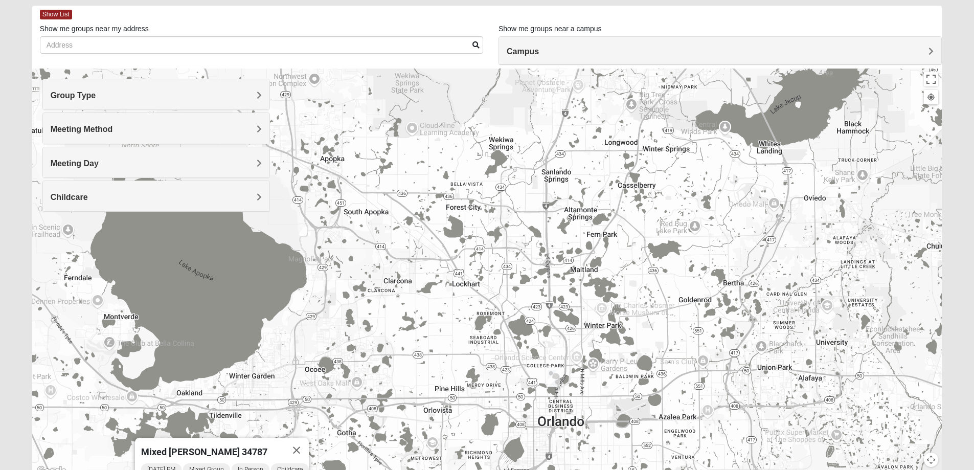
drag, startPoint x: 579, startPoint y: 282, endPoint x: 370, endPoint y: 364, distance: 224.8
click at [370, 364] on div "Mixed [PERSON_NAME] 34787 [DATE] PM Mixed Group In Person Childcare Learn More" at bounding box center [487, 272] width 910 height 409
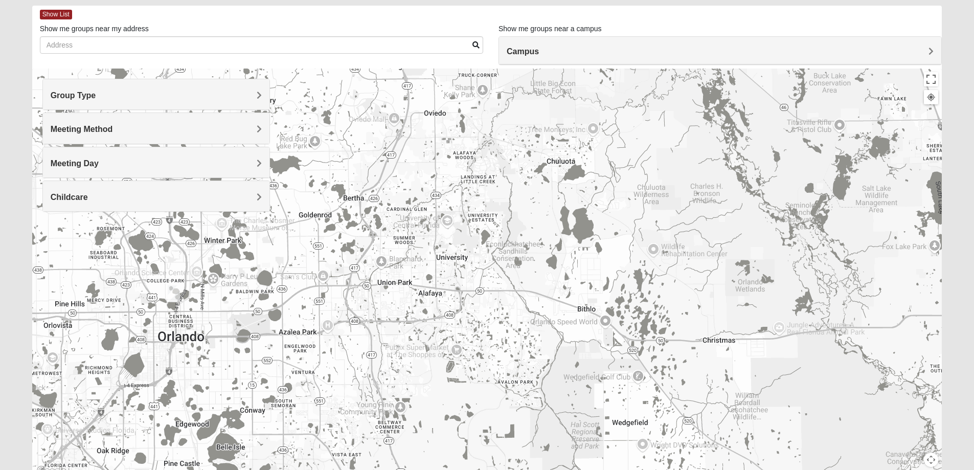
drag, startPoint x: 680, startPoint y: 364, endPoint x: 390, endPoint y: 272, distance: 304.7
click at [390, 272] on div "Mixed [PERSON_NAME] 34787 [DATE] PM Mixed Group In Person Childcare Learn More" at bounding box center [487, 272] width 910 height 409
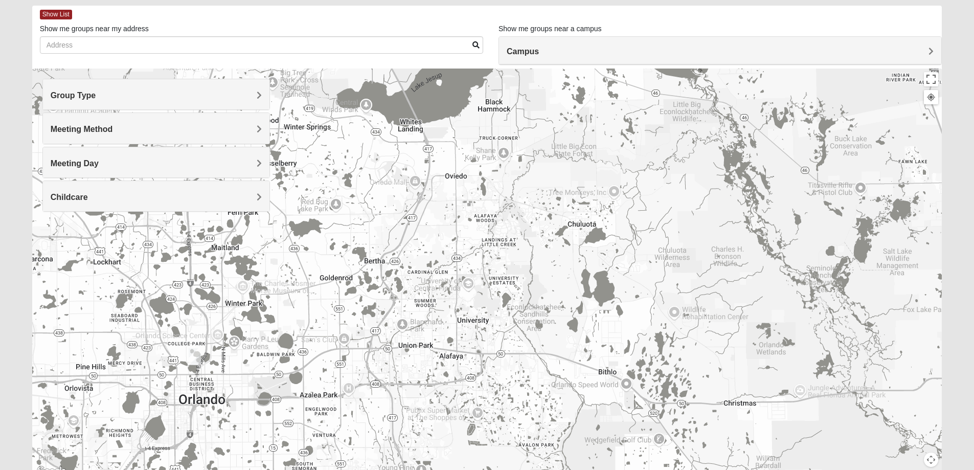
drag, startPoint x: 446, startPoint y: 204, endPoint x: 500, endPoint y: 370, distance: 174.7
click at [500, 370] on div "Mixed [PERSON_NAME] 34787 [DATE] PM Mixed Group In Person Childcare Learn More" at bounding box center [487, 272] width 910 height 409
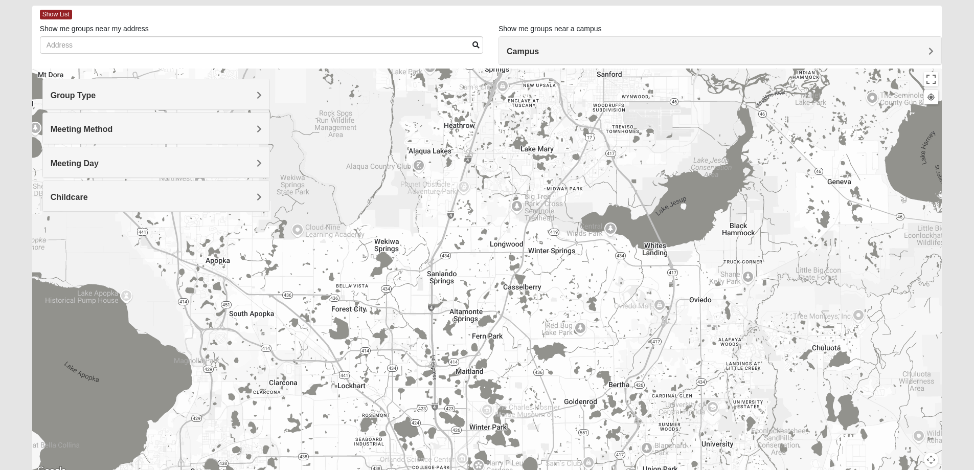
drag, startPoint x: 310, startPoint y: 356, endPoint x: 519, endPoint y: 369, distance: 210.0
click at [519, 369] on div "Mixed [PERSON_NAME] 34787 [DATE] PM Mixed Group In Person Childcare Learn More" at bounding box center [487, 272] width 910 height 409
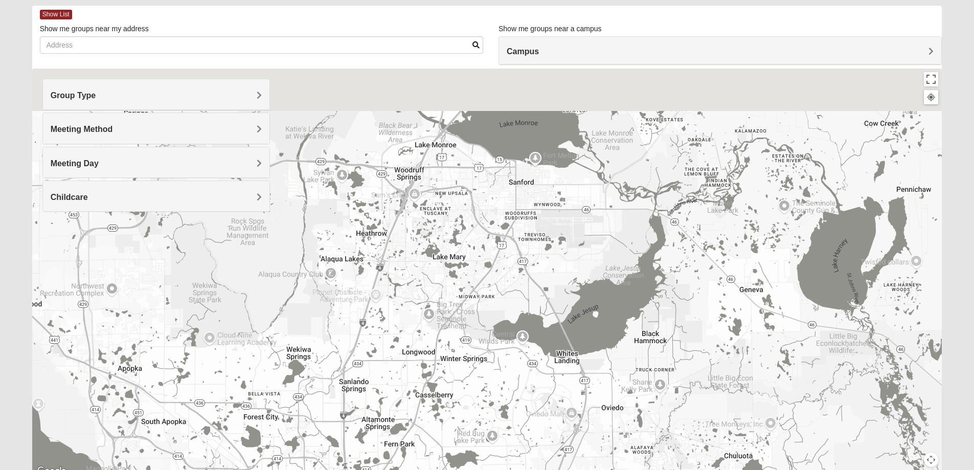
drag, startPoint x: 536, startPoint y: 222, endPoint x: 399, endPoint y: 423, distance: 243.1
click at [399, 423] on div "Mixed [PERSON_NAME] 34787 [DATE] PM Mixed Group In Person Childcare Learn More" at bounding box center [487, 272] width 910 height 409
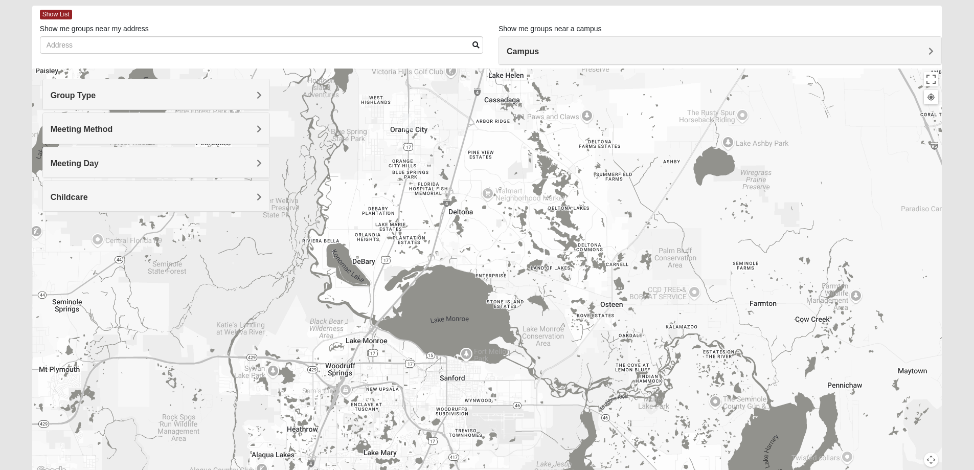
drag, startPoint x: 631, startPoint y: 234, endPoint x: 616, endPoint y: 337, distance: 104.8
click at [616, 335] on div "Mixed [PERSON_NAME] 34787 [DATE] PM Mixed Group In Person Childcare Learn More" at bounding box center [487, 272] width 910 height 409
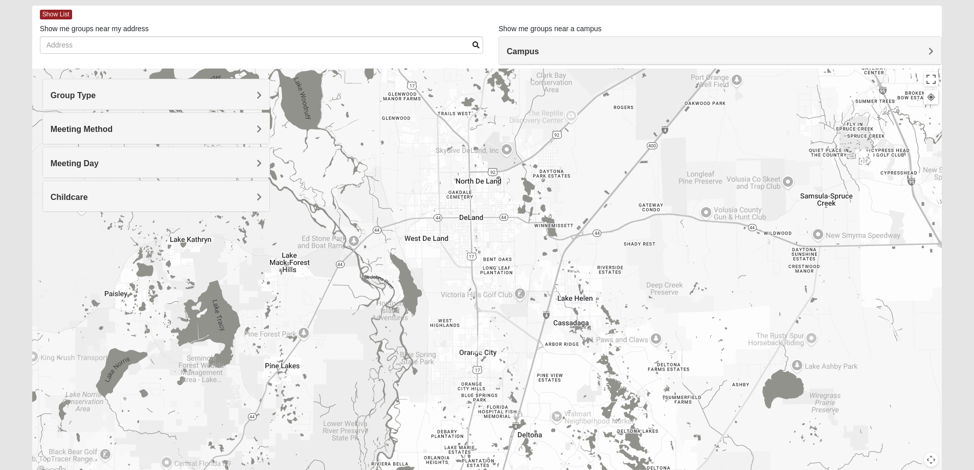
drag, startPoint x: 544, startPoint y: 290, endPoint x: 613, endPoint y: 371, distance: 106.5
click at [613, 371] on div "Mixed [PERSON_NAME] 34787 [DATE] PM Mixed Group In Person Childcare Learn More" at bounding box center [487, 272] width 910 height 409
click at [476, 347] on img "Online Mixed Knight/Stuckey 31546" at bounding box center [478, 344] width 12 height 17
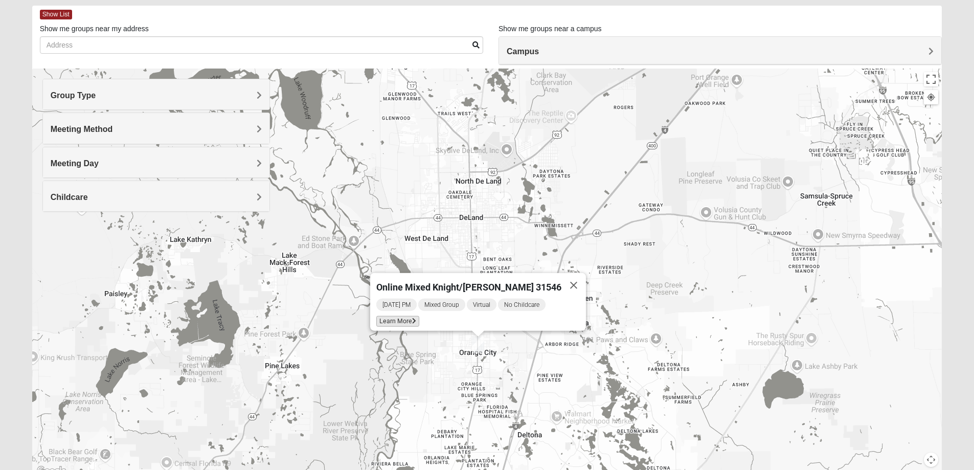
click at [396, 317] on span "Learn More" at bounding box center [397, 321] width 43 height 11
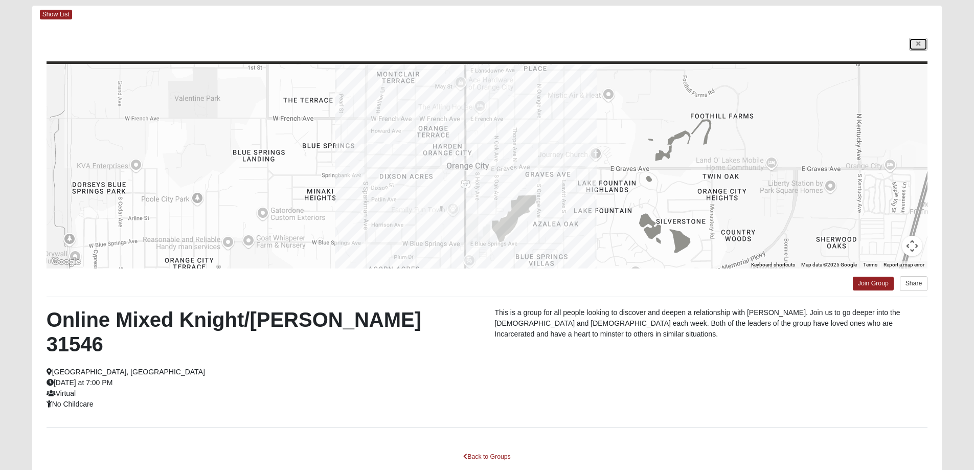
click at [922, 48] on link at bounding box center [918, 44] width 18 height 13
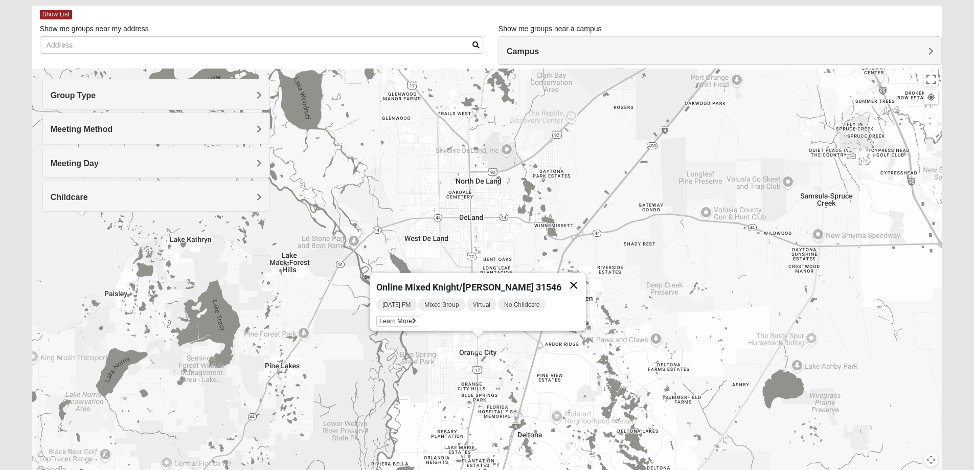
click at [561, 275] on button "Close" at bounding box center [573, 285] width 25 height 25
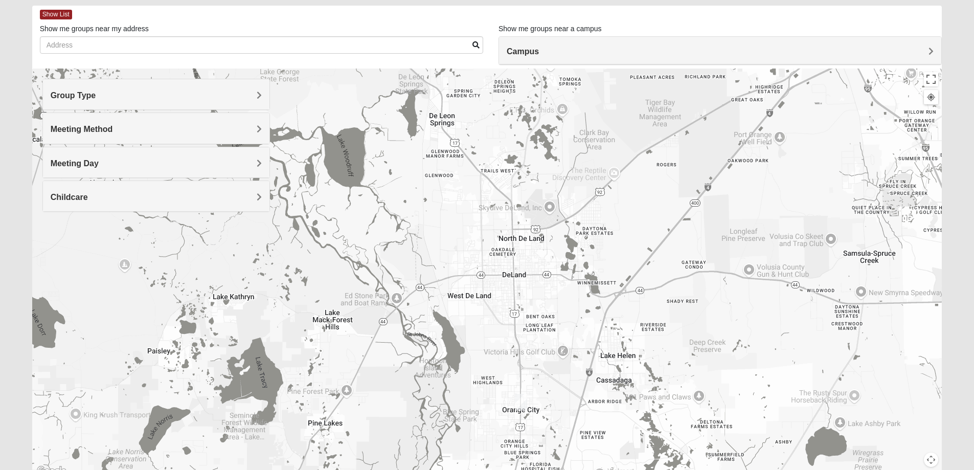
click at [575, 334] on div "To navigate, press the arrow keys." at bounding box center [487, 272] width 910 height 409
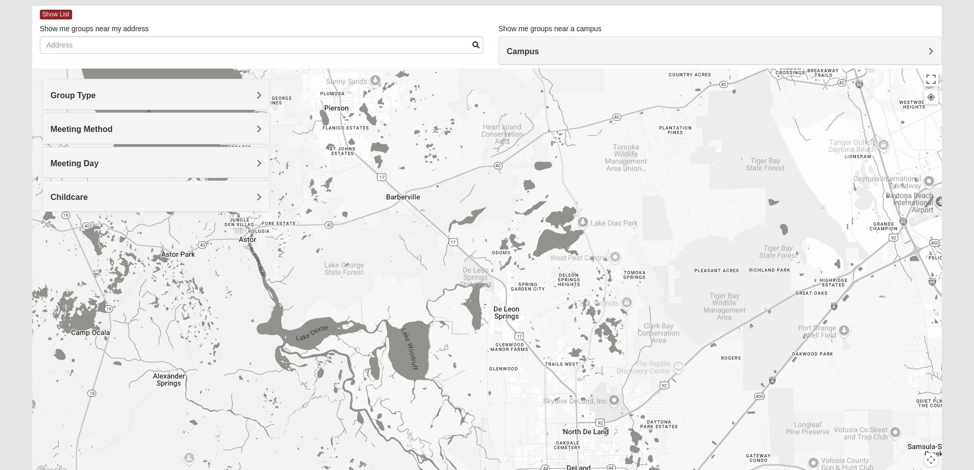
drag, startPoint x: 523, startPoint y: 324, endPoint x: 430, endPoint y: 397, distance: 118.3
click at [426, 412] on div at bounding box center [487, 272] width 910 height 409
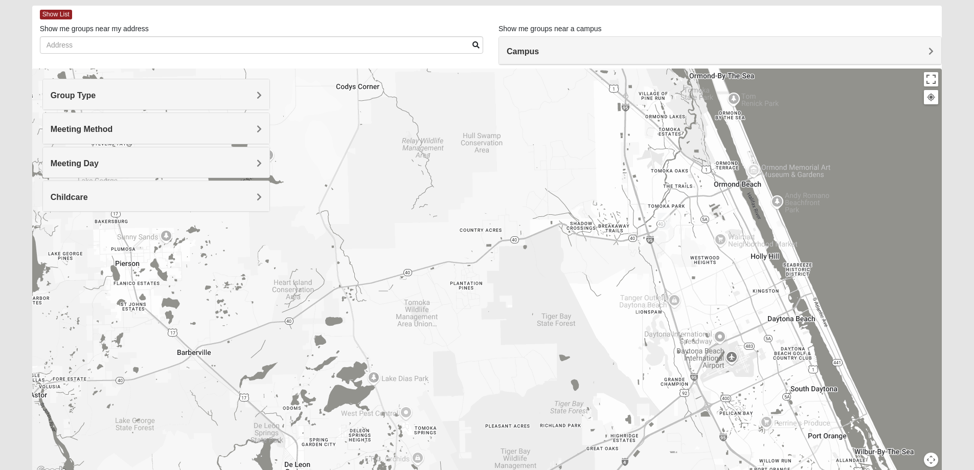
drag, startPoint x: 743, startPoint y: 248, endPoint x: 572, endPoint y: 386, distance: 219.6
click at [572, 386] on div at bounding box center [487, 272] width 910 height 409
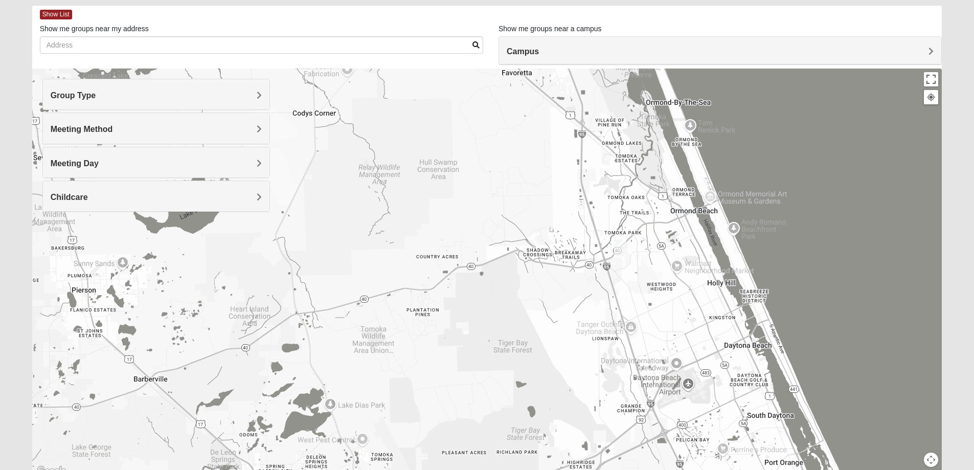
click at [617, 246] on img "Mixed Tracy 32714" at bounding box center [620, 247] width 12 height 17
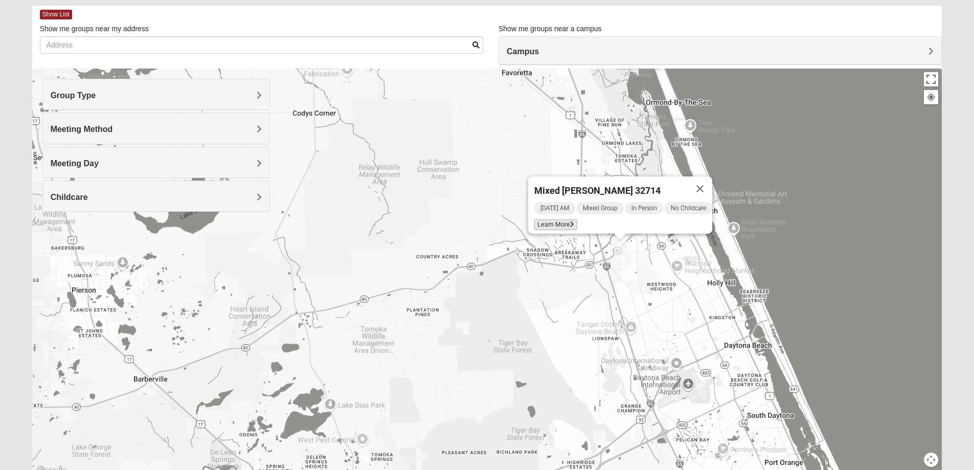
click at [551, 219] on span "Learn More" at bounding box center [555, 224] width 43 height 11
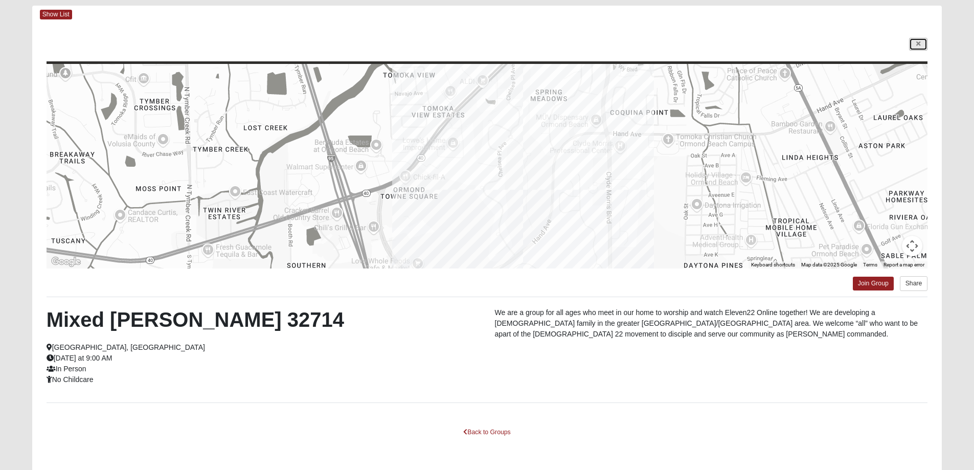
click at [922, 44] on link at bounding box center [918, 44] width 18 height 13
